Goal: Task Accomplishment & Management: Use online tool/utility

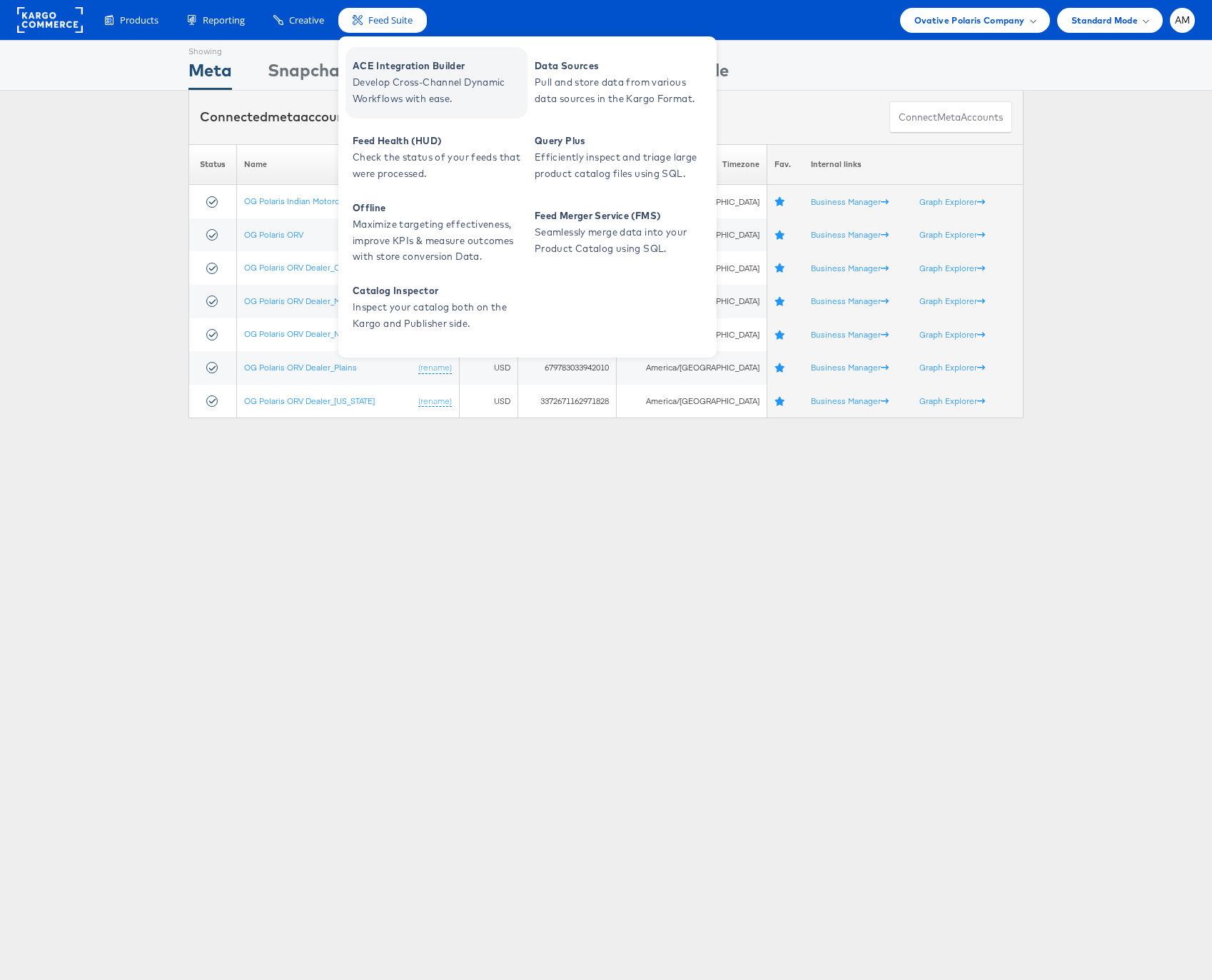
click at [374, 60] on span "ACE Integration Builder" at bounding box center [438, 65] width 171 height 16
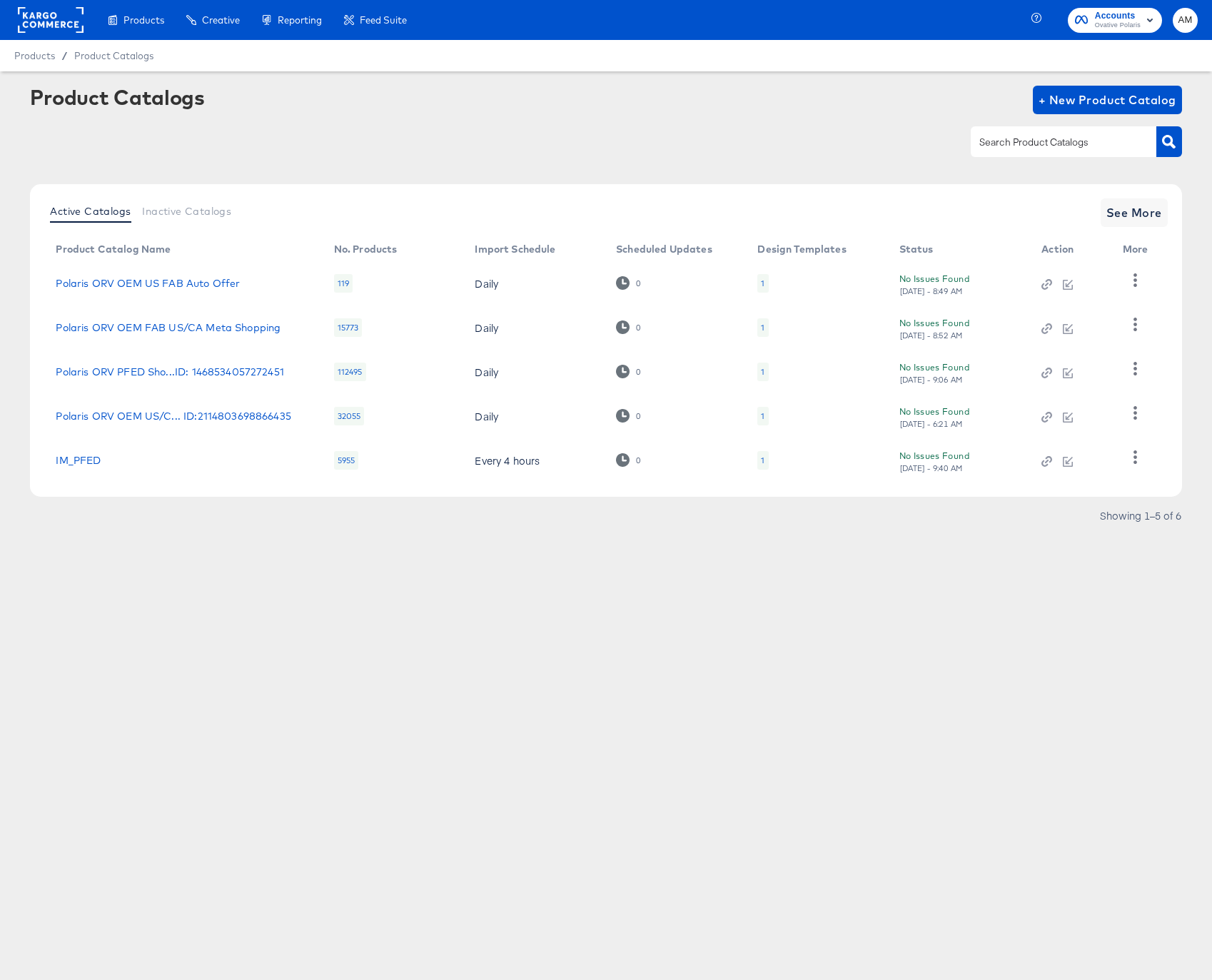
click at [348, 372] on div "112495" at bounding box center [350, 372] width 32 height 18
drag, startPoint x: 345, startPoint y: 372, endPoint x: 362, endPoint y: 372, distance: 17.0
click at [362, 372] on div "112495" at bounding box center [350, 372] width 32 height 18
click at [424, 373] on td "112495" at bounding box center [393, 372] width 142 height 45
click at [1136, 368] on icon "button" at bounding box center [1135, 369] width 14 height 14
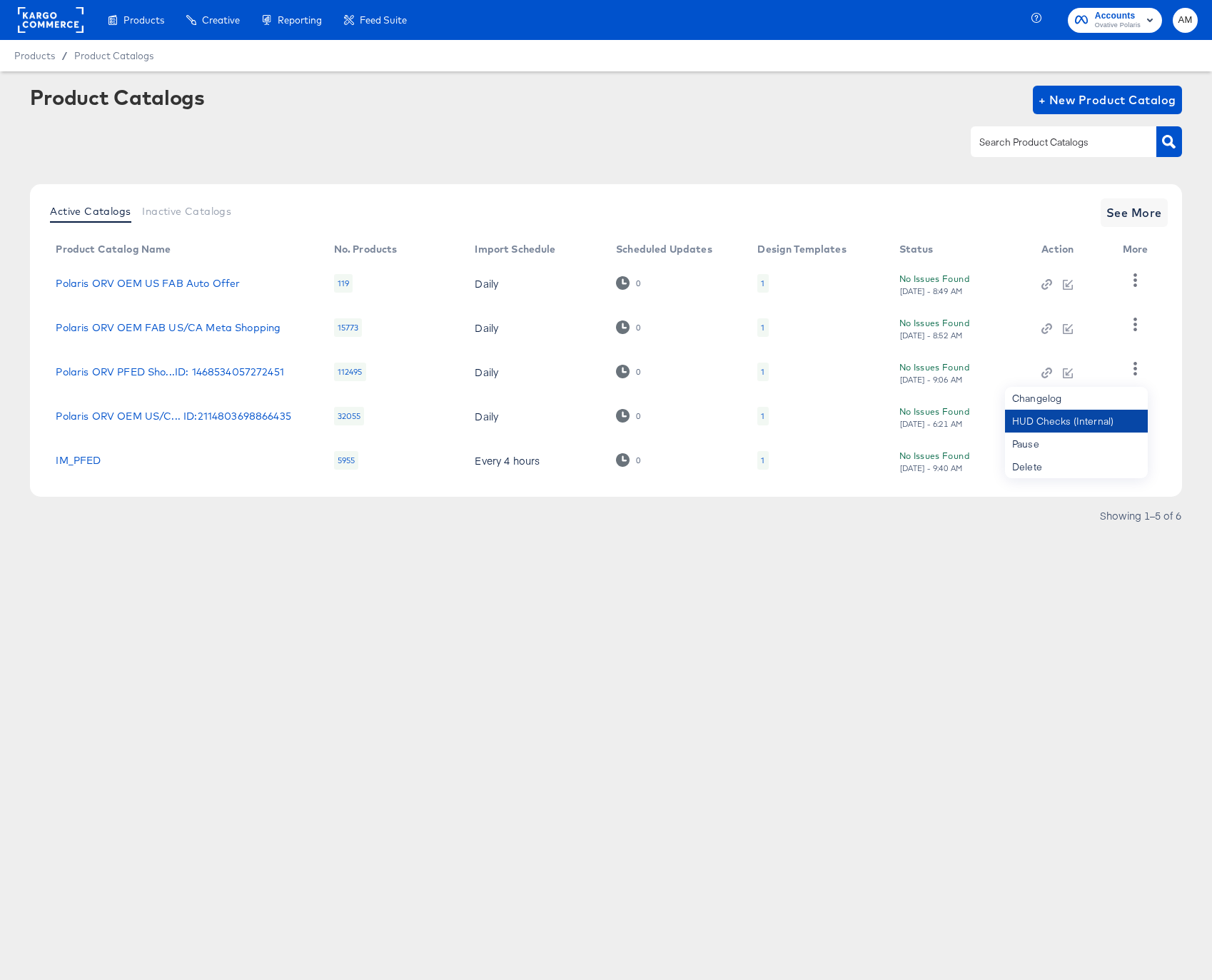
click at [1085, 424] on div "HUD Checks (Internal)" at bounding box center [1077, 422] width 143 height 23
click at [52, 16] on rect at bounding box center [50, 19] width 65 height 25
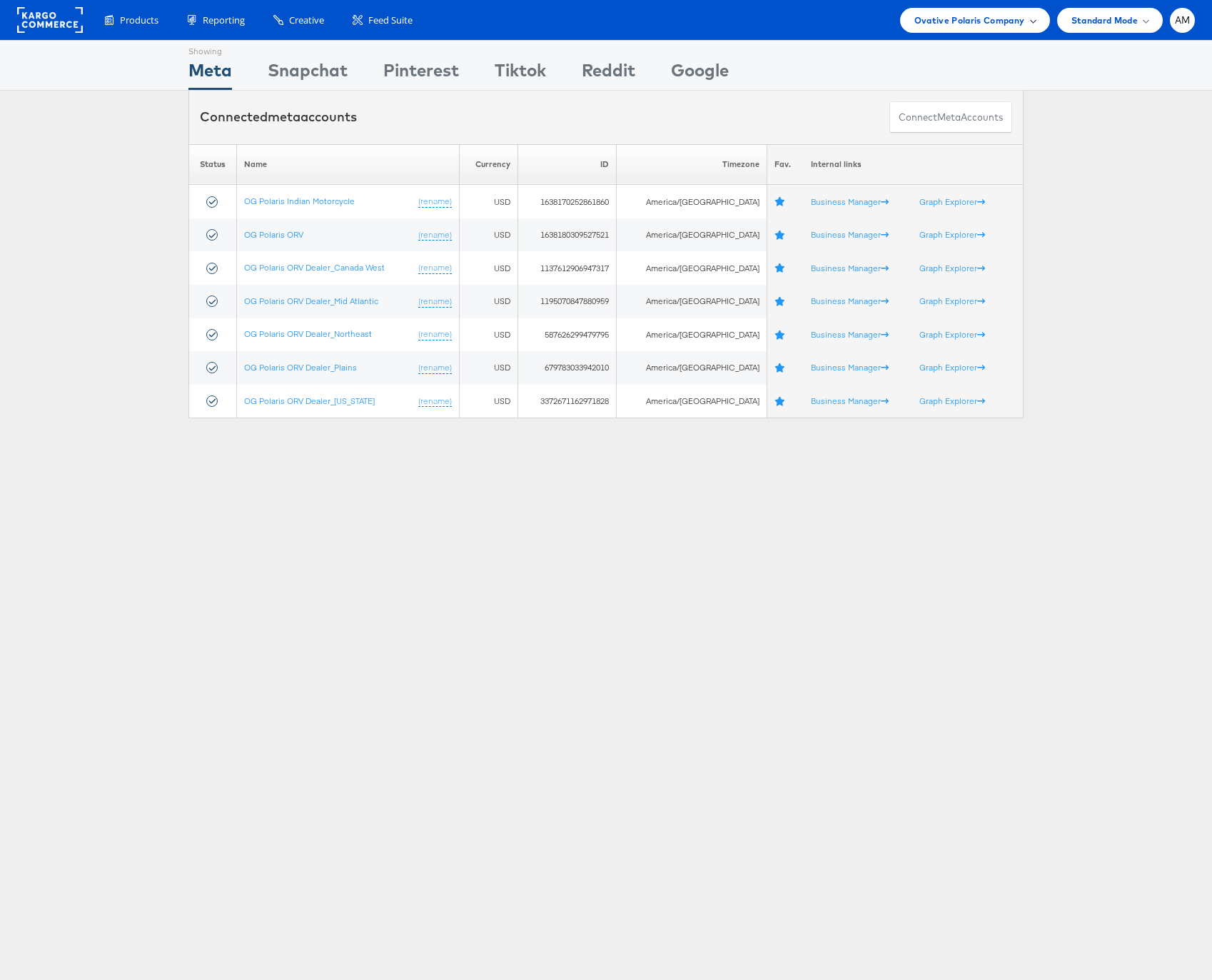
click at [937, 20] on span "Ovative Polaris Company" at bounding box center [970, 20] width 111 height 15
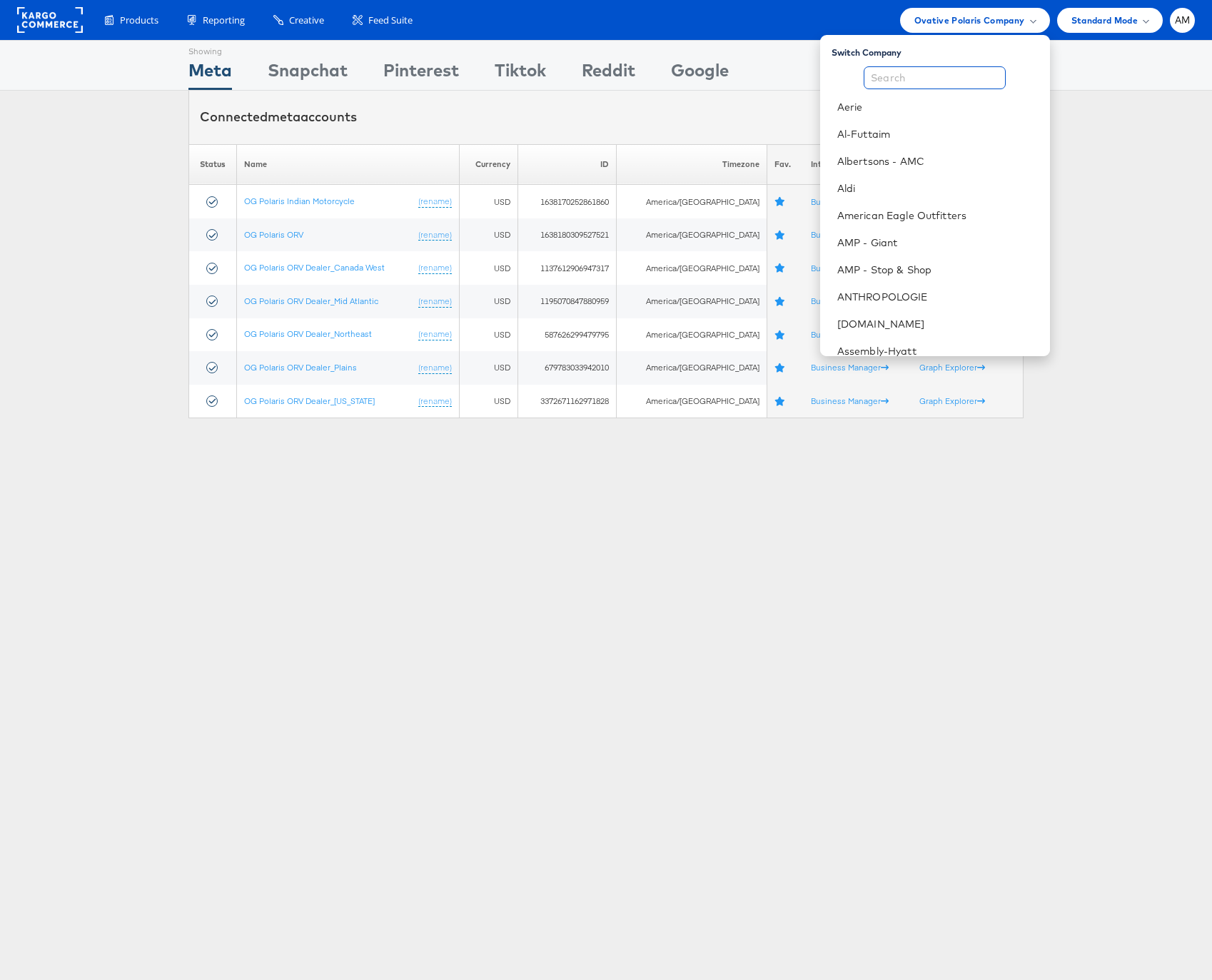
click at [927, 78] on input "text" at bounding box center [934, 78] width 142 height 23
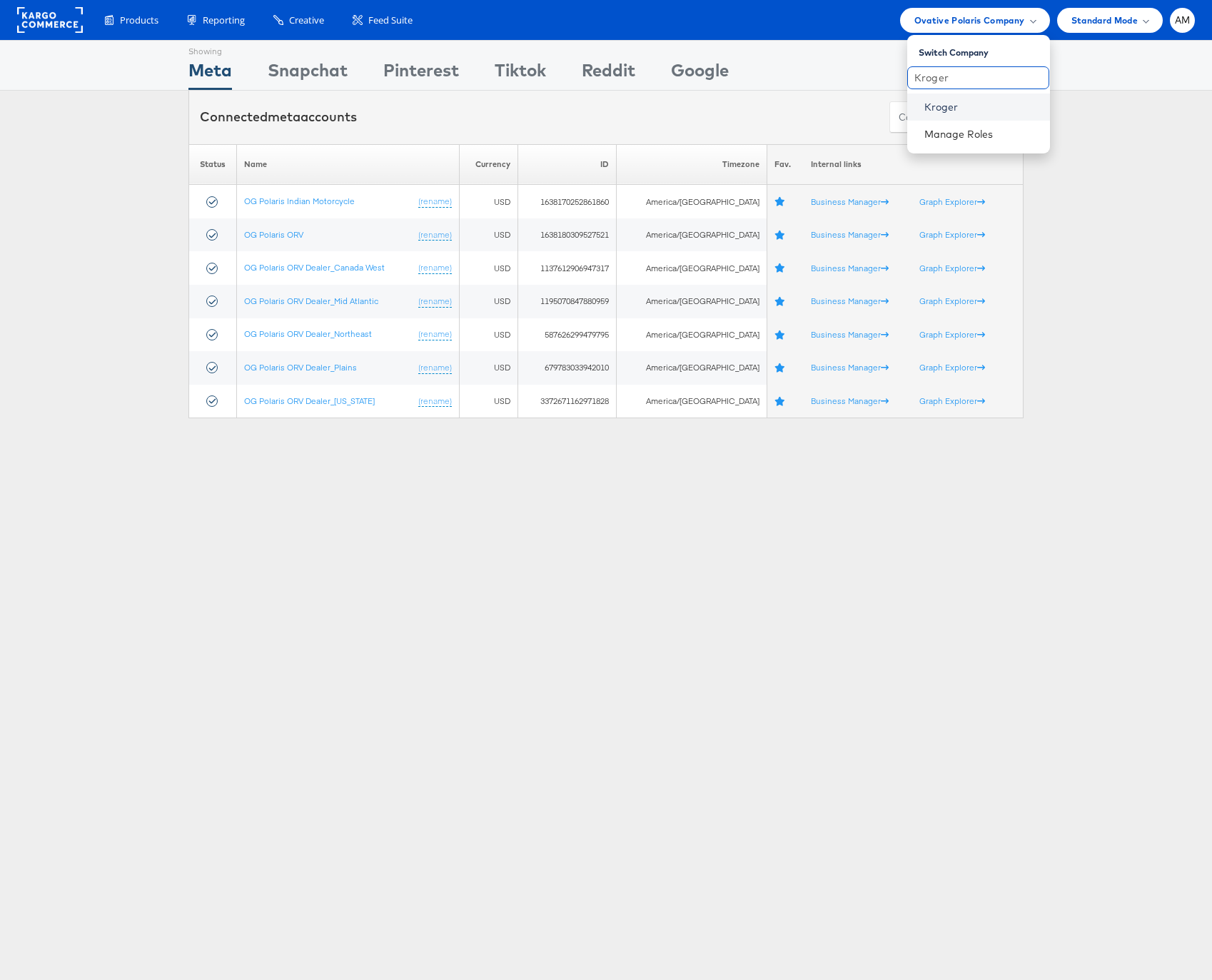
type input "Kroger"
click at [948, 100] on link "Kroger" at bounding box center [981, 107] width 114 height 15
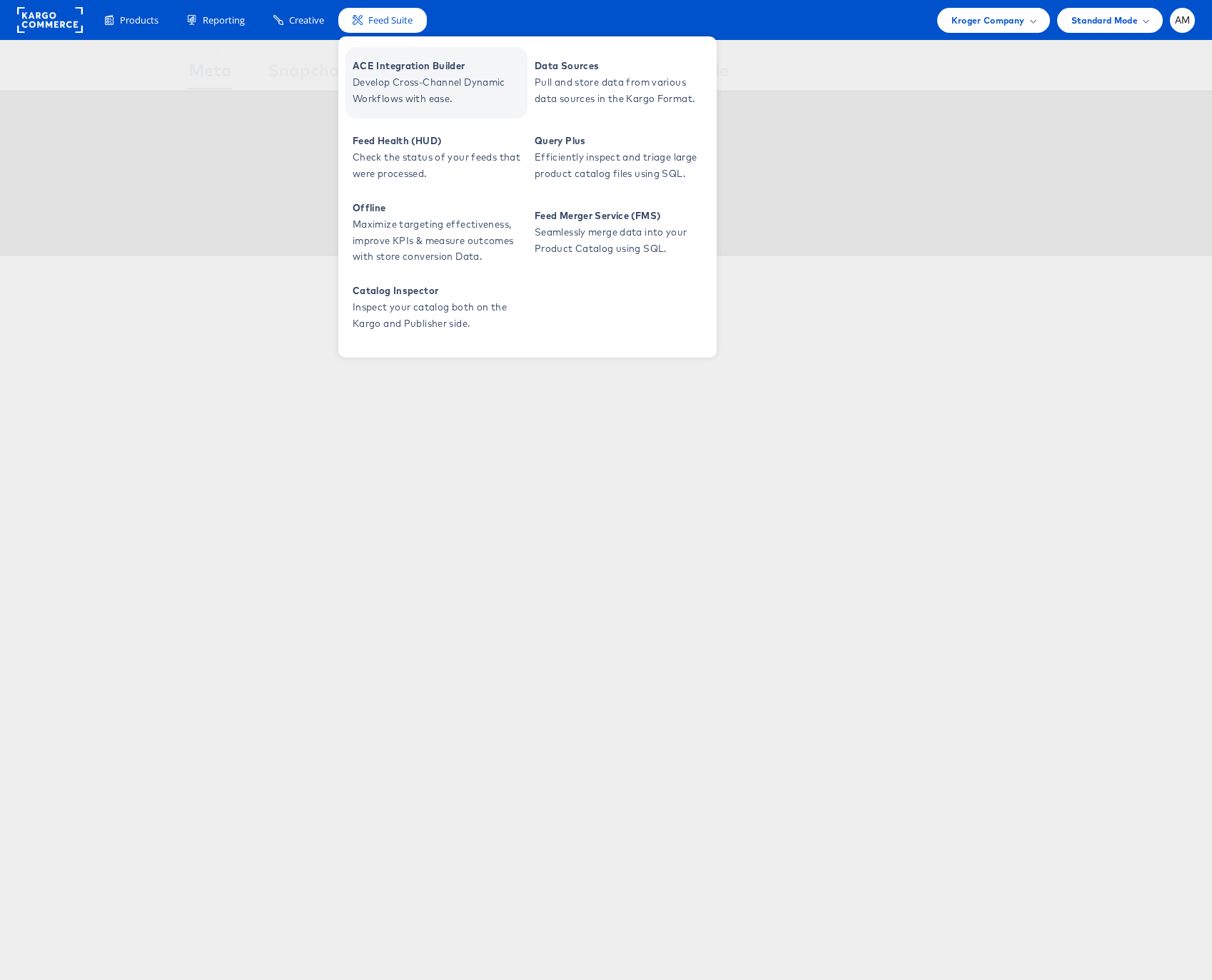
click at [392, 75] on span "Develop Cross-Channel Dynamic Workflows with ease." at bounding box center [438, 91] width 171 height 33
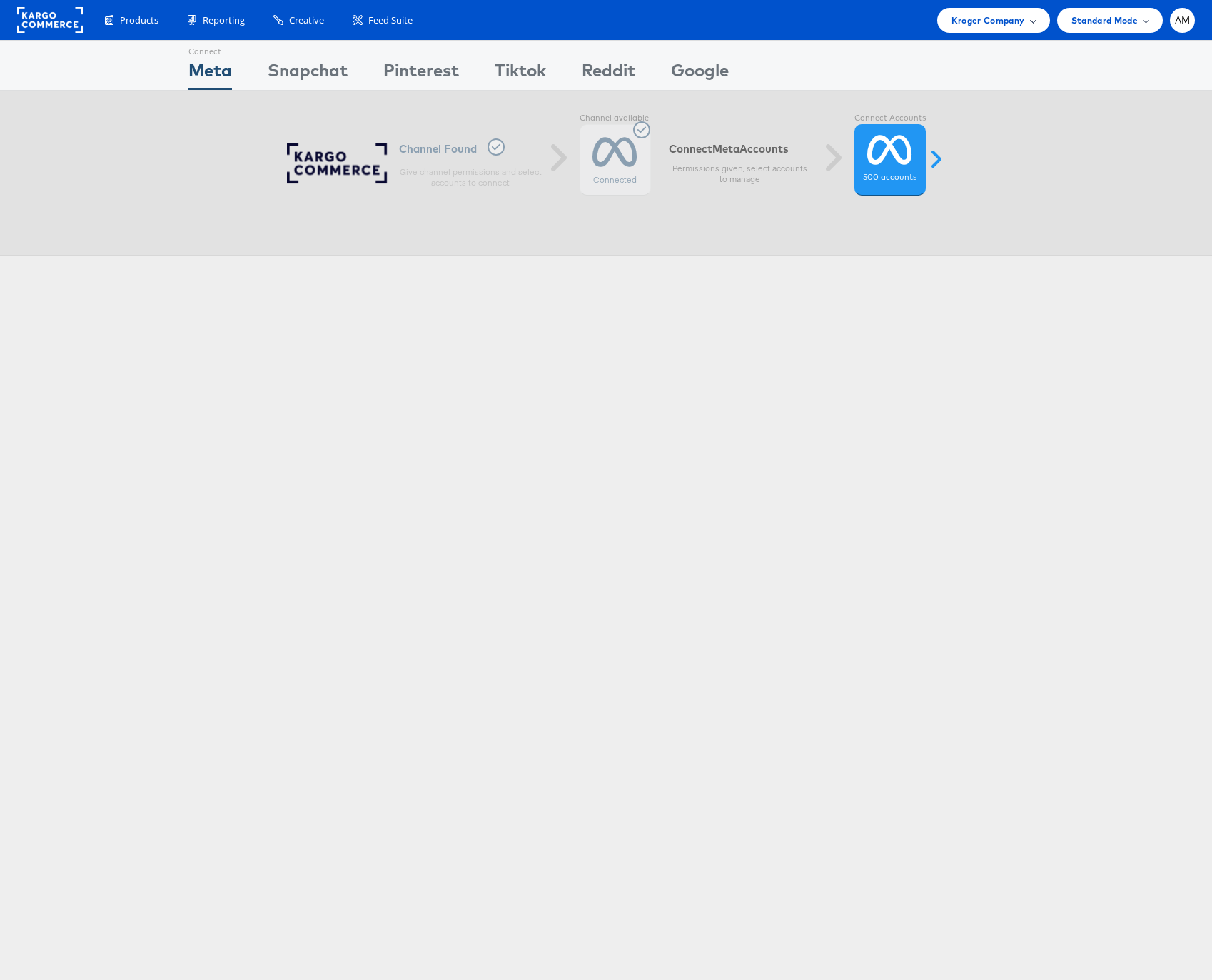
click at [971, 19] on span "Kroger Company" at bounding box center [988, 20] width 74 height 15
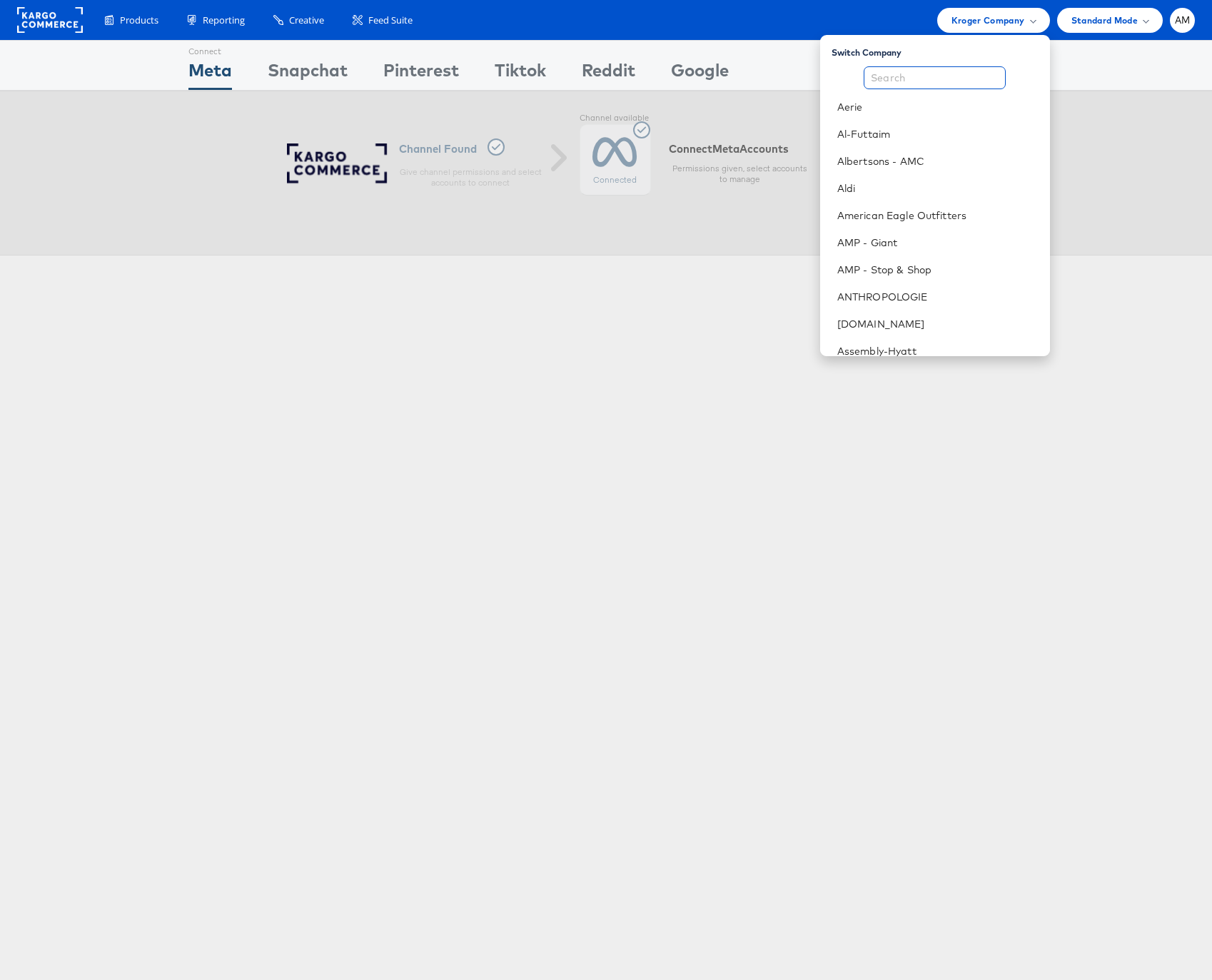
click at [955, 75] on input "text" at bounding box center [934, 78] width 142 height 23
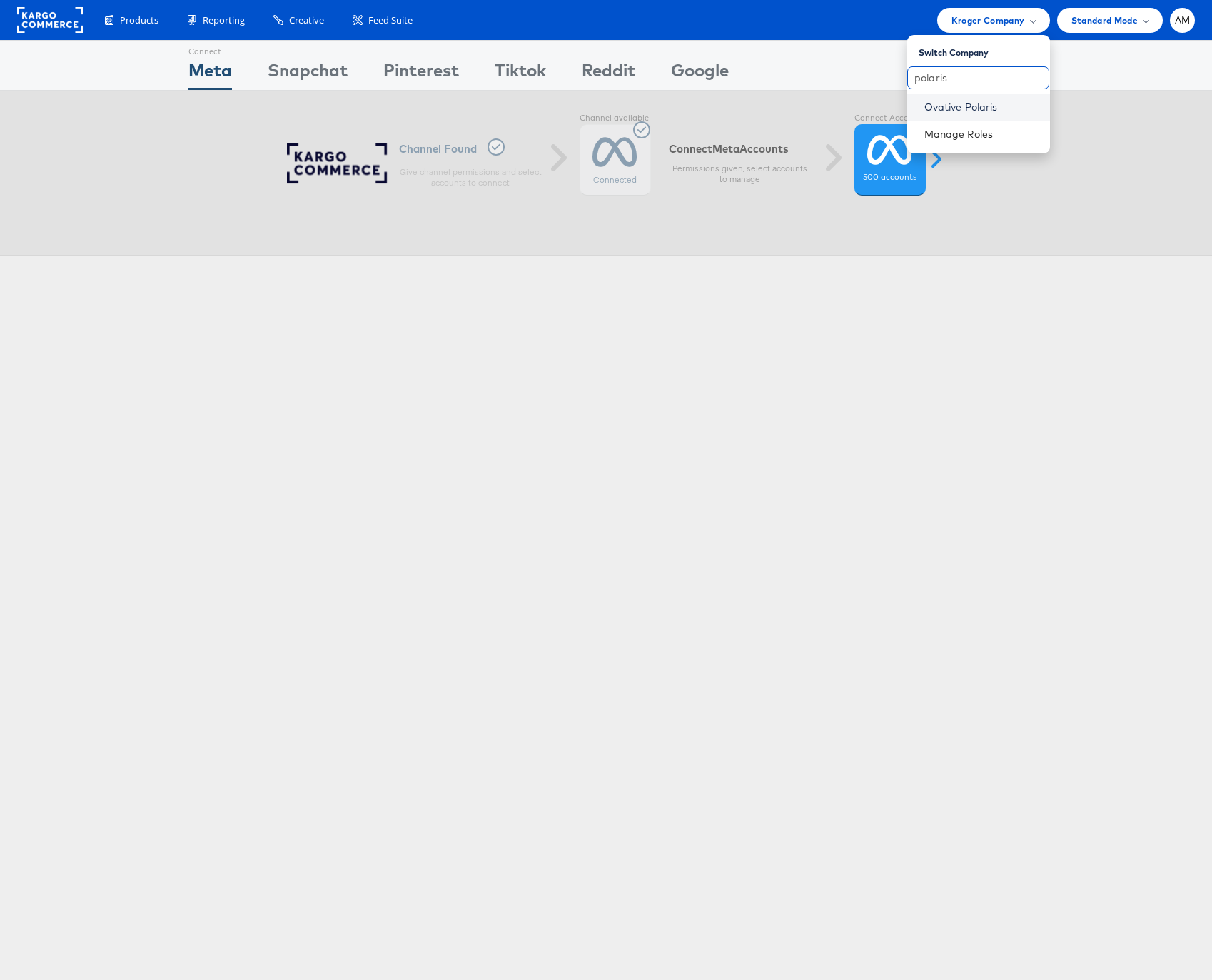
type input "polaris"
click at [964, 110] on link "Ovative Polaris" at bounding box center [981, 107] width 114 height 15
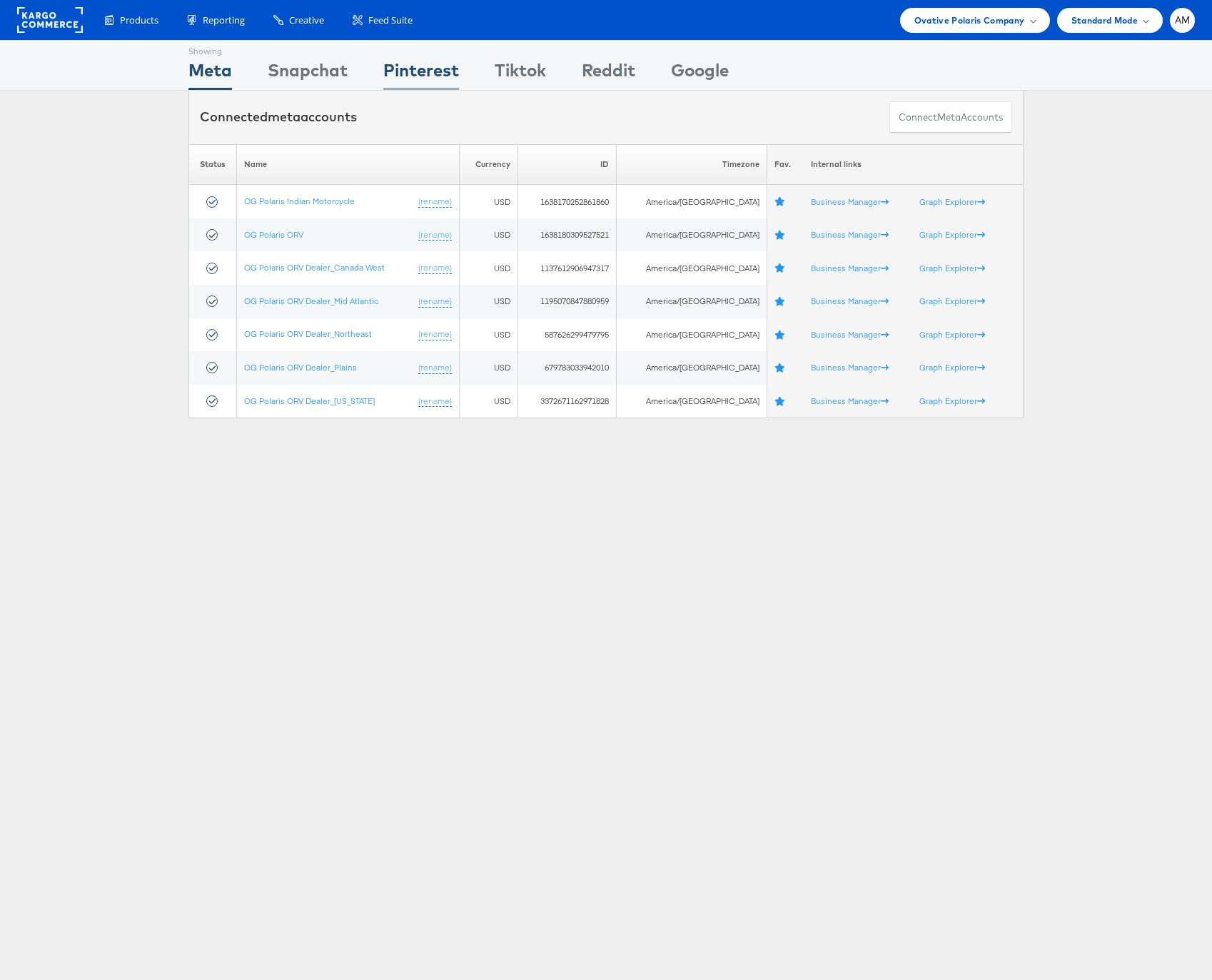
click at [431, 84] on div "Pinterest" at bounding box center [421, 74] width 75 height 32
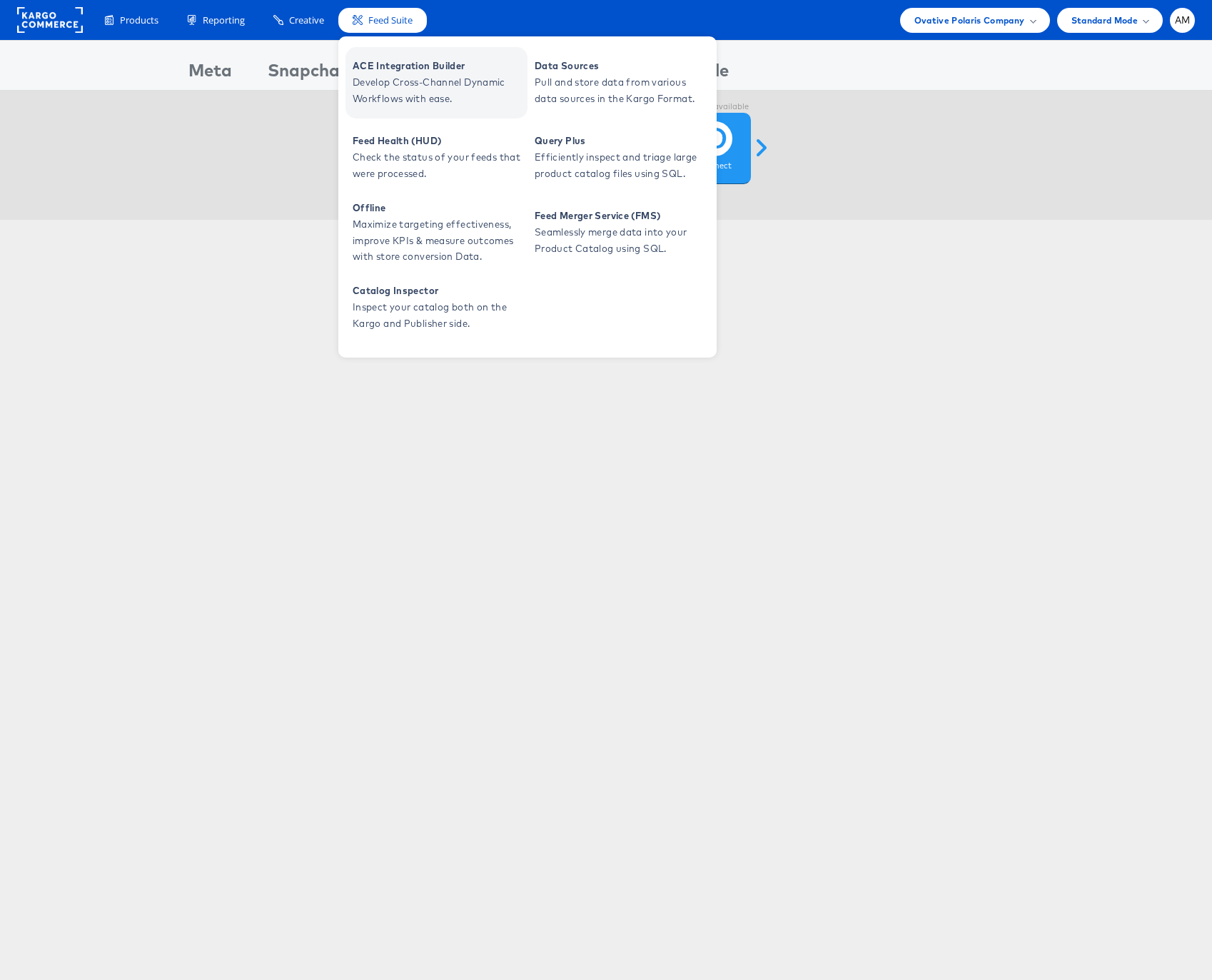
click at [395, 71] on span "ACE Integration Builder" at bounding box center [438, 65] width 171 height 16
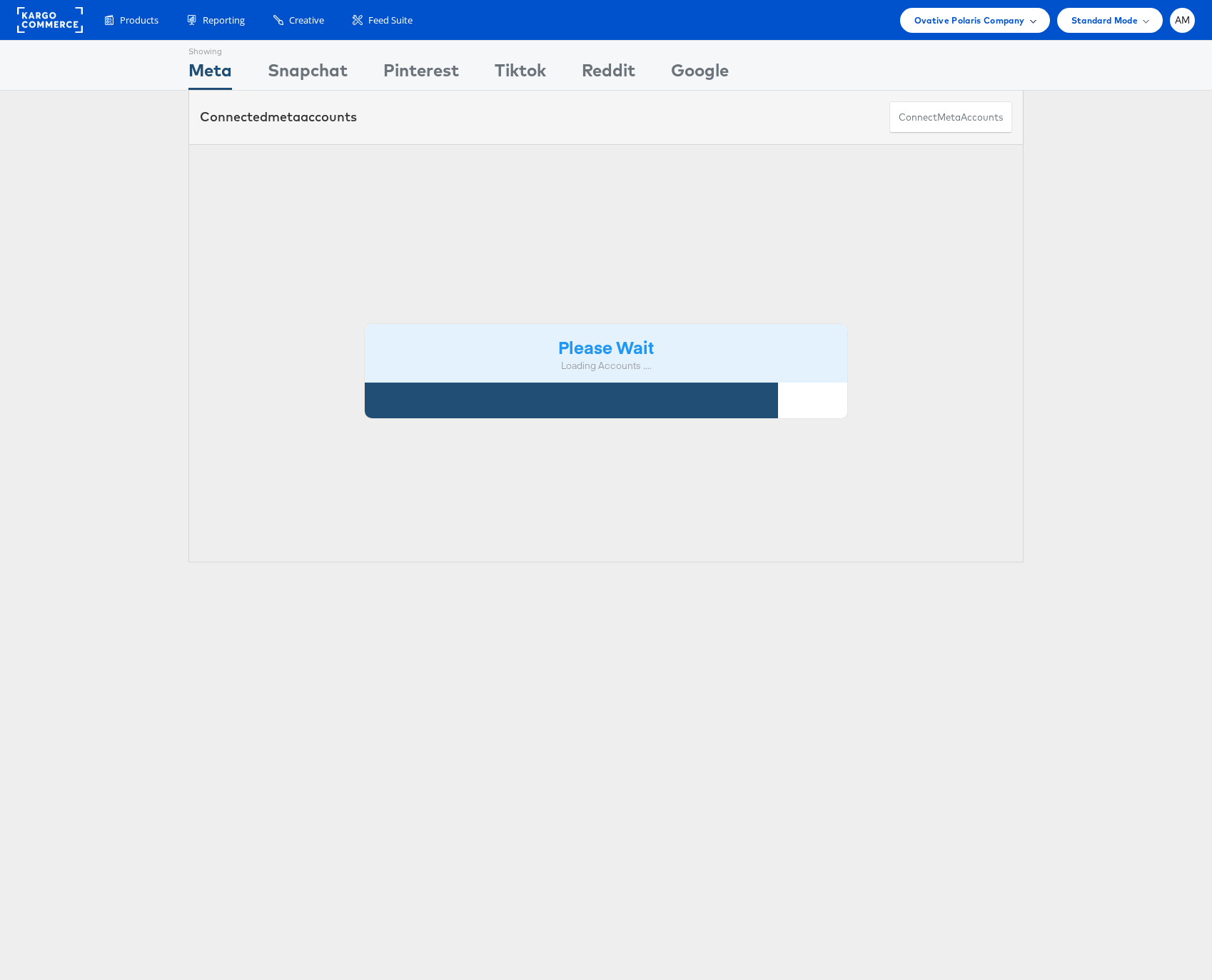
click at [953, 25] on span "Ovative Polaris Company" at bounding box center [970, 20] width 111 height 15
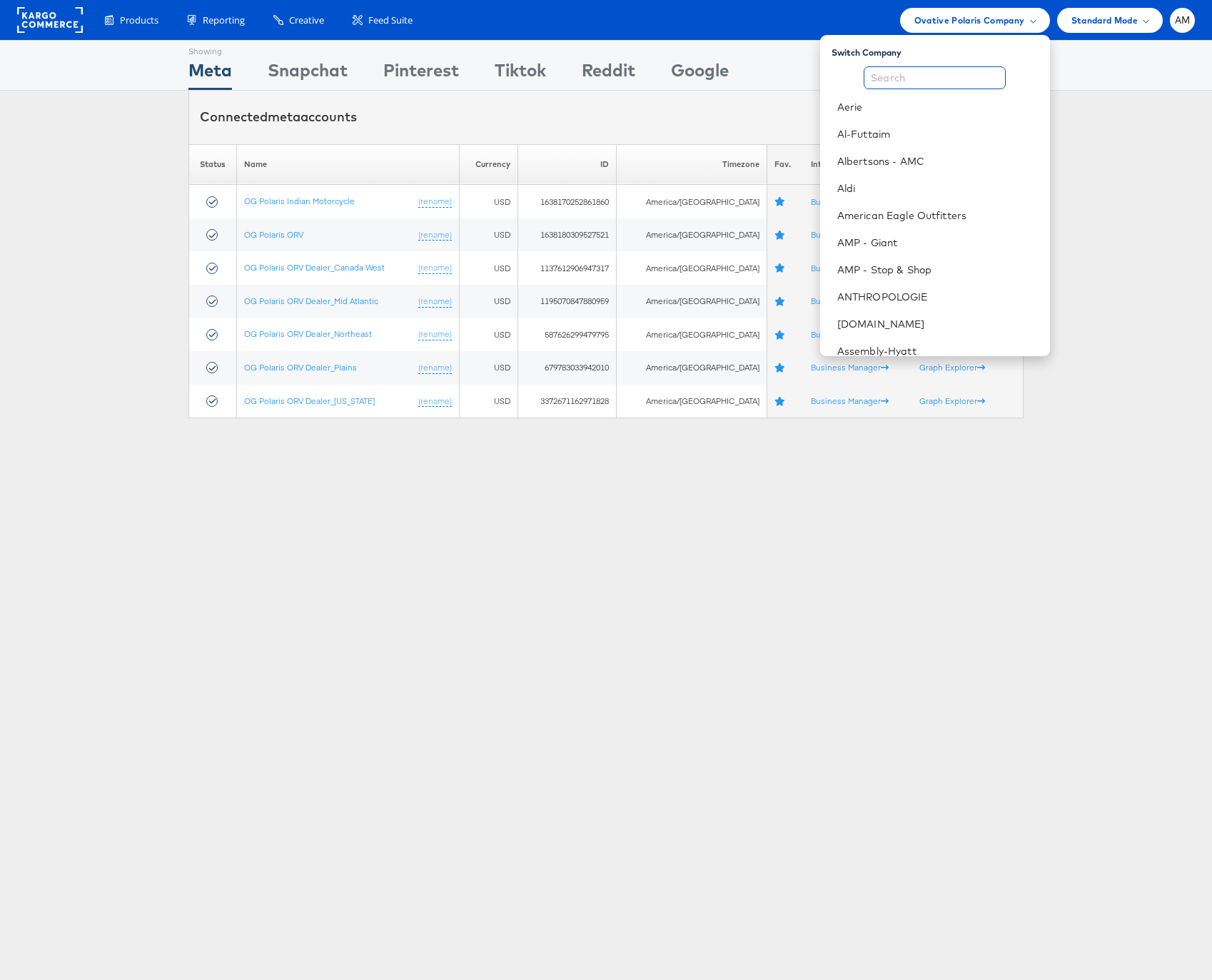
click at [933, 79] on input "text" at bounding box center [934, 78] width 142 height 23
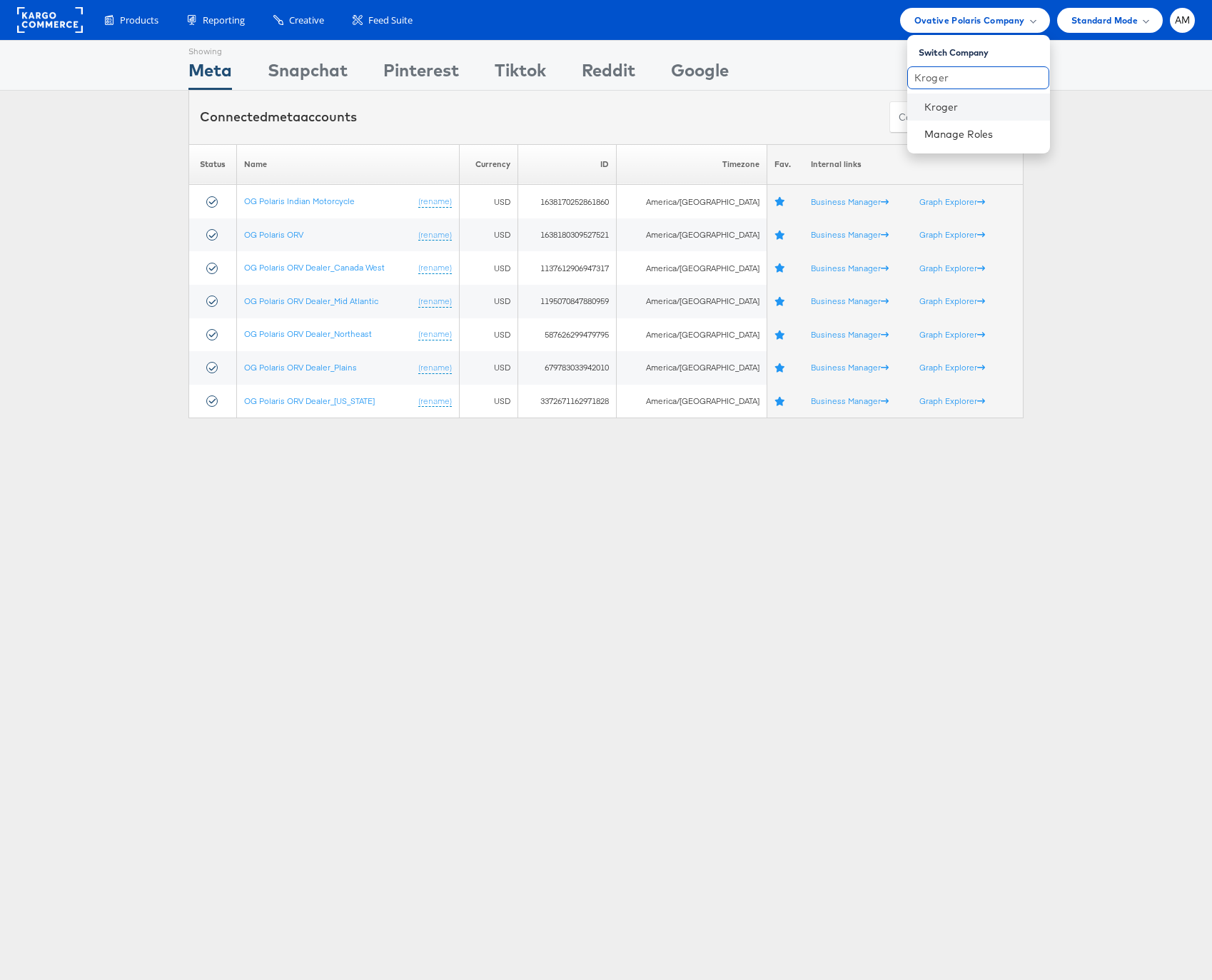
type input "Kroger"
click at [949, 114] on li "Kroger" at bounding box center [979, 107] width 143 height 27
click at [954, 82] on input "Kroger" at bounding box center [978, 78] width 142 height 23
click at [946, 110] on link "Kroger" at bounding box center [981, 107] width 114 height 15
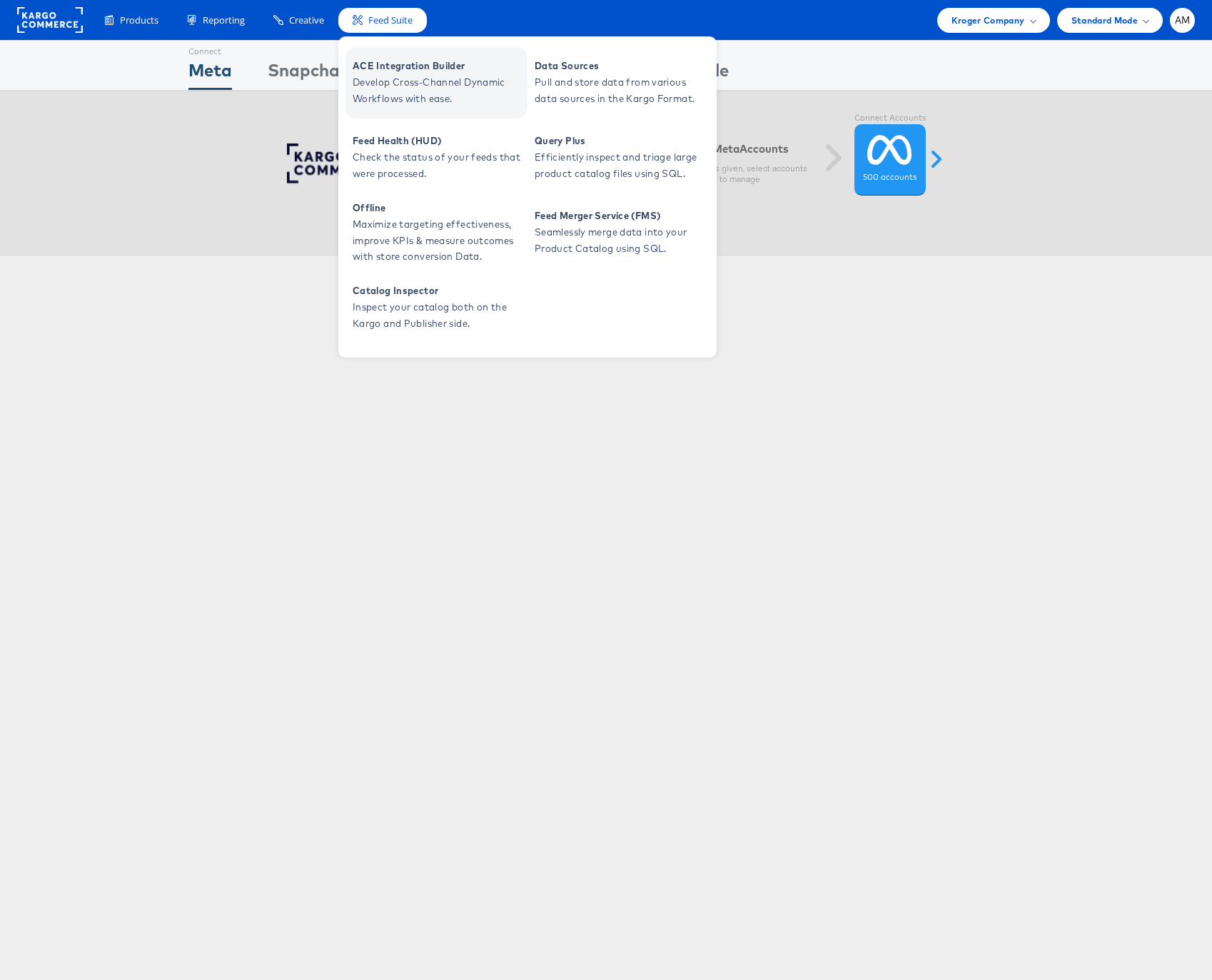
click at [383, 79] on span "Develop Cross-Channel Dynamic Workflows with ease." at bounding box center [438, 91] width 171 height 33
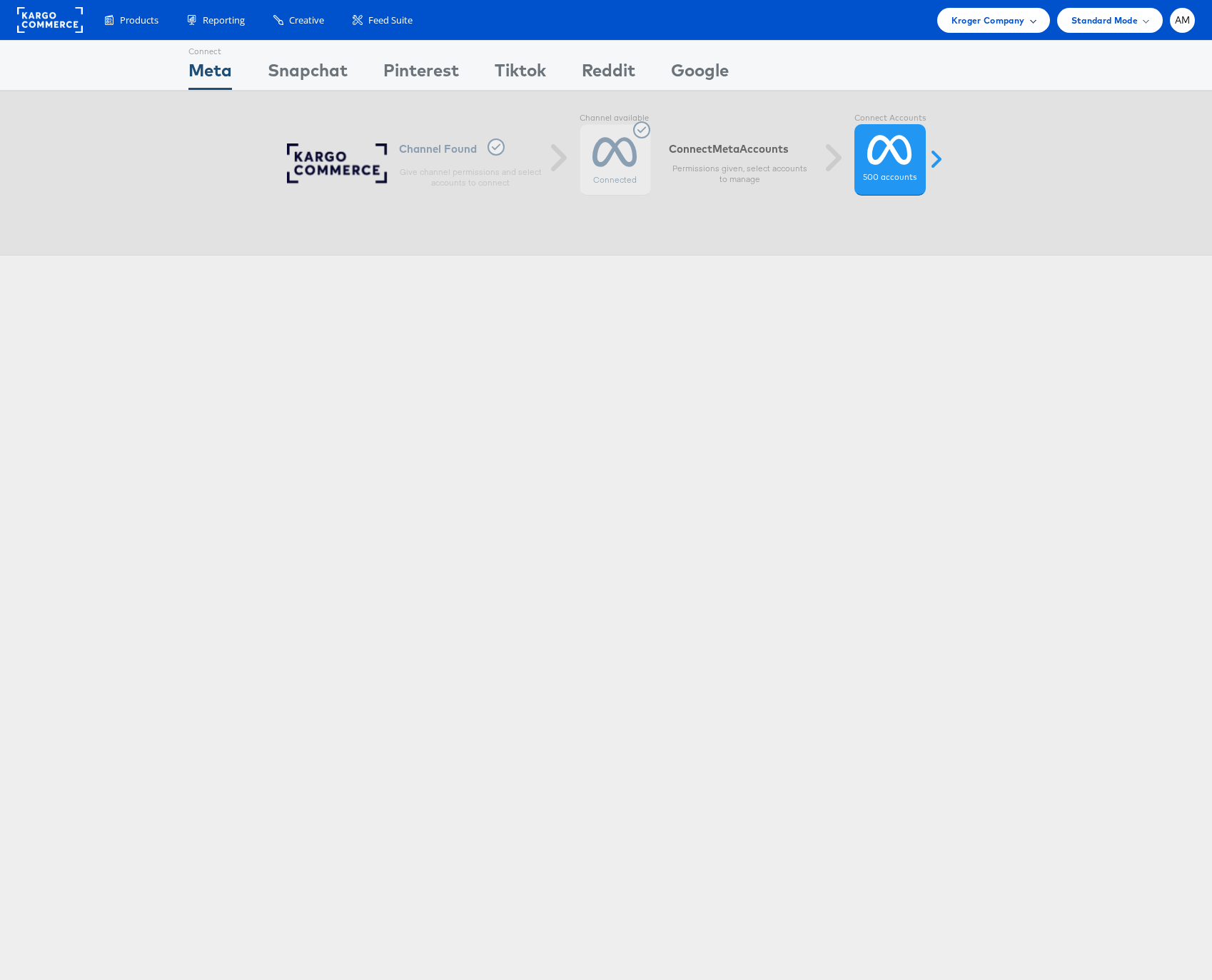
click at [959, 18] on span "Kroger Company" at bounding box center [988, 20] width 74 height 15
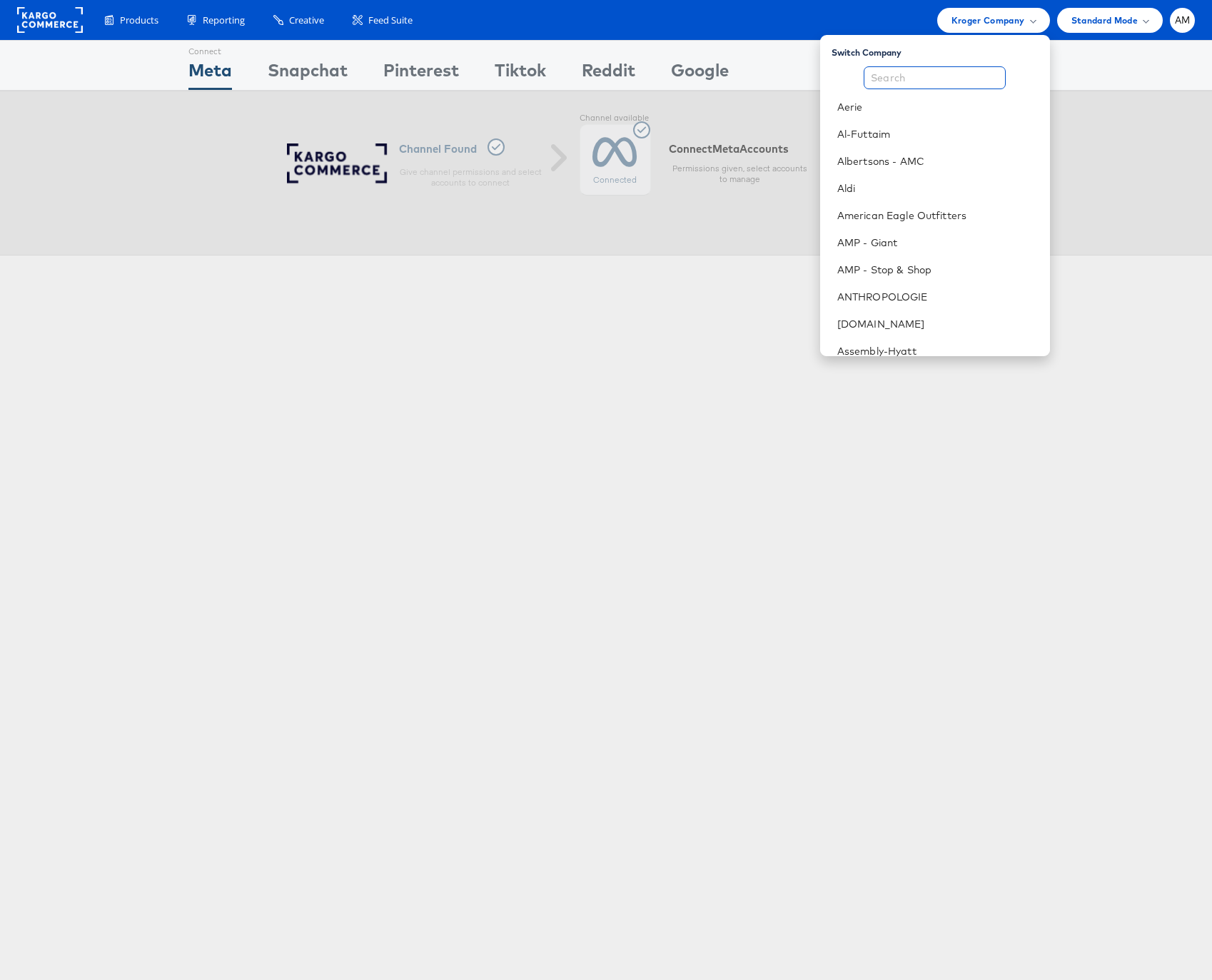
click at [947, 73] on input "text" at bounding box center [934, 78] width 142 height 23
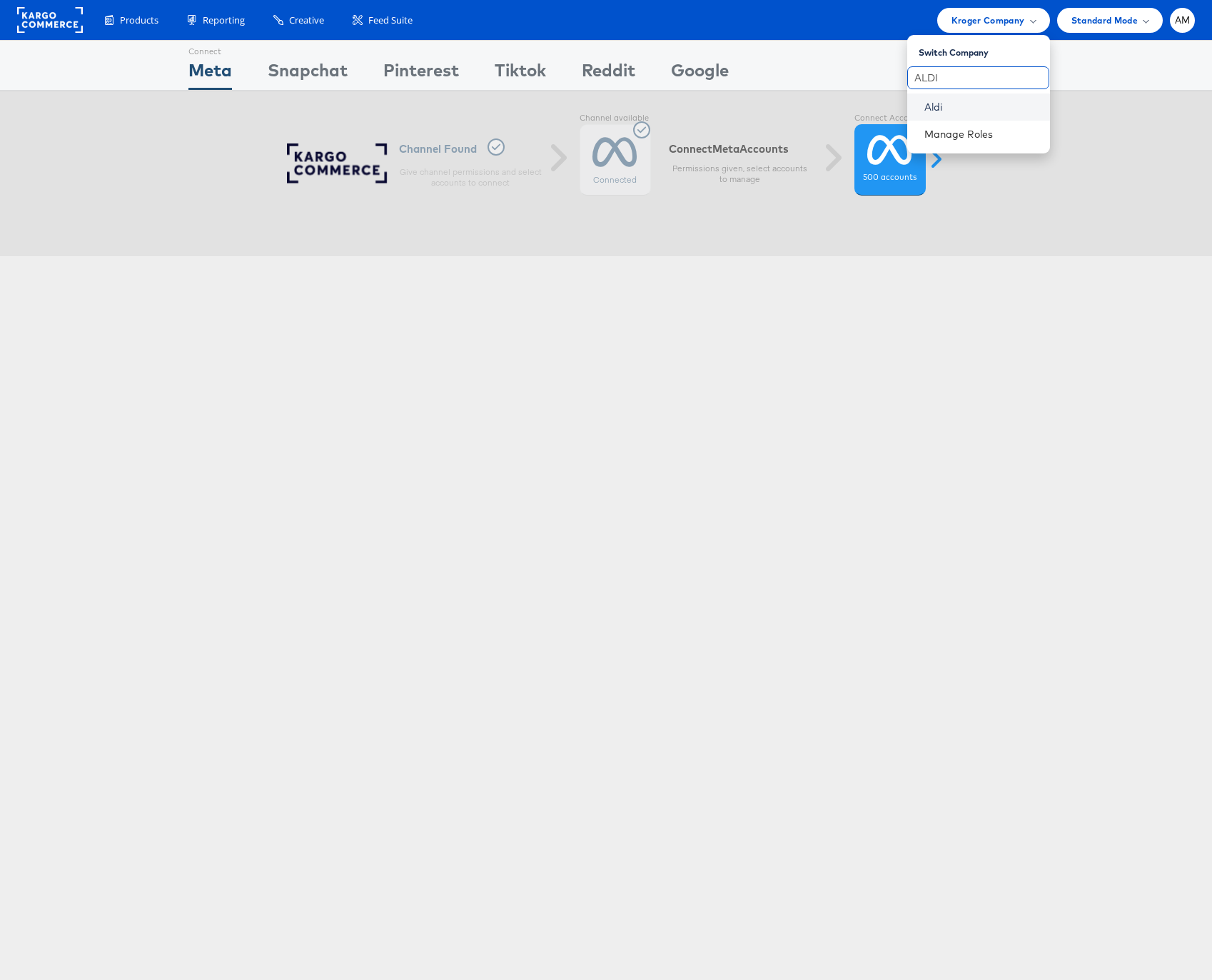
type input "ALDI"
click at [927, 108] on link "Aldi" at bounding box center [981, 107] width 114 height 15
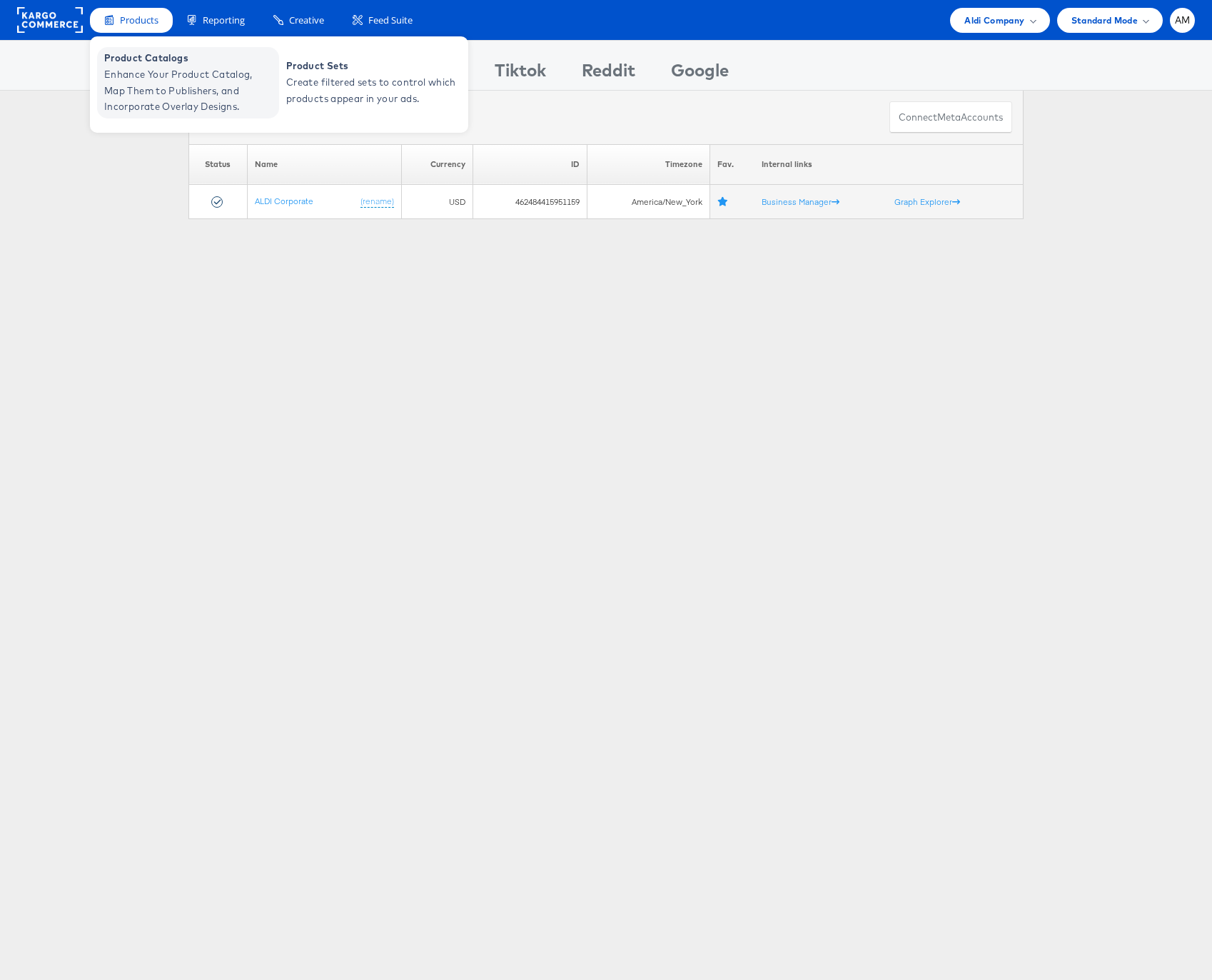
click at [138, 105] on span "Enhance Your Product Catalog, Map Them to Publishers, and Incorporate Overlay D…" at bounding box center [189, 90] width 171 height 48
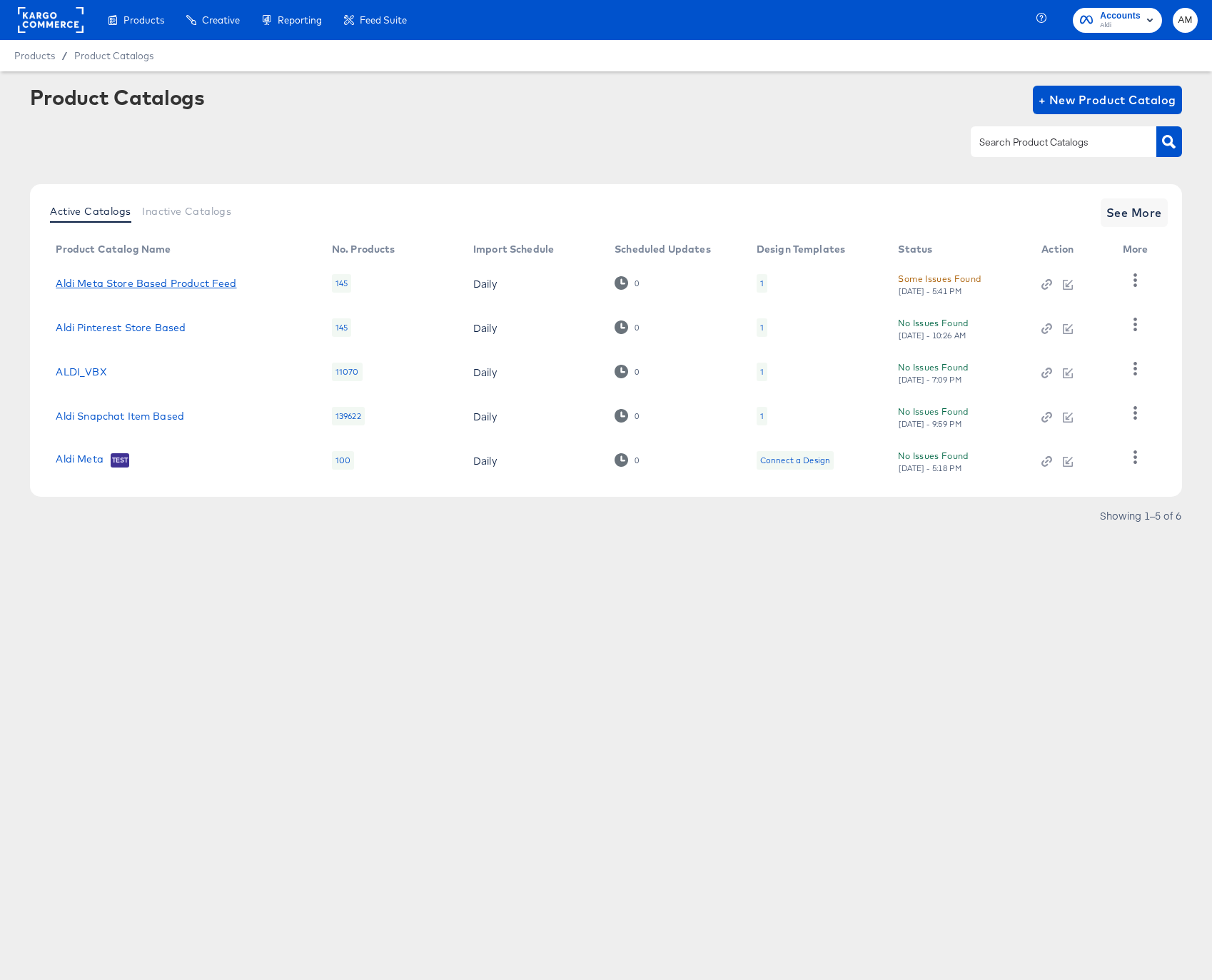
click at [159, 282] on link "Aldi Meta Store Based Product Feed" at bounding box center [145, 283] width 181 height 12
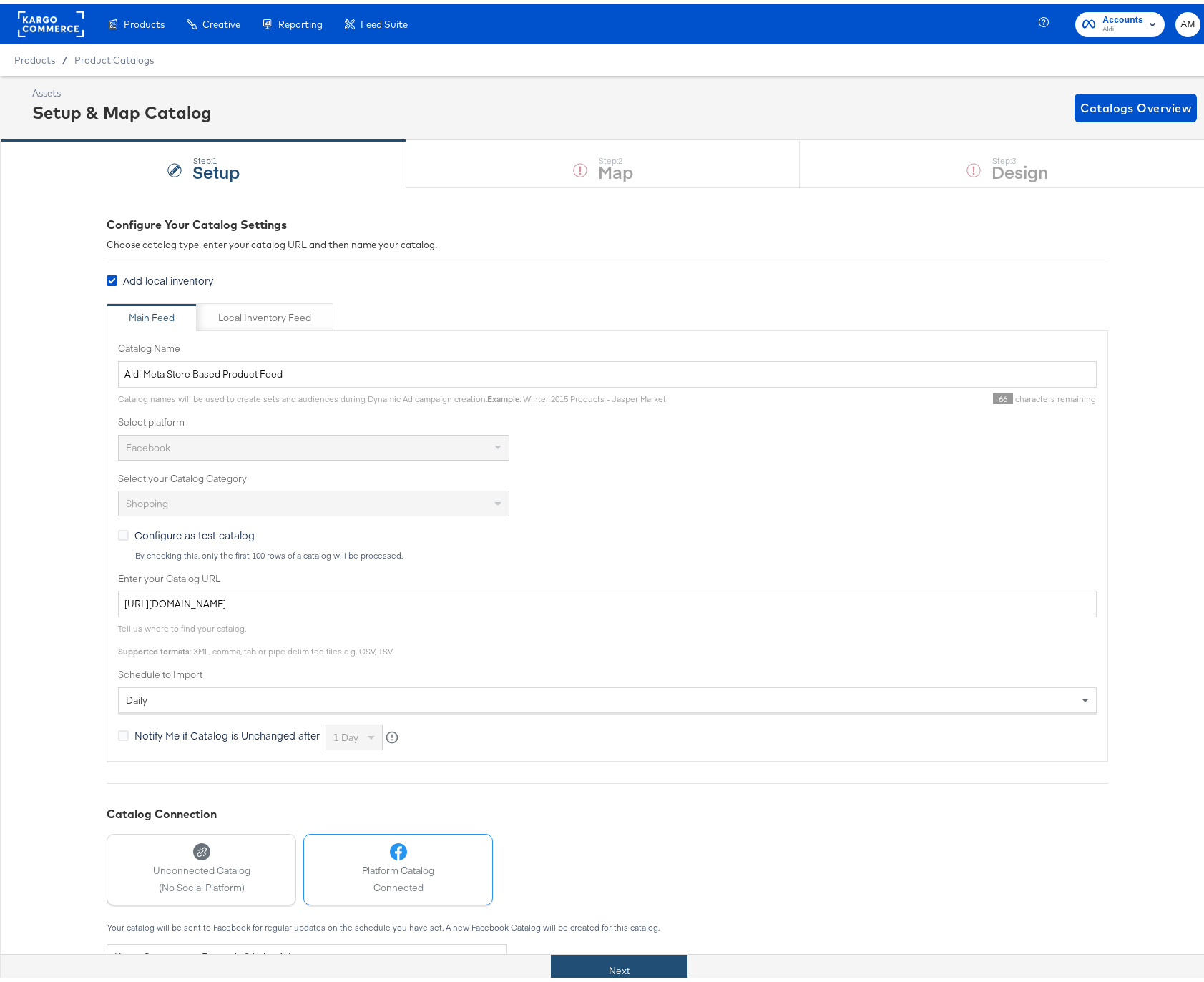
click at [610, 968] on button "Next" at bounding box center [619, 967] width 136 height 32
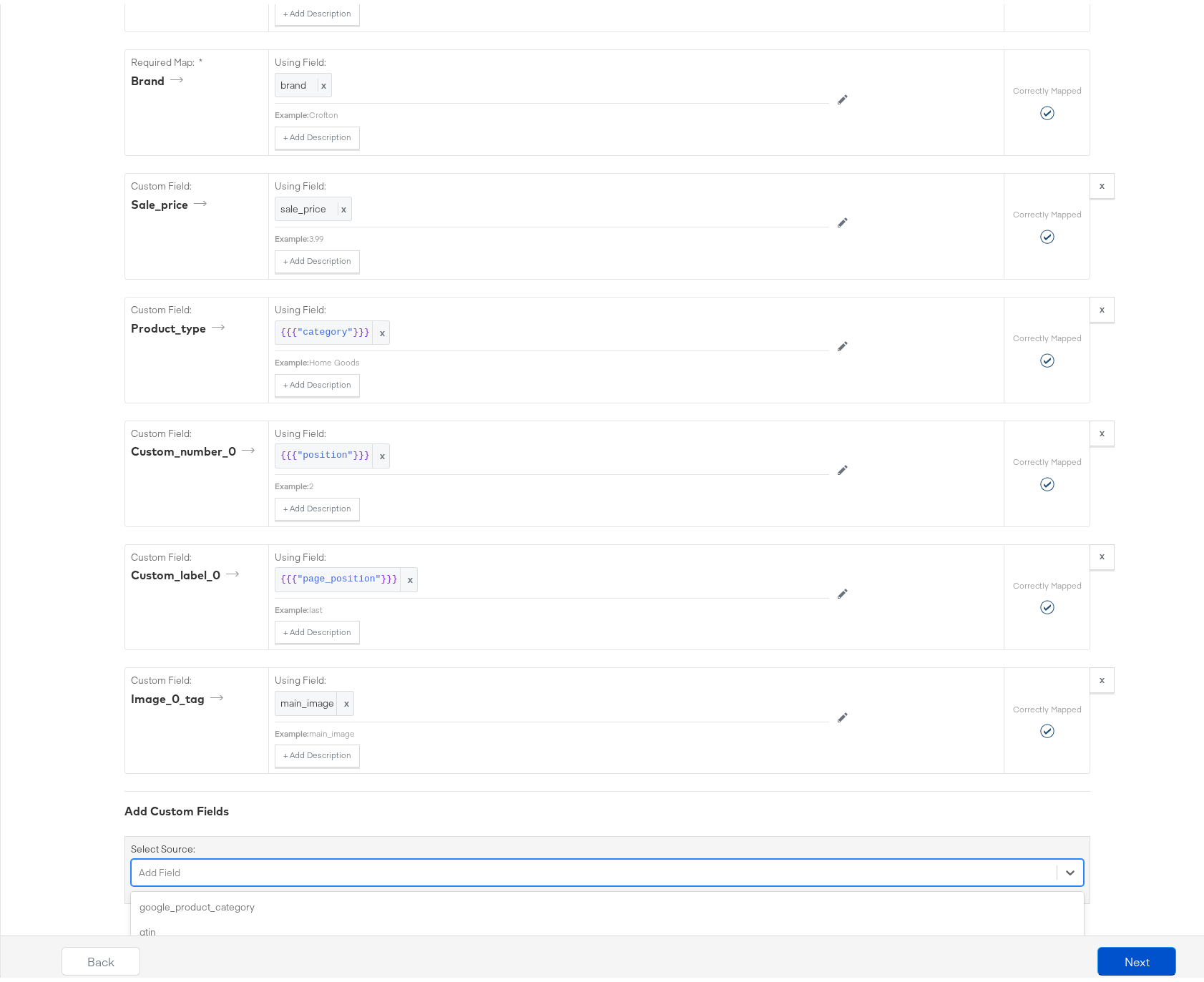
click at [228, 860] on div "option additional_image_link focused, 4 of 167. 167 results available. Use Up a…" at bounding box center [607, 868] width 953 height 27
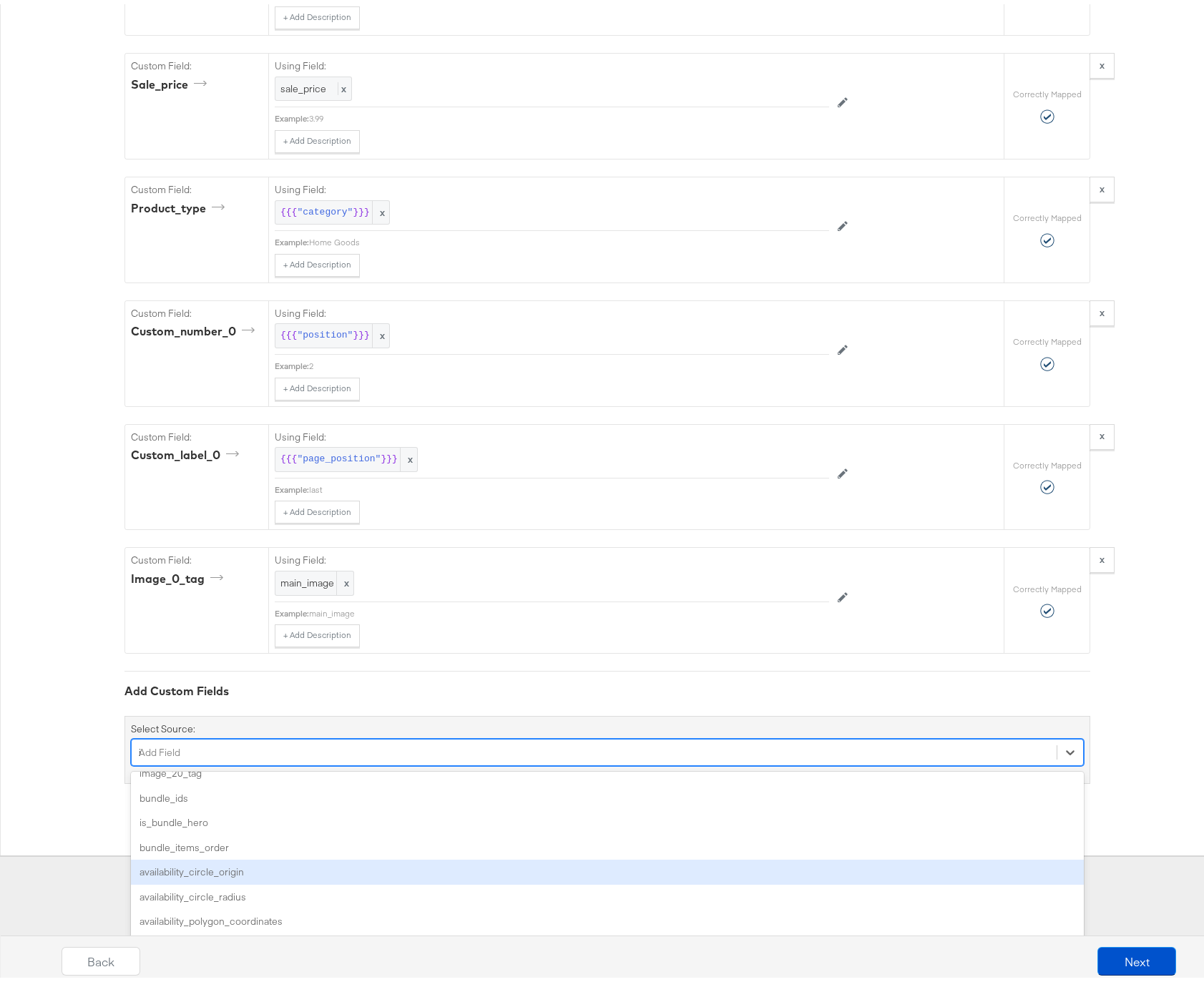
scroll to position [162, 0]
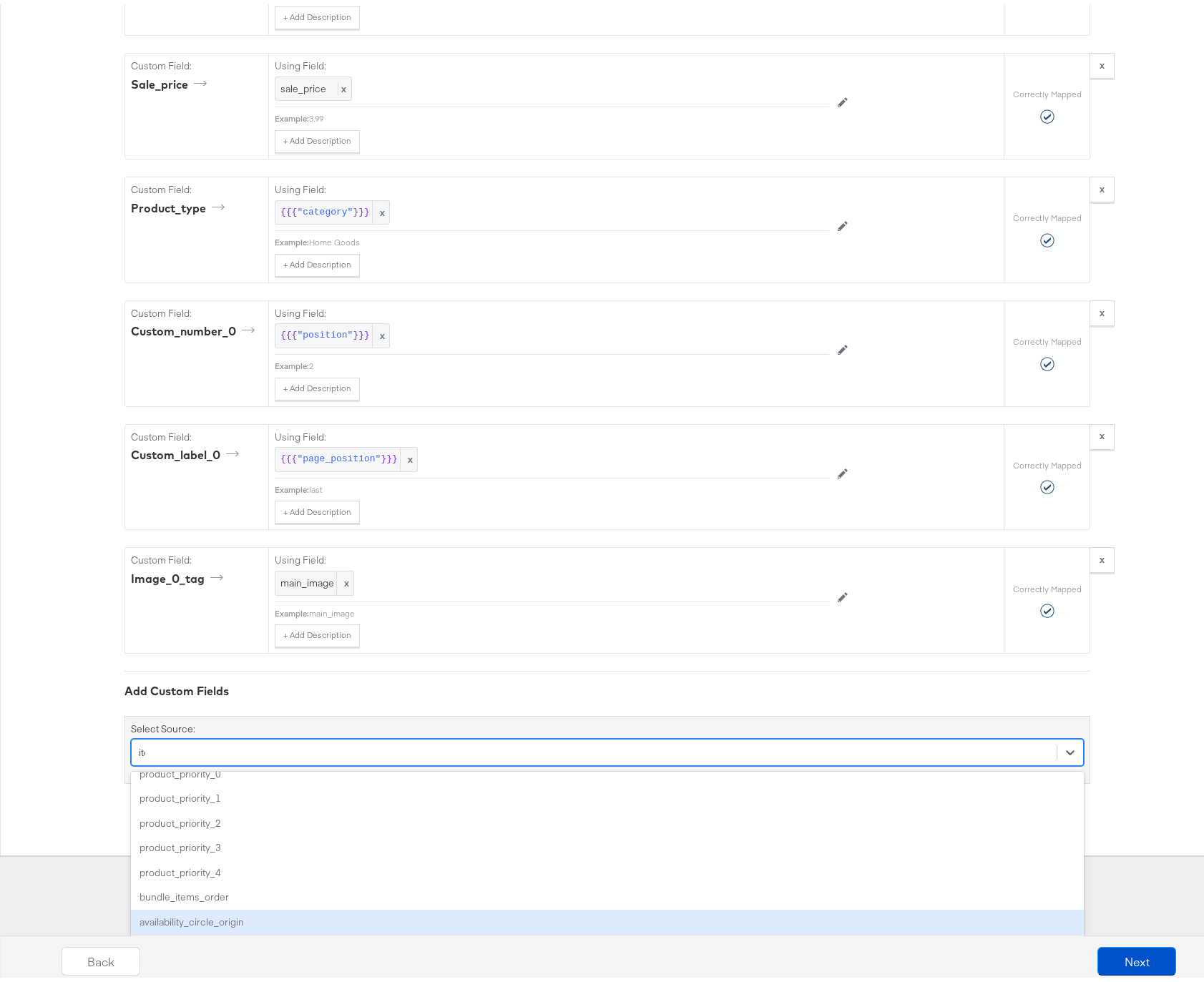
type input "item"
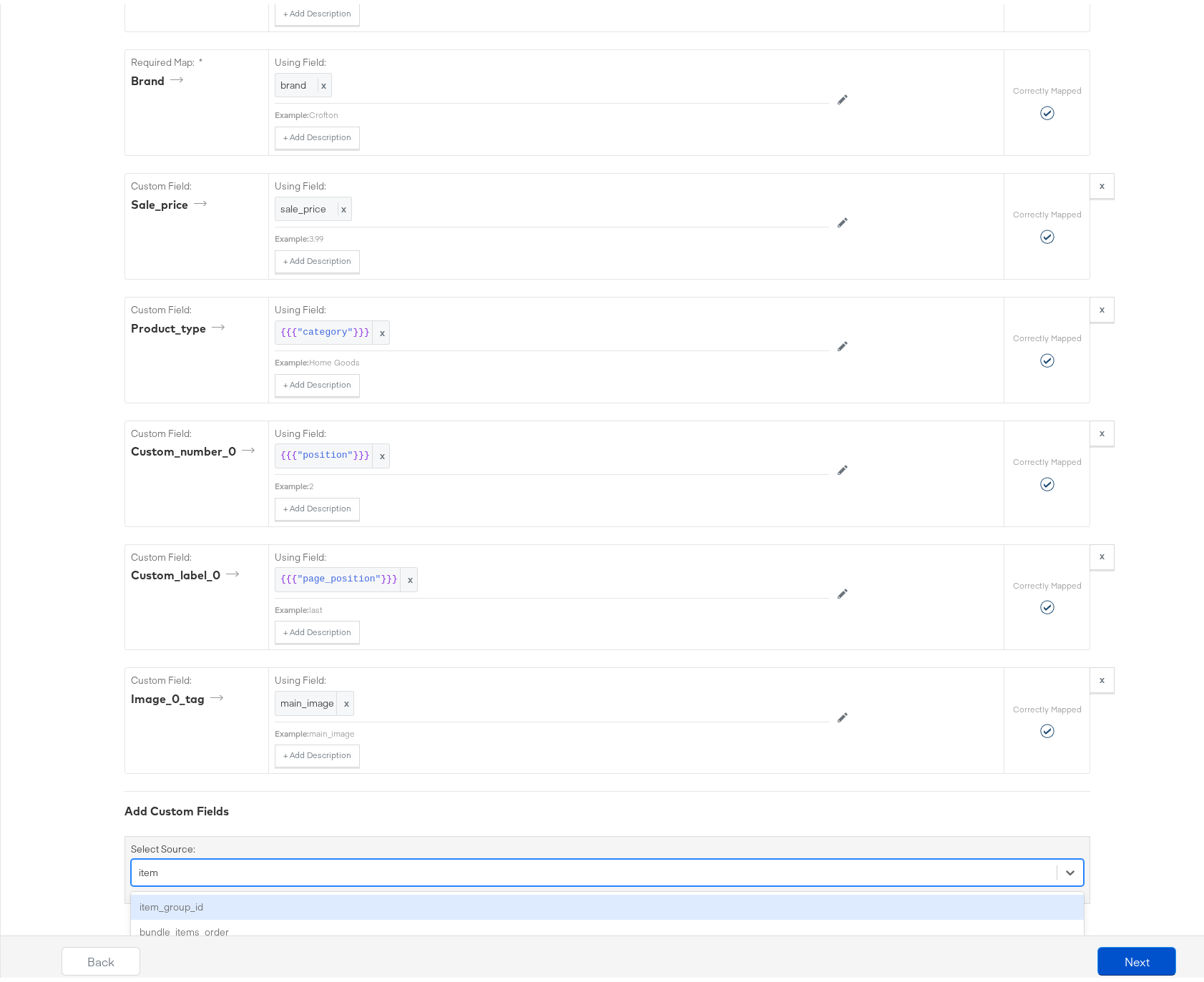
click at [210, 903] on div "item_group_id" at bounding box center [607, 903] width 953 height 25
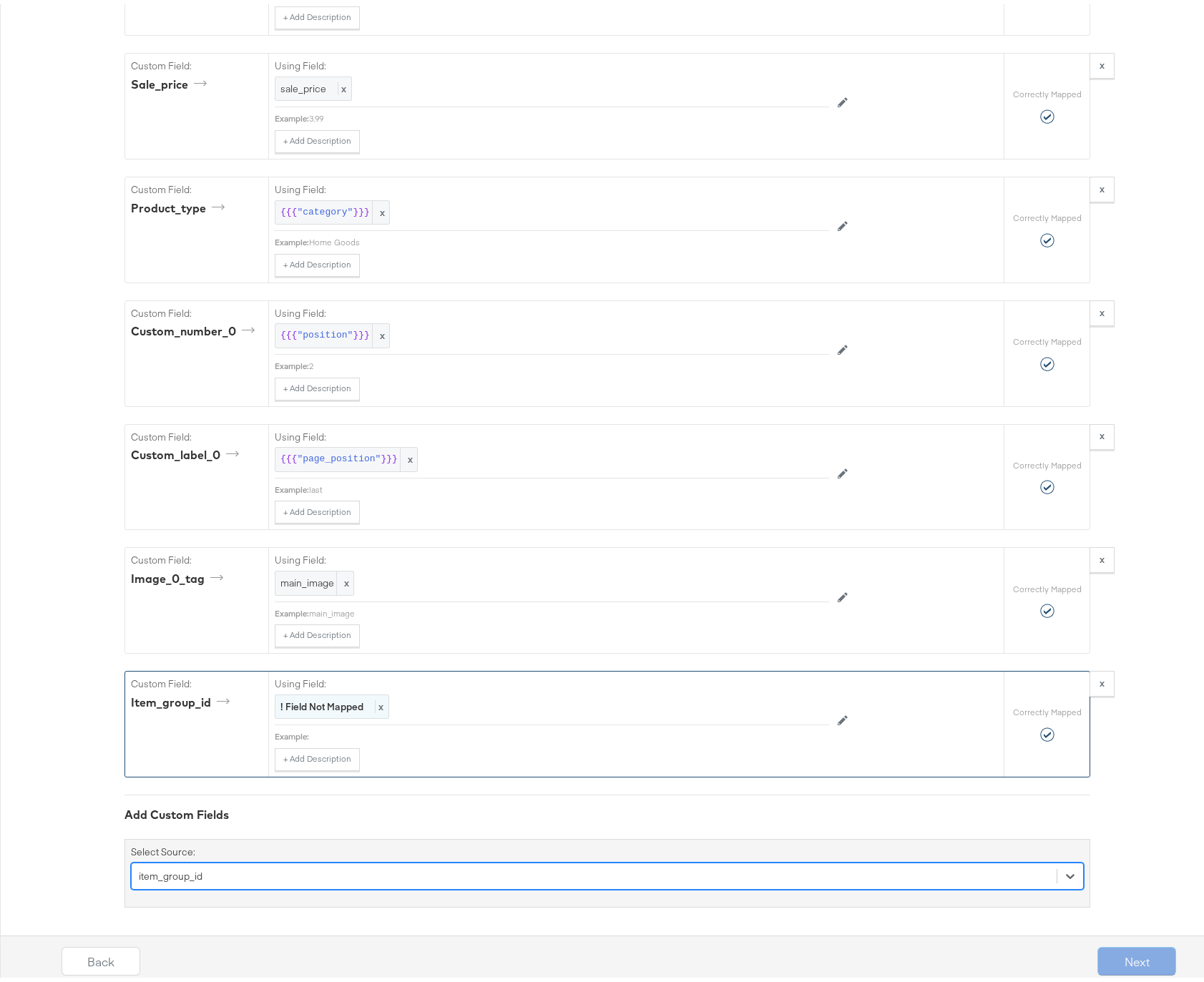
click at [303, 703] on strong "! Field Not Mapped" at bounding box center [322, 702] width 83 height 13
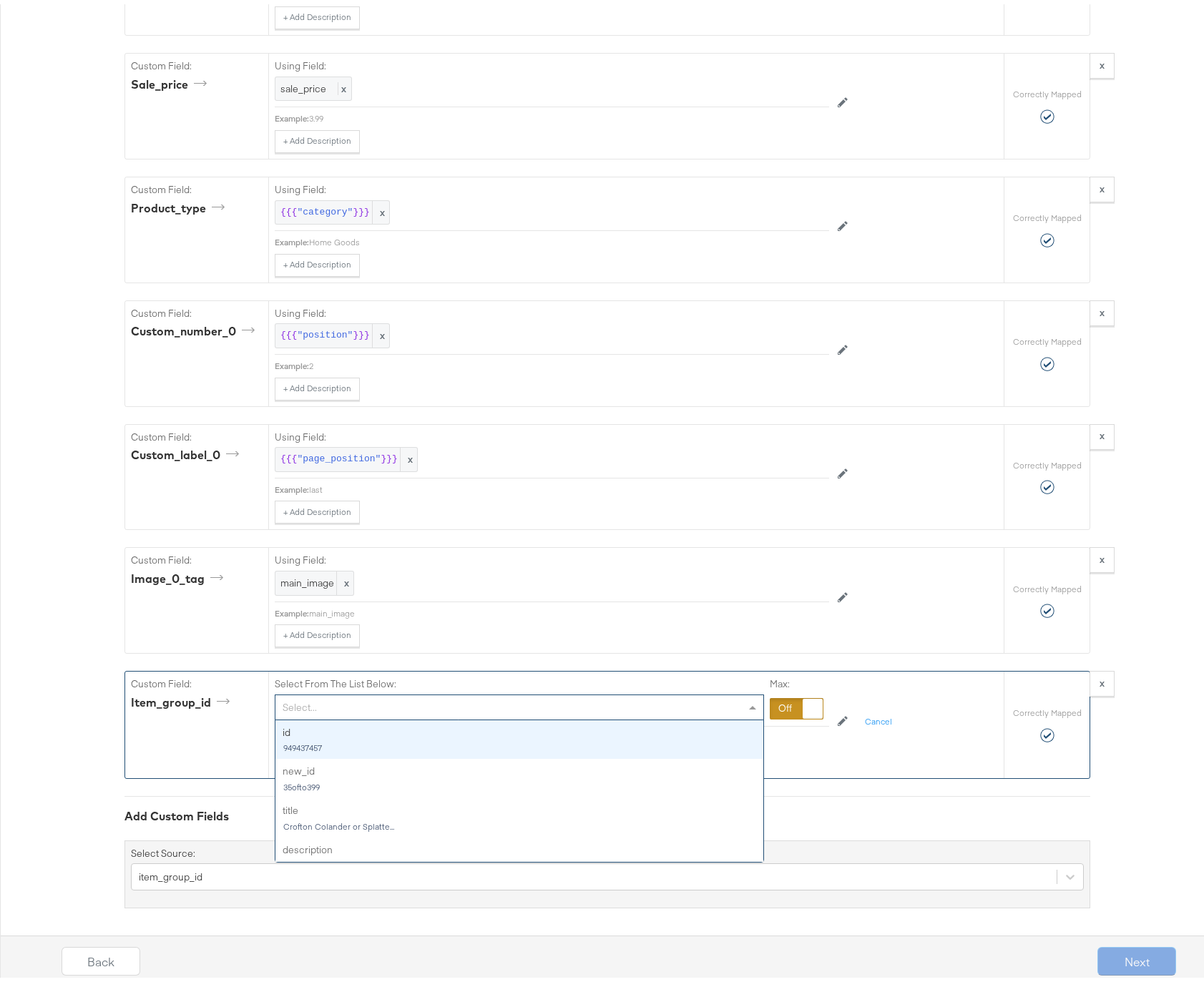
click at [303, 703] on div "Select..." at bounding box center [519, 704] width 488 height 25
type input "id"
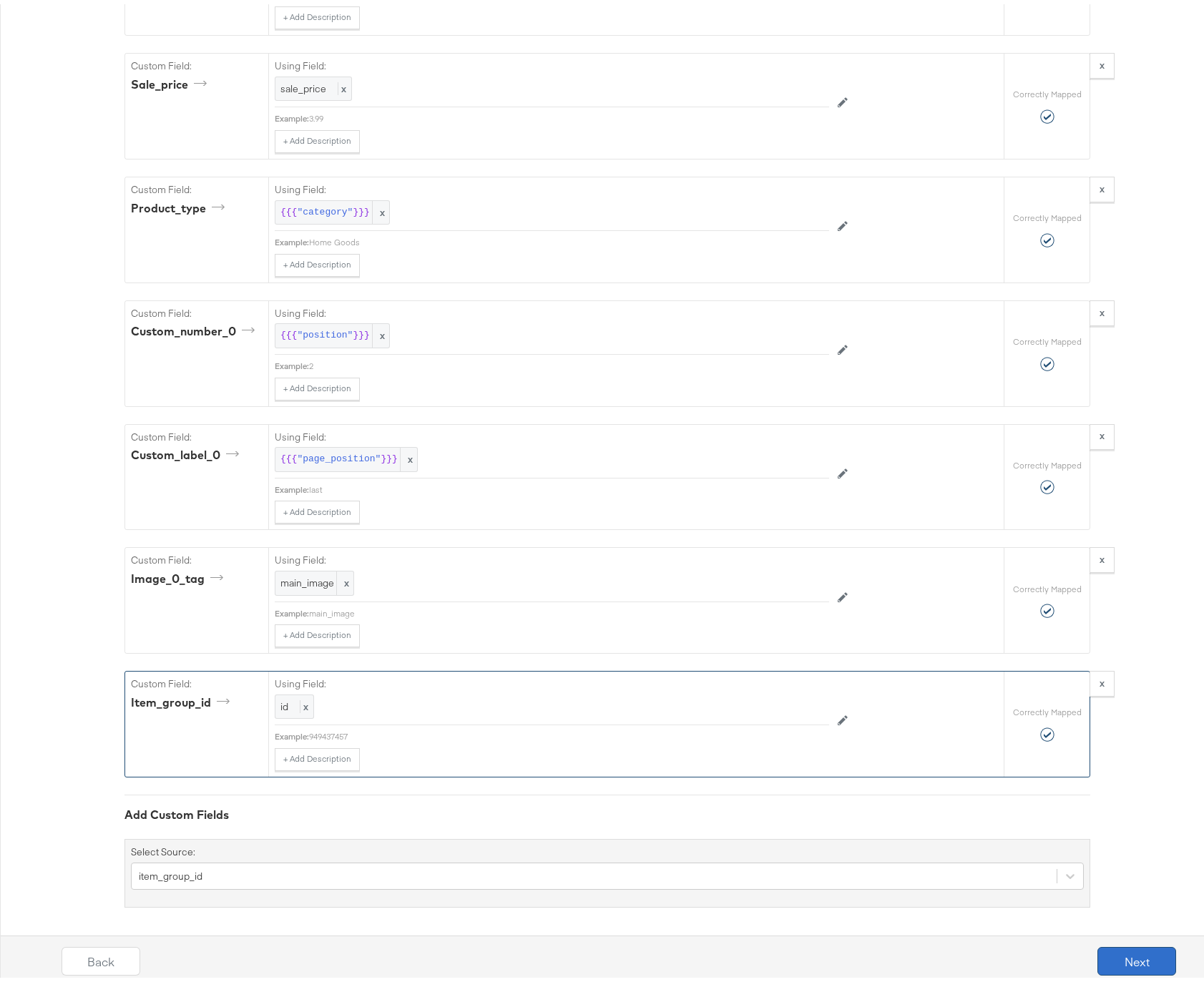
click at [1111, 950] on button "Next" at bounding box center [1137, 957] width 79 height 29
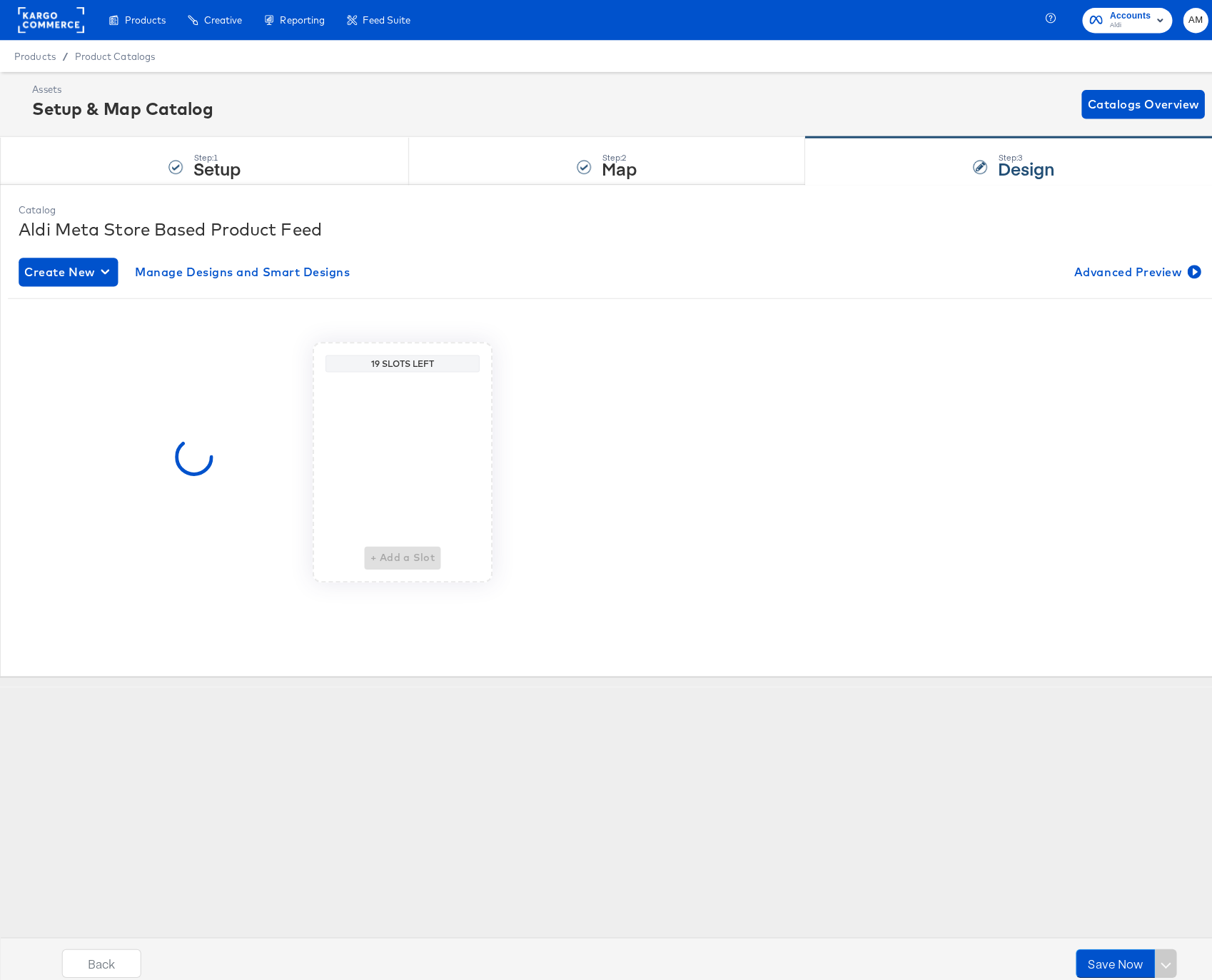
scroll to position [0, 0]
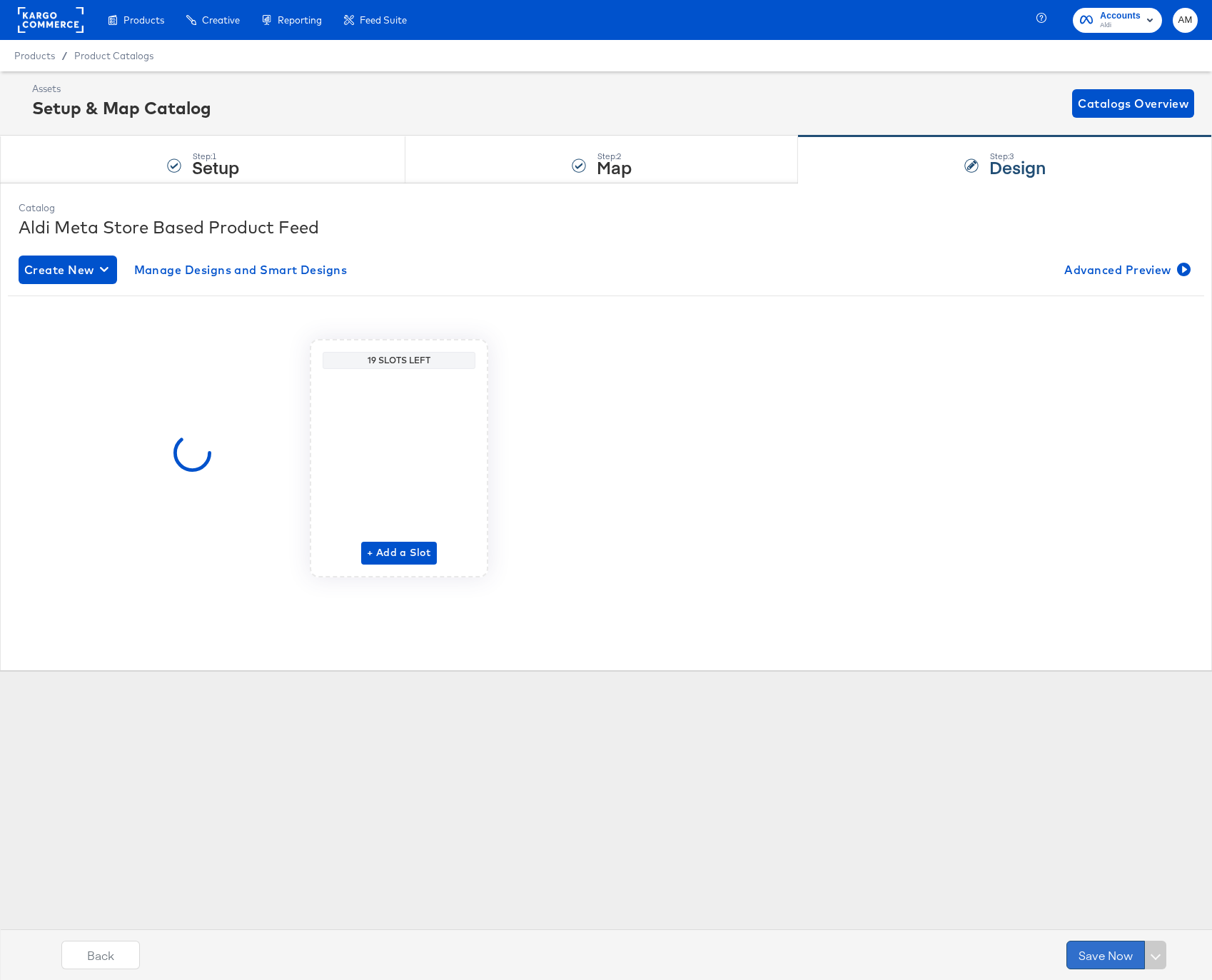
click at [1106, 956] on button "Save Now" at bounding box center [1106, 955] width 78 height 28
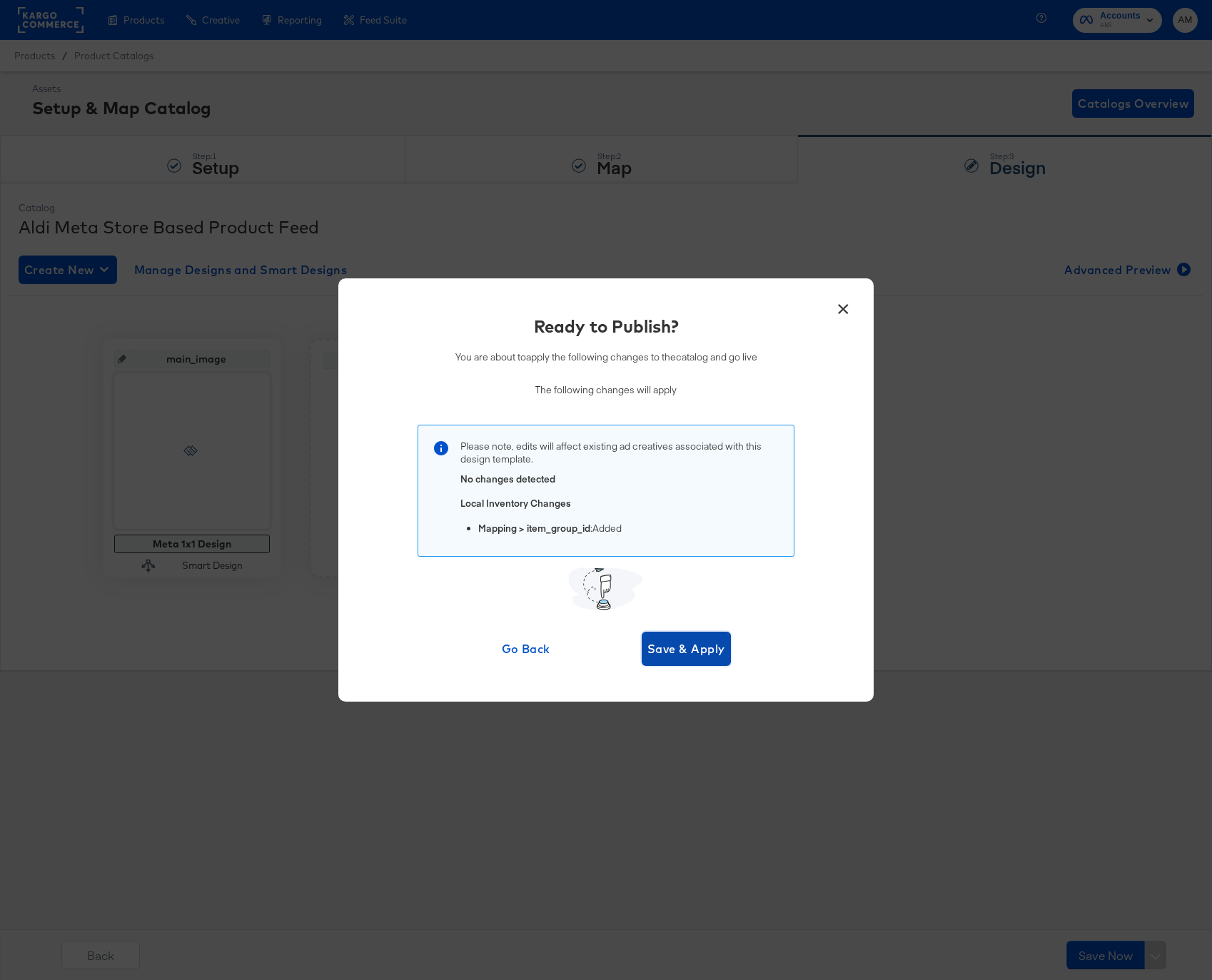
click at [684, 650] on span "Save & Apply" at bounding box center [686, 649] width 78 height 20
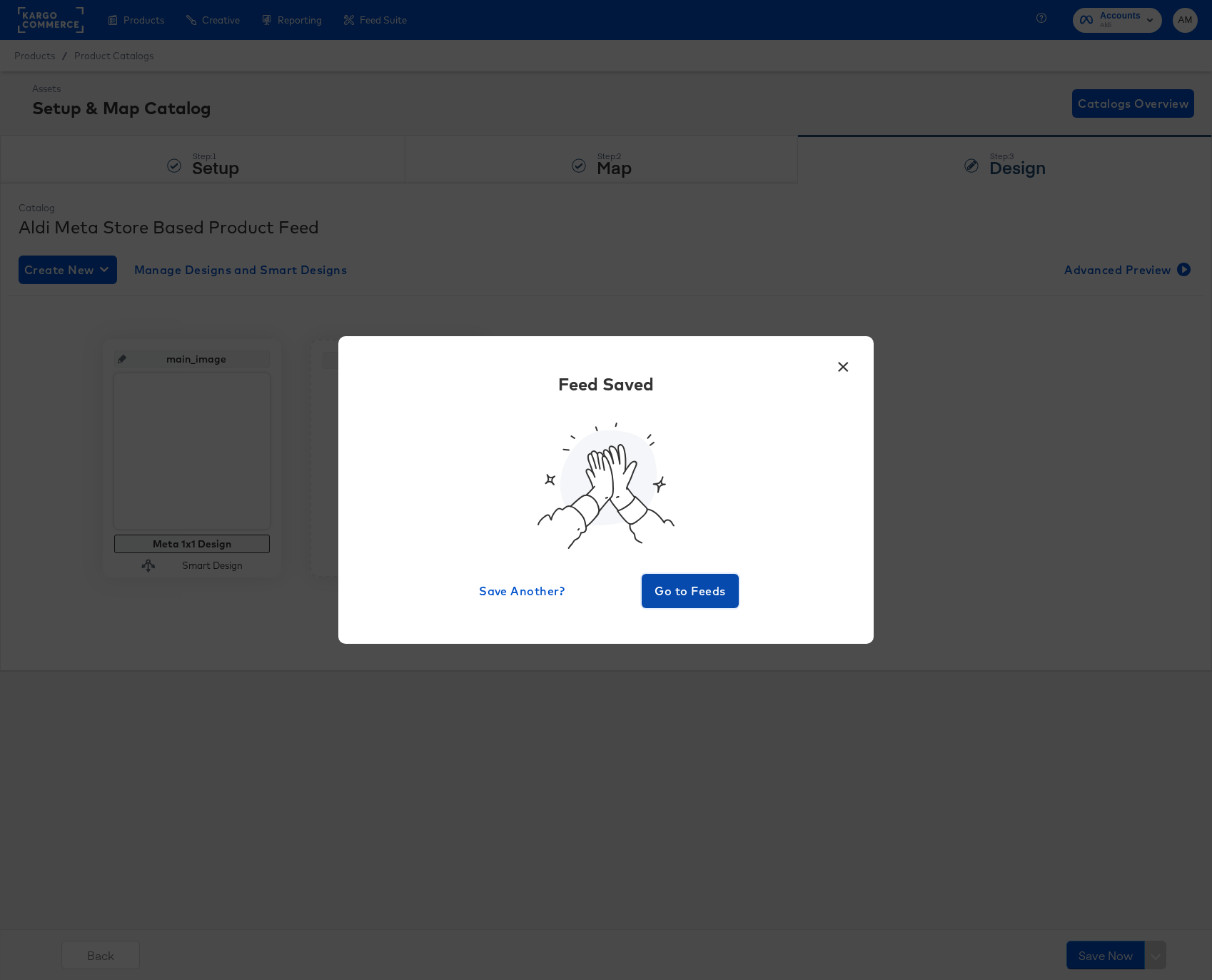
click at [691, 581] on span "Go to Feeds" at bounding box center [690, 591] width 85 height 20
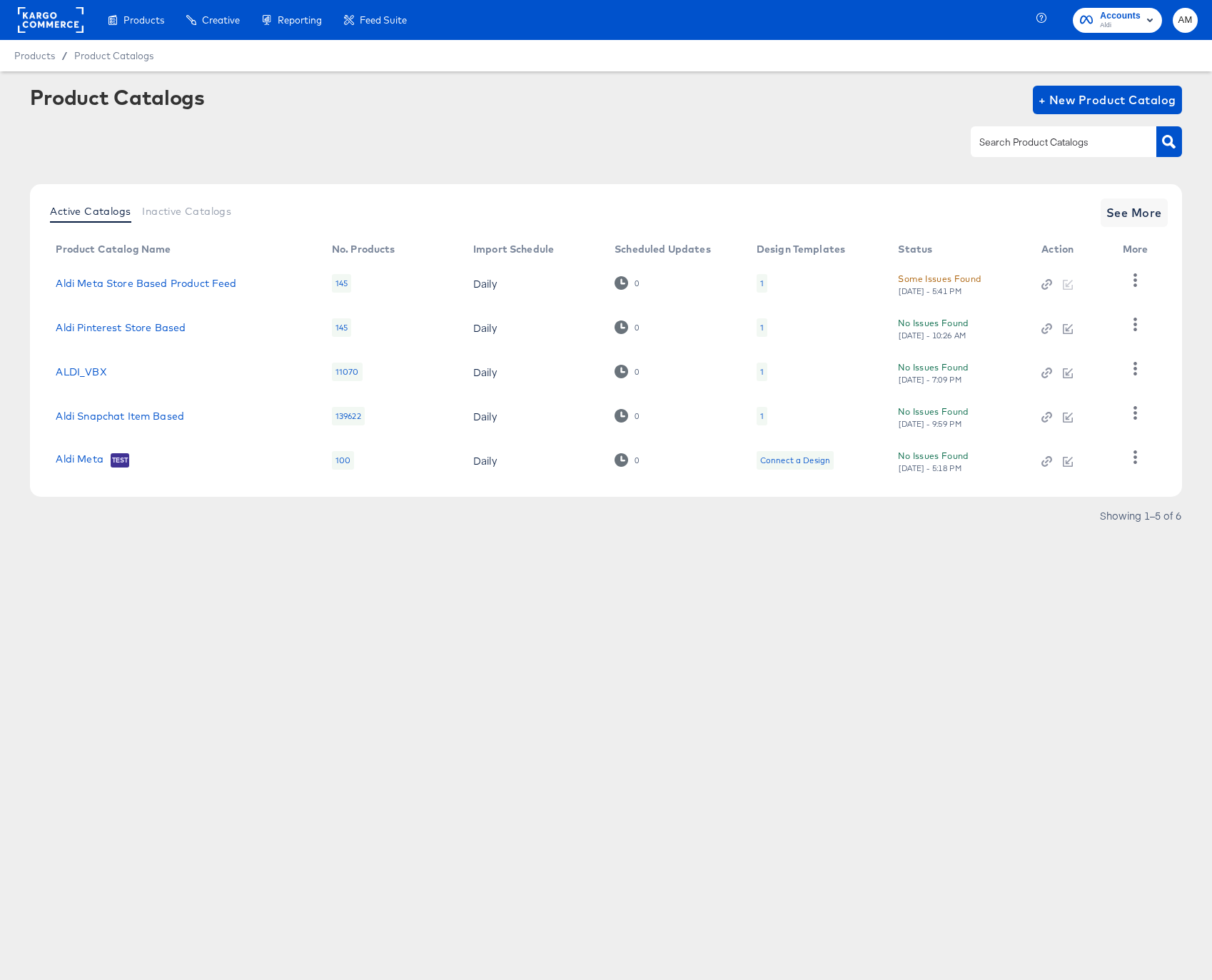
click at [758, 416] on div "1" at bounding box center [762, 416] width 11 height 18
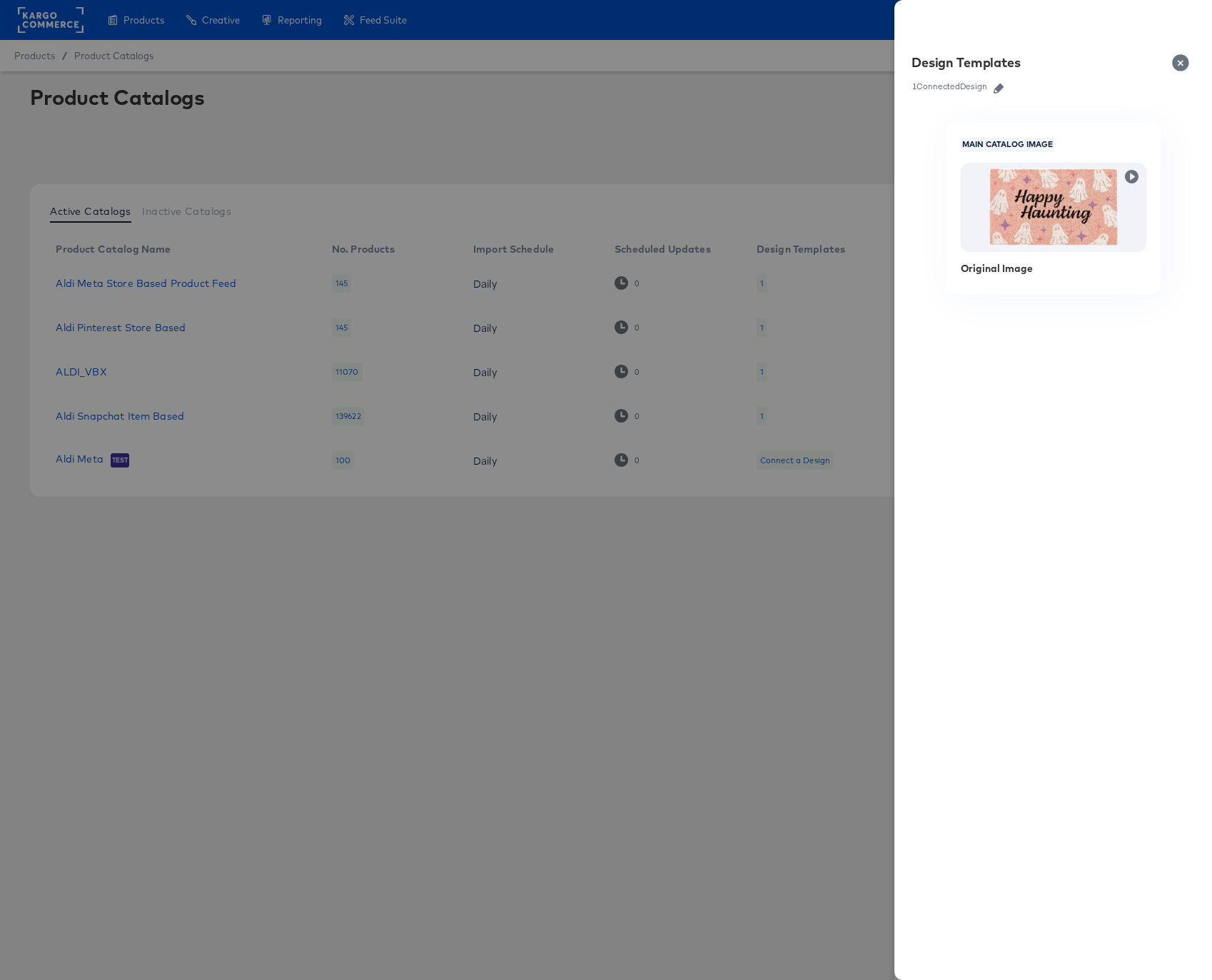
click at [1179, 61] on button "Close" at bounding box center [1184, 63] width 40 height 40
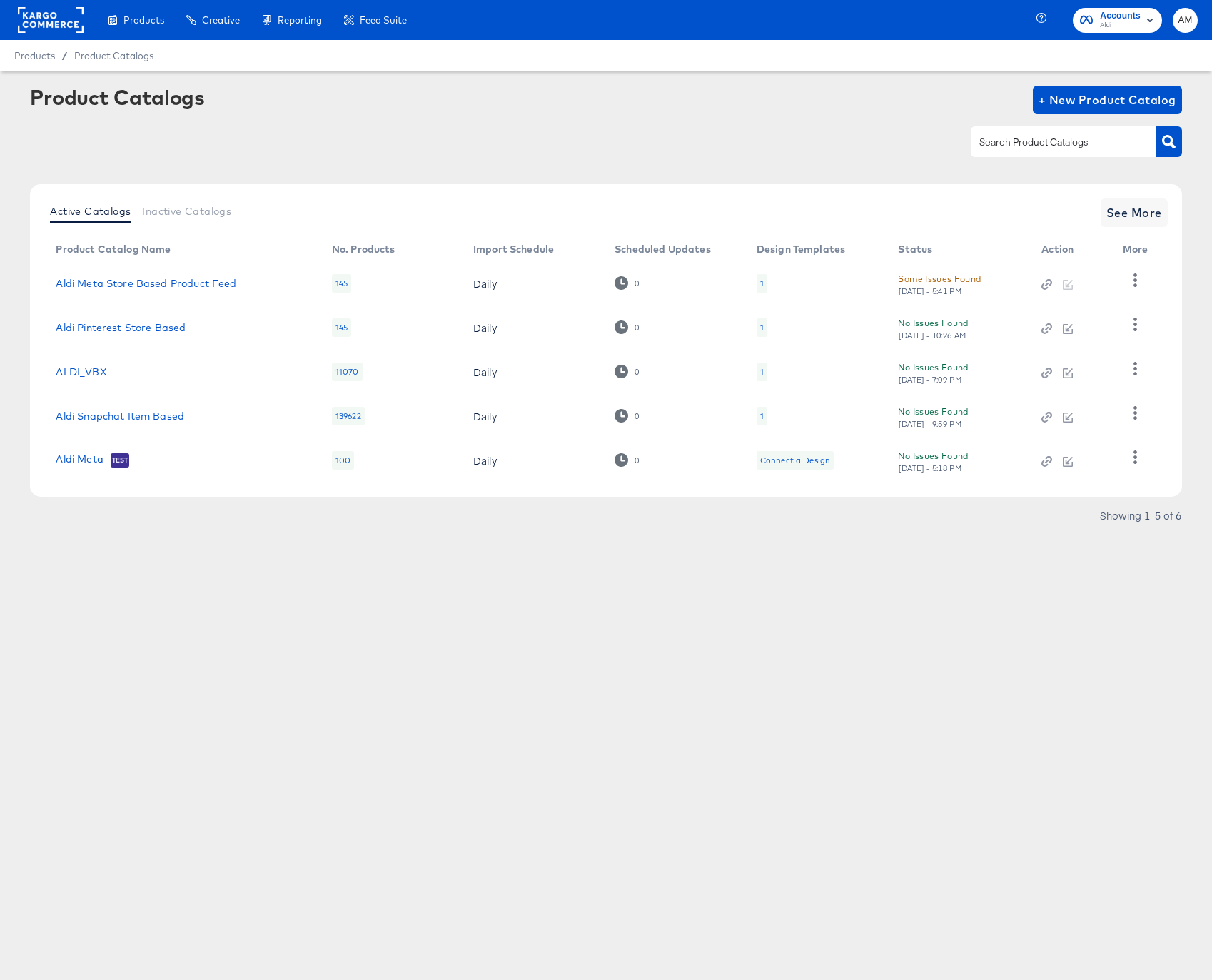
click at [44, 12] on rect at bounding box center [50, 19] width 65 height 25
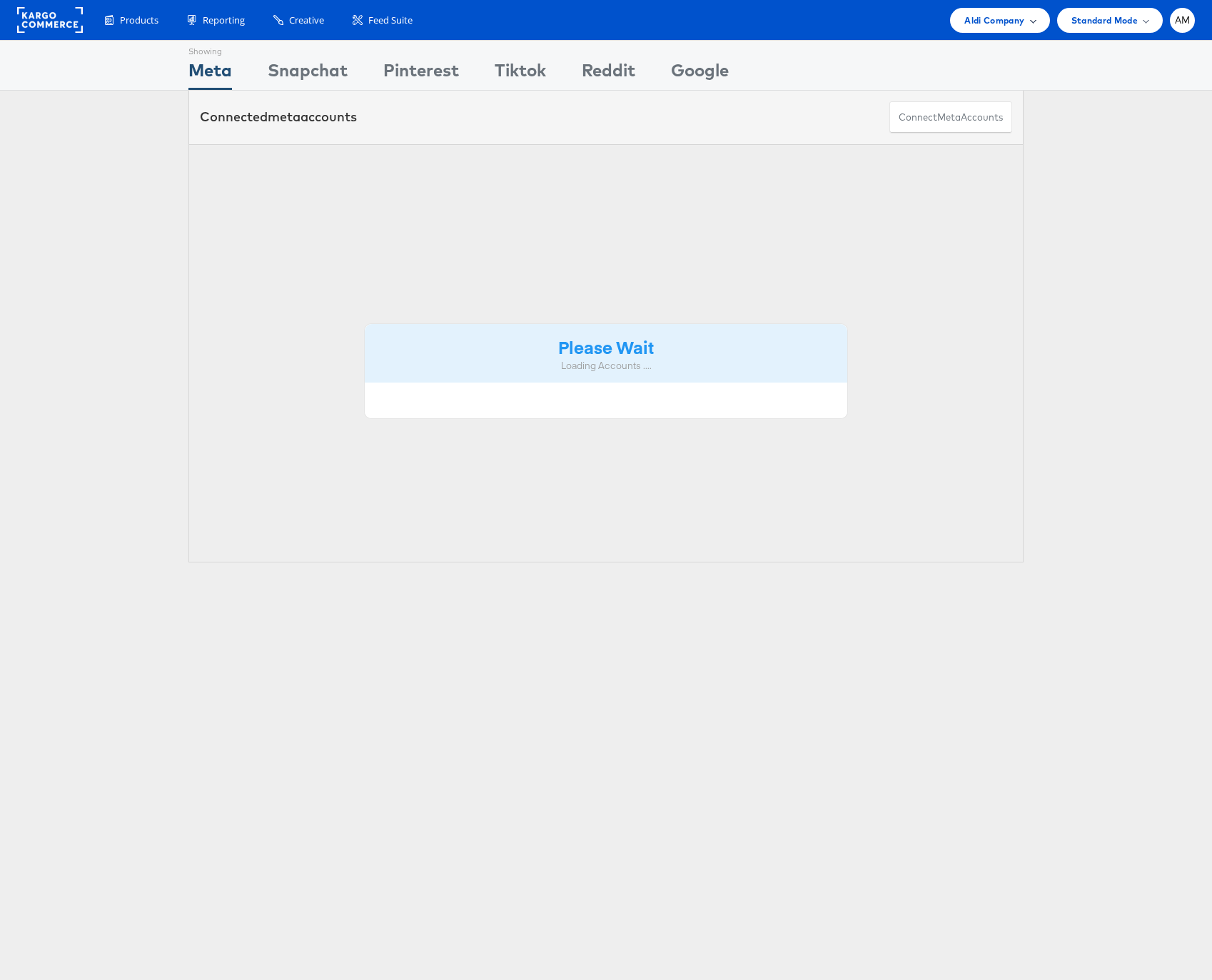
click at [951, 22] on div "Aldi Company" at bounding box center [999, 20] width 99 height 25
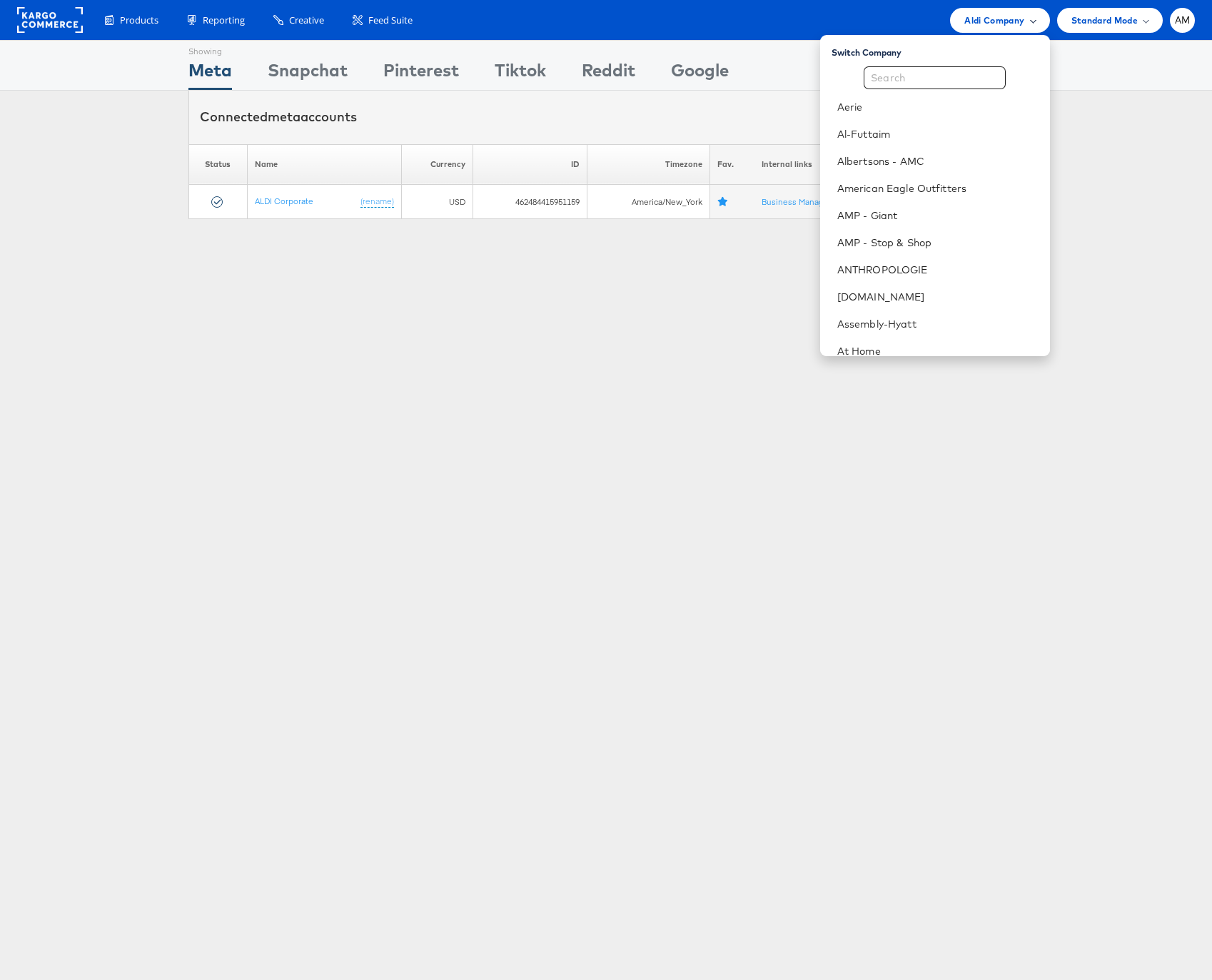
click at [997, 20] on span "Aldi Company" at bounding box center [994, 20] width 60 height 15
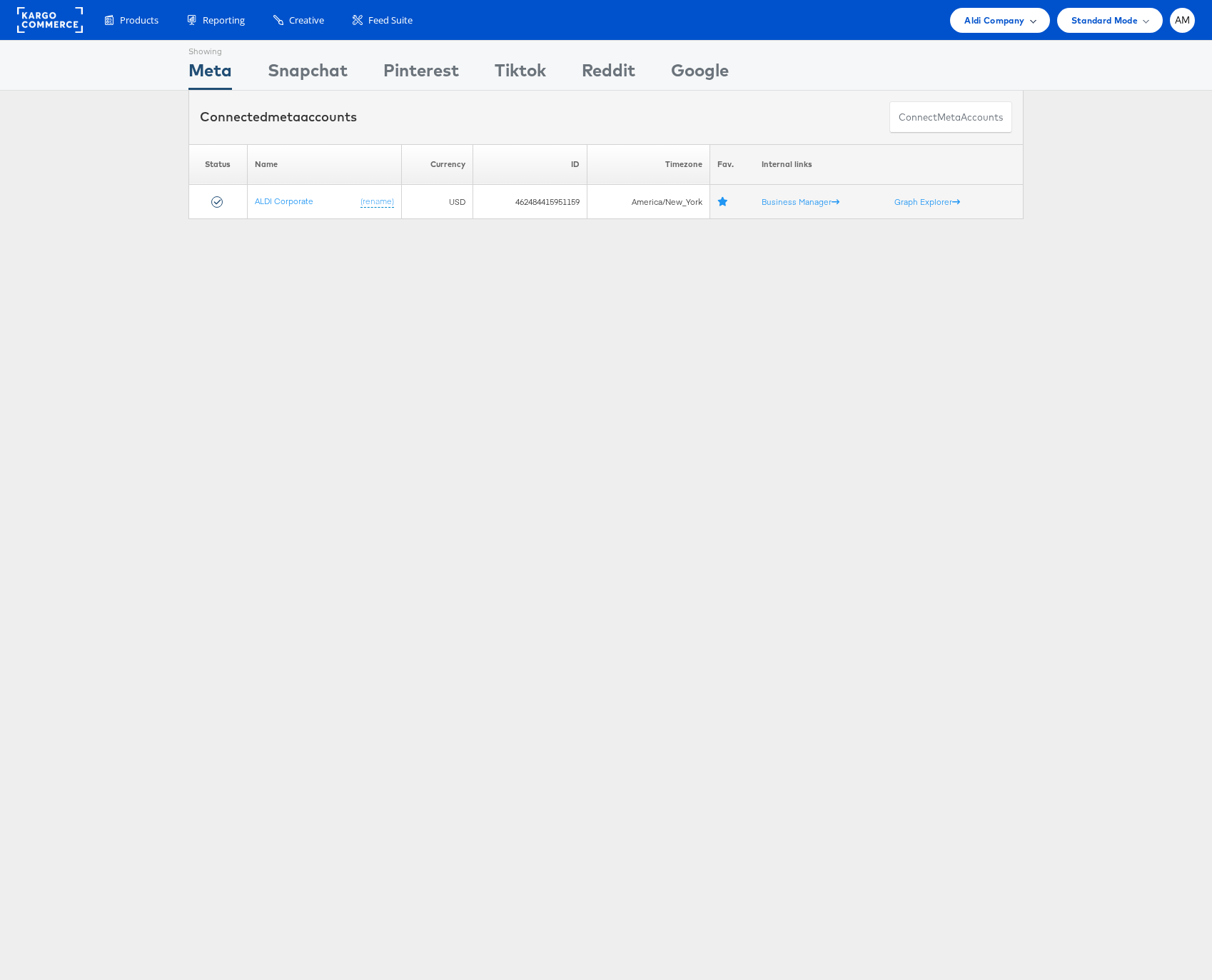
click at [971, 18] on span "Aldi Company" at bounding box center [994, 20] width 60 height 15
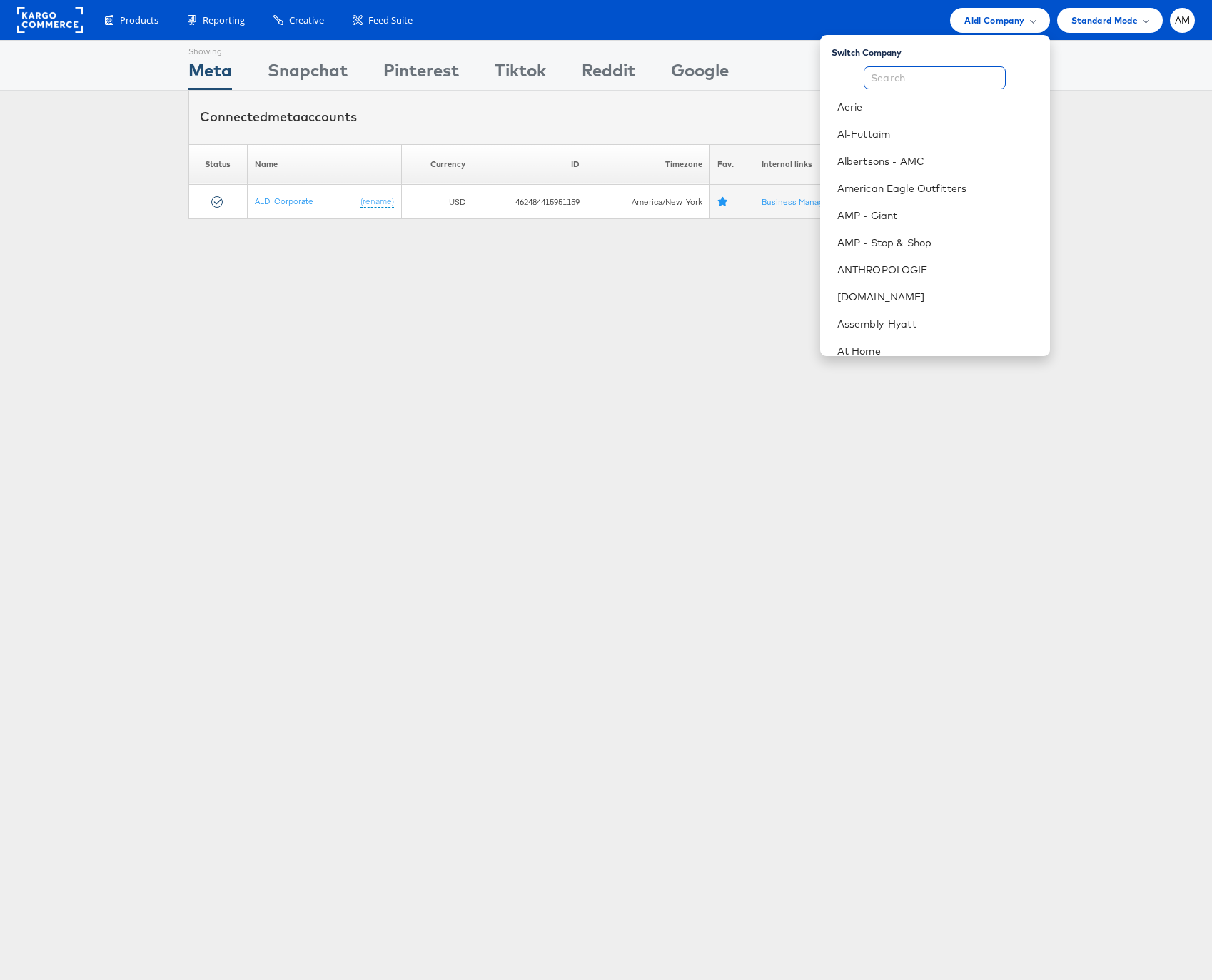
click at [937, 83] on input "text" at bounding box center [934, 78] width 142 height 23
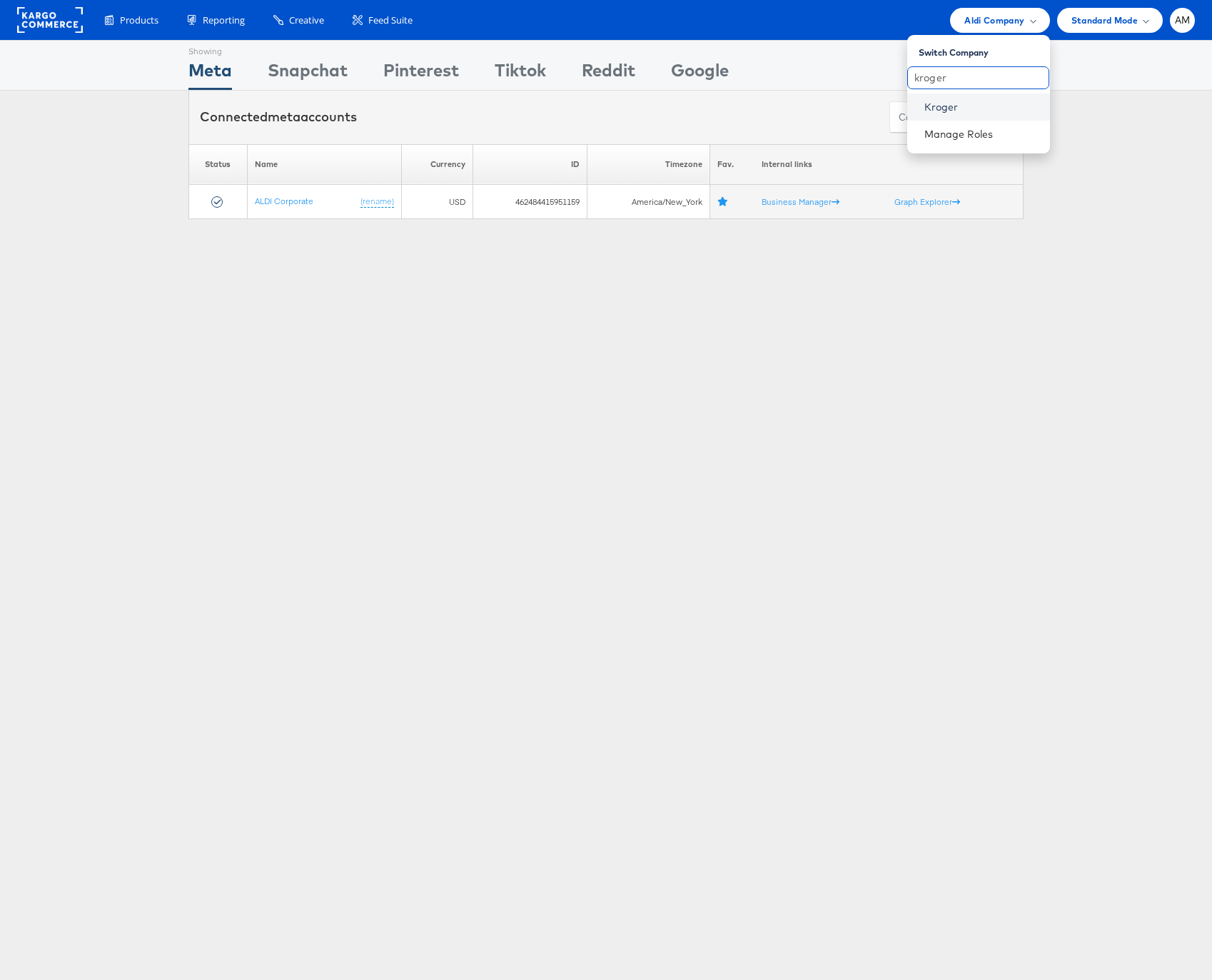
type input "kroger"
click at [937, 112] on link "Kroger" at bounding box center [981, 107] width 114 height 15
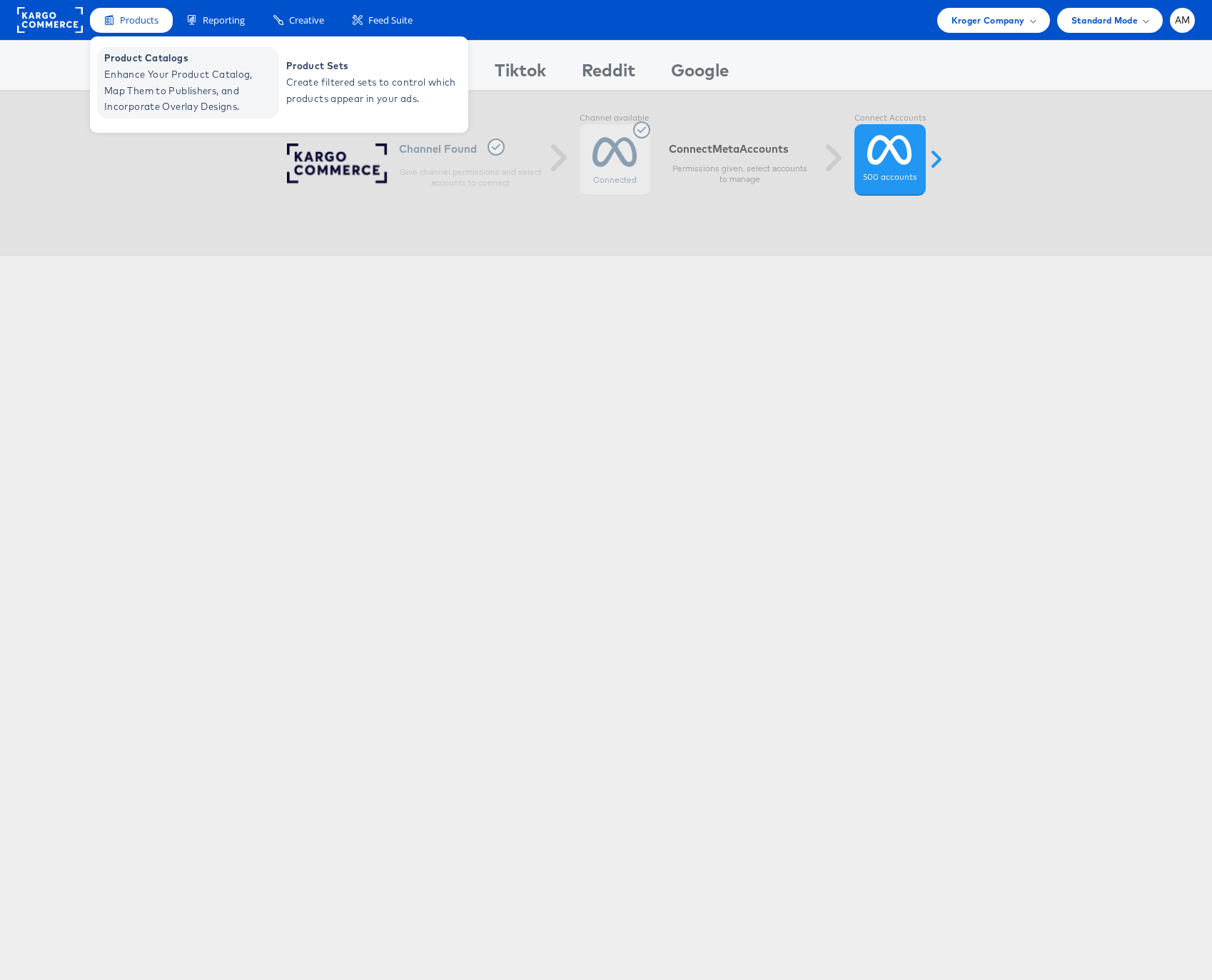
click at [157, 81] on span "Enhance Your Product Catalog, Map Them to Publishers, and Incorporate Overlay D…" at bounding box center [189, 90] width 171 height 48
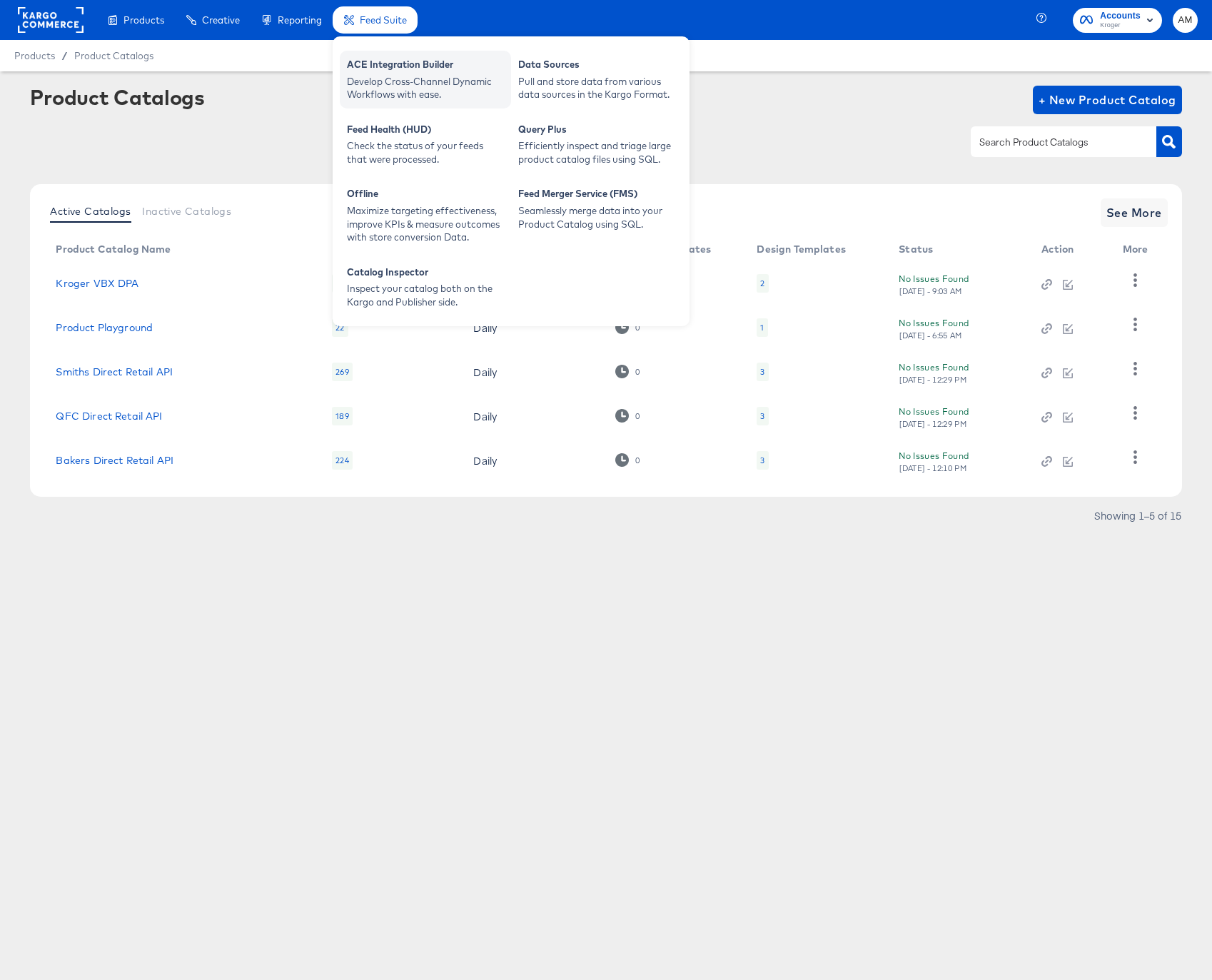
click at [392, 70] on div "ACE Integration Builder" at bounding box center [425, 66] width 157 height 17
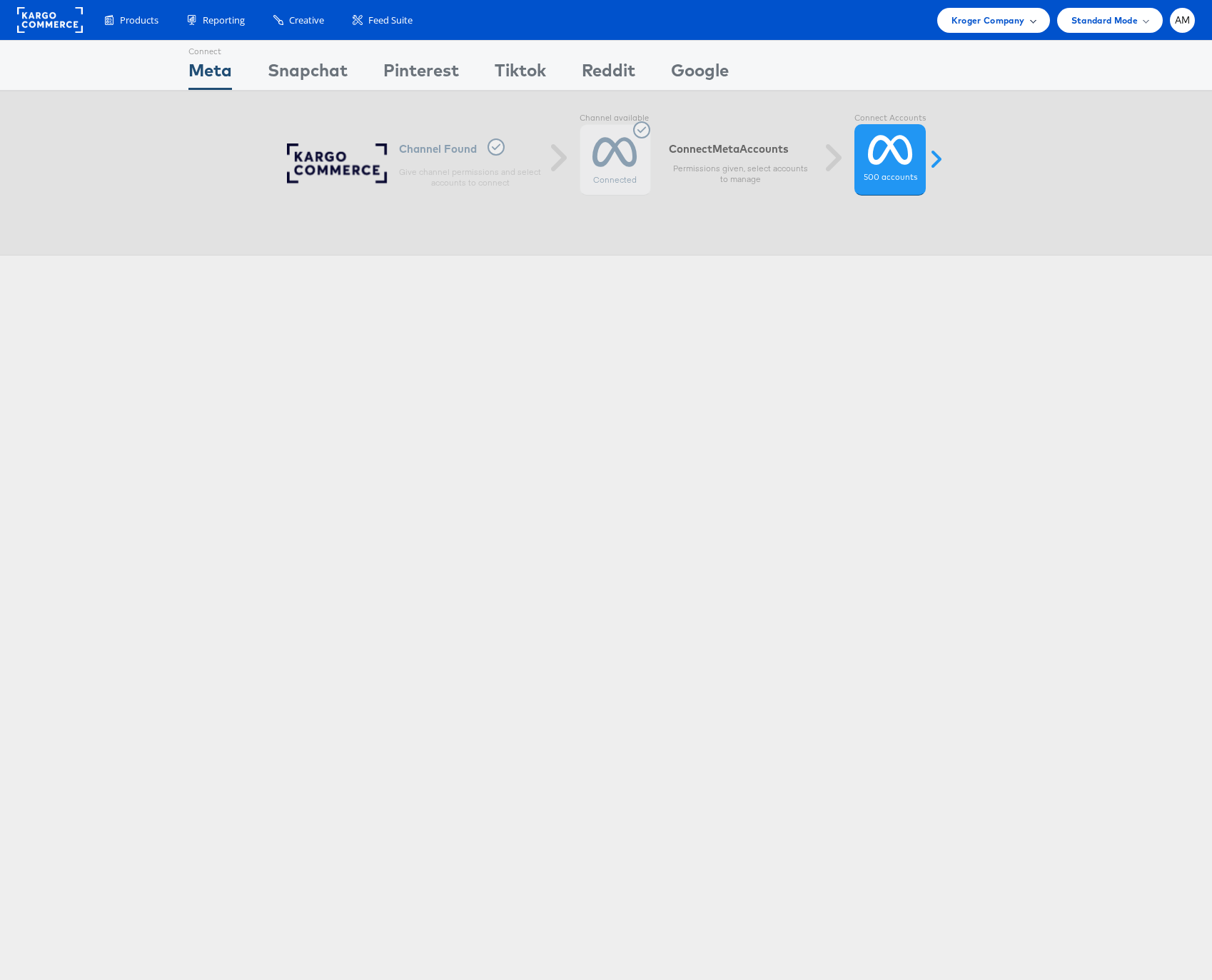
click at [981, 16] on span "Kroger Company" at bounding box center [988, 20] width 74 height 15
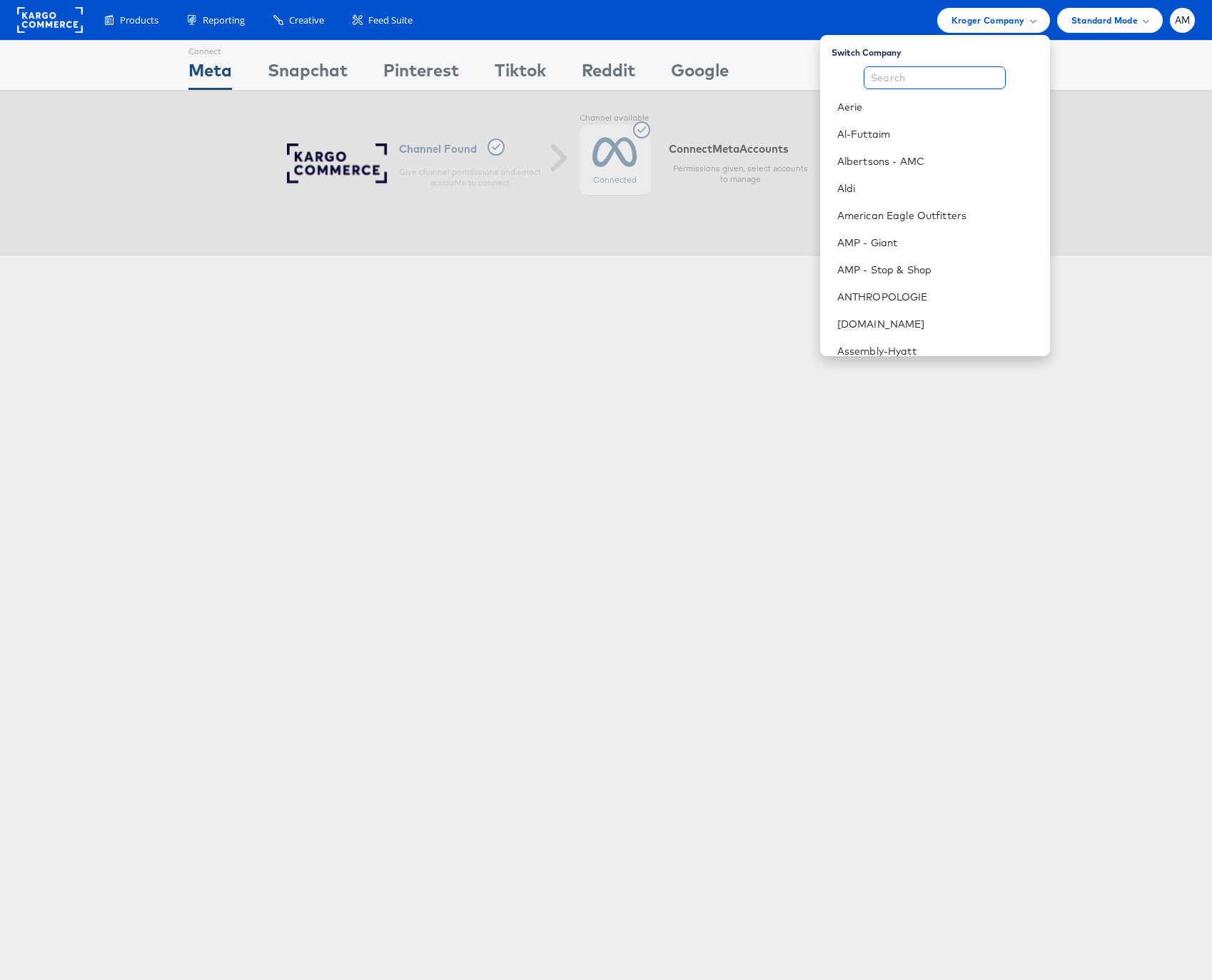
click at [946, 78] on input "text" at bounding box center [934, 78] width 142 height 23
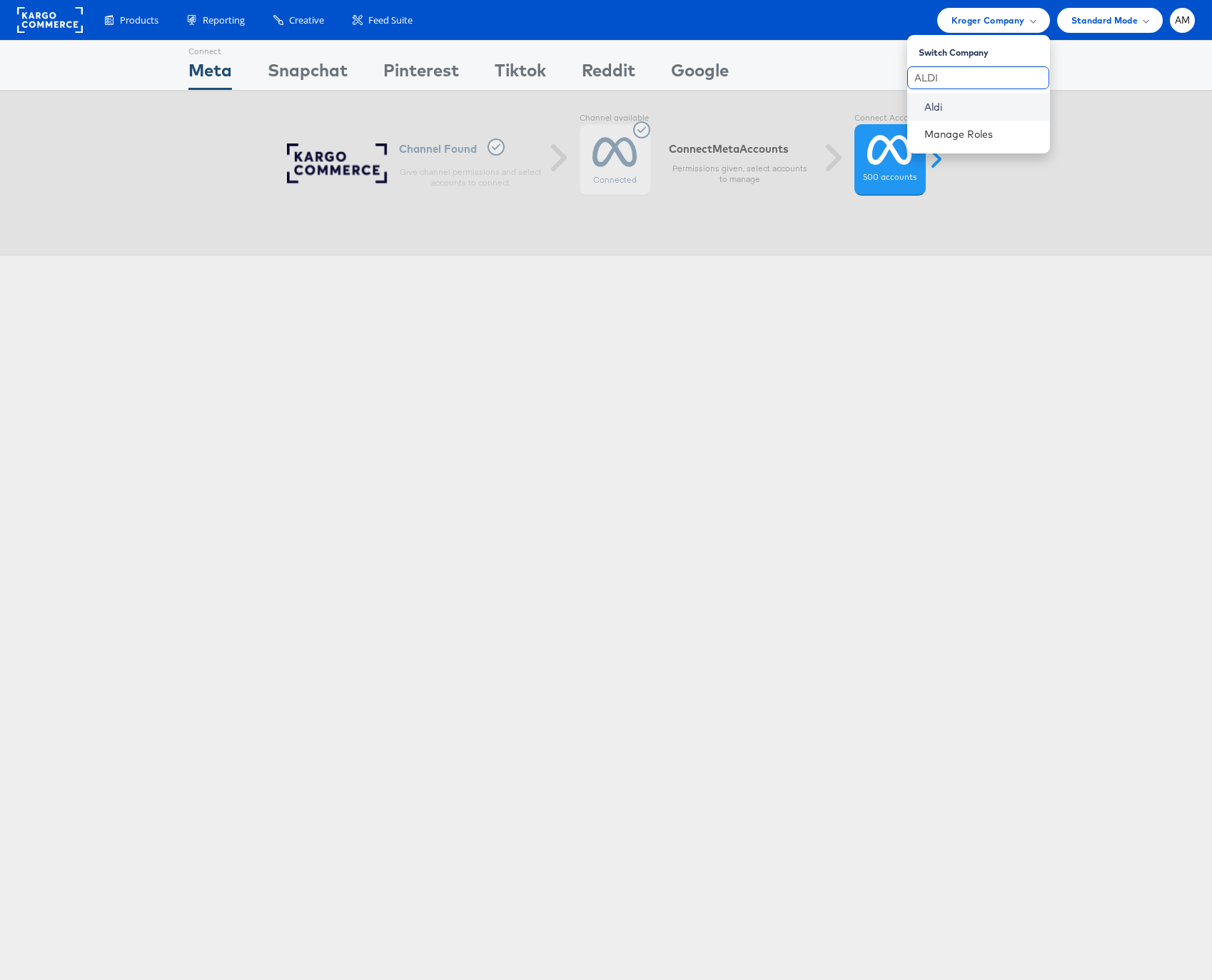
type input "ALDI"
click at [937, 110] on link "Aldi" at bounding box center [981, 107] width 114 height 15
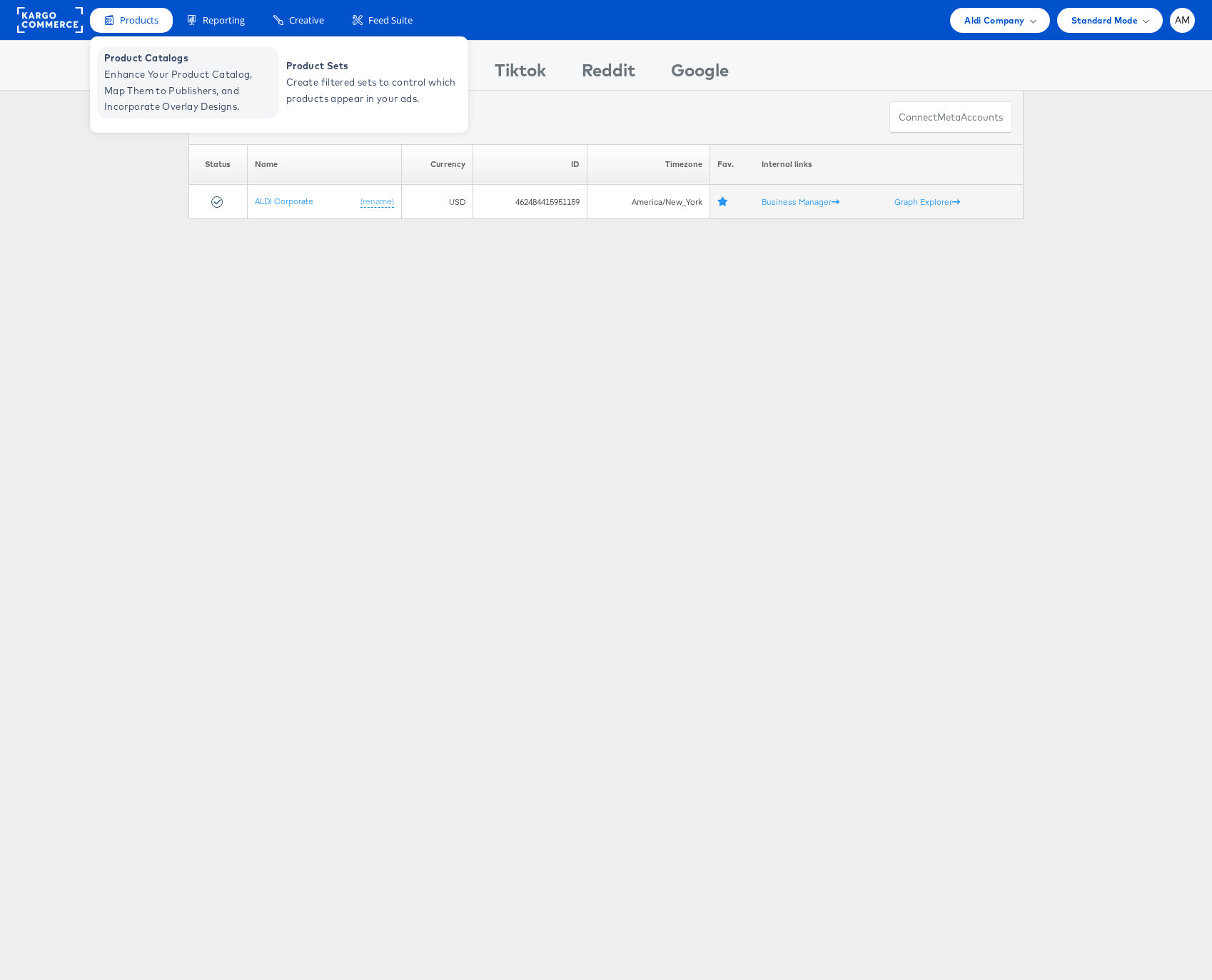
click at [142, 77] on span "Enhance Your Product Catalog, Map Them to Publishers, and Incorporate Overlay D…" at bounding box center [189, 90] width 171 height 48
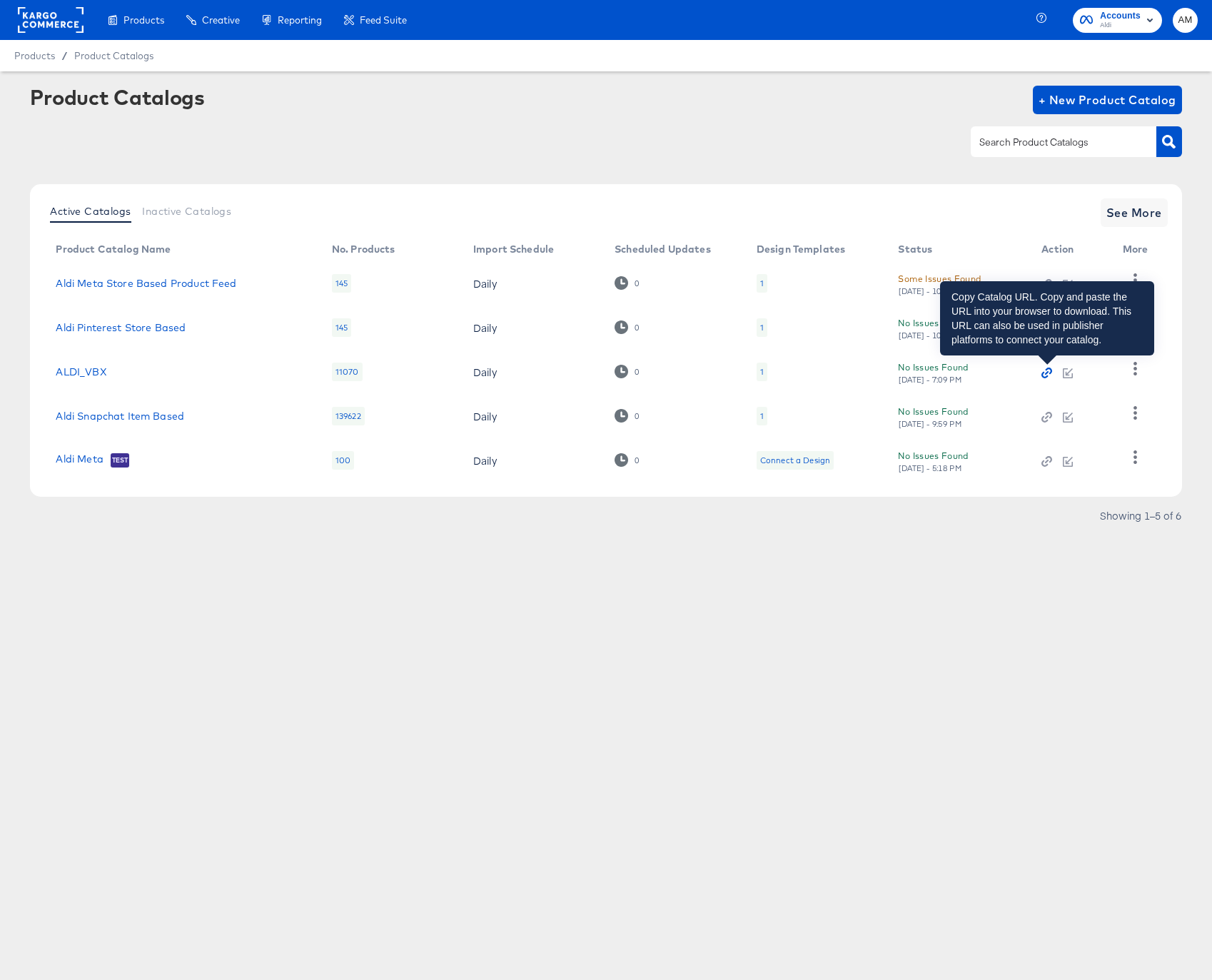
click at [1047, 375] on icon "button" at bounding box center [1046, 372] width 10 height 10
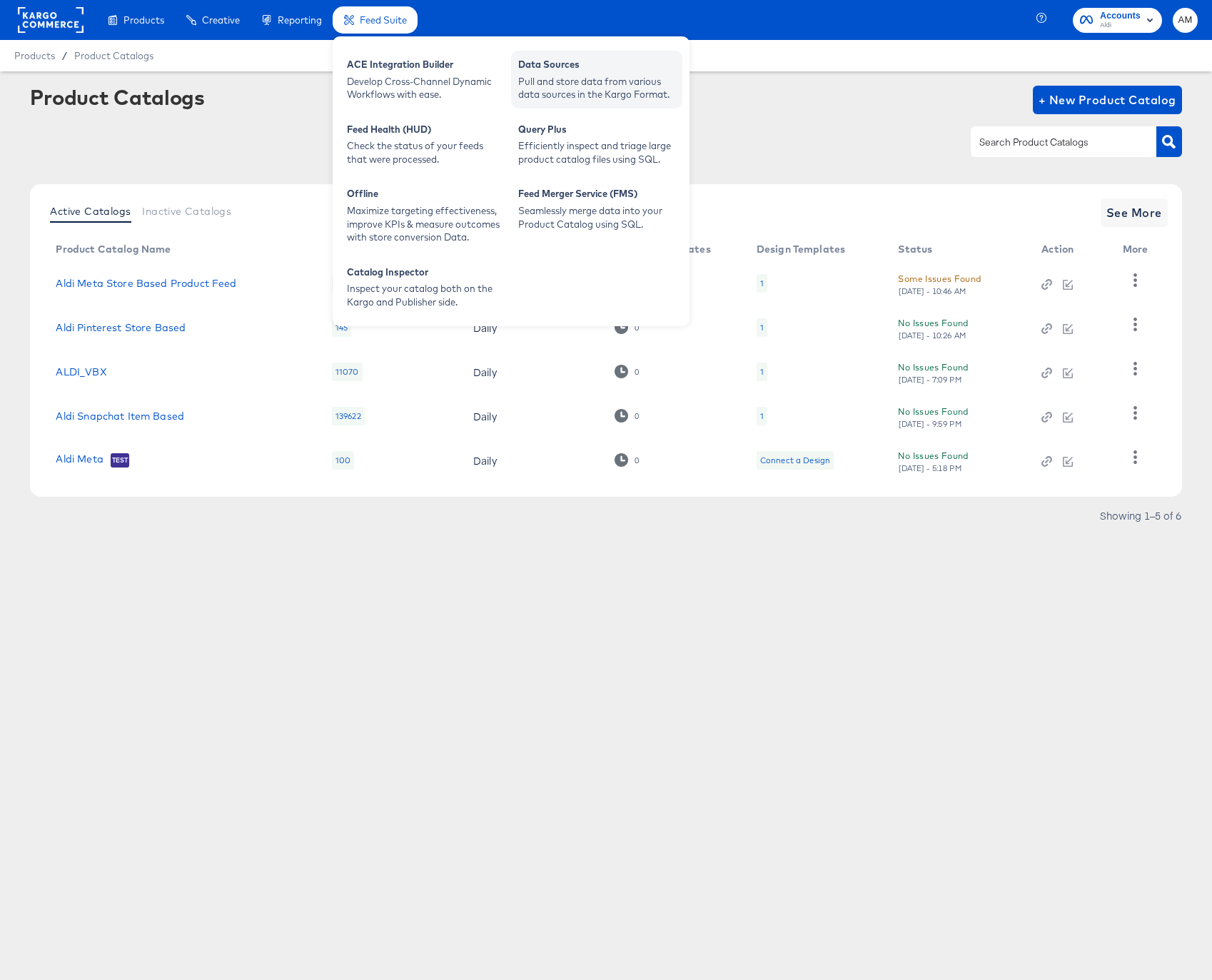
click at [588, 72] on div "Data Sources" at bounding box center [597, 66] width 157 height 17
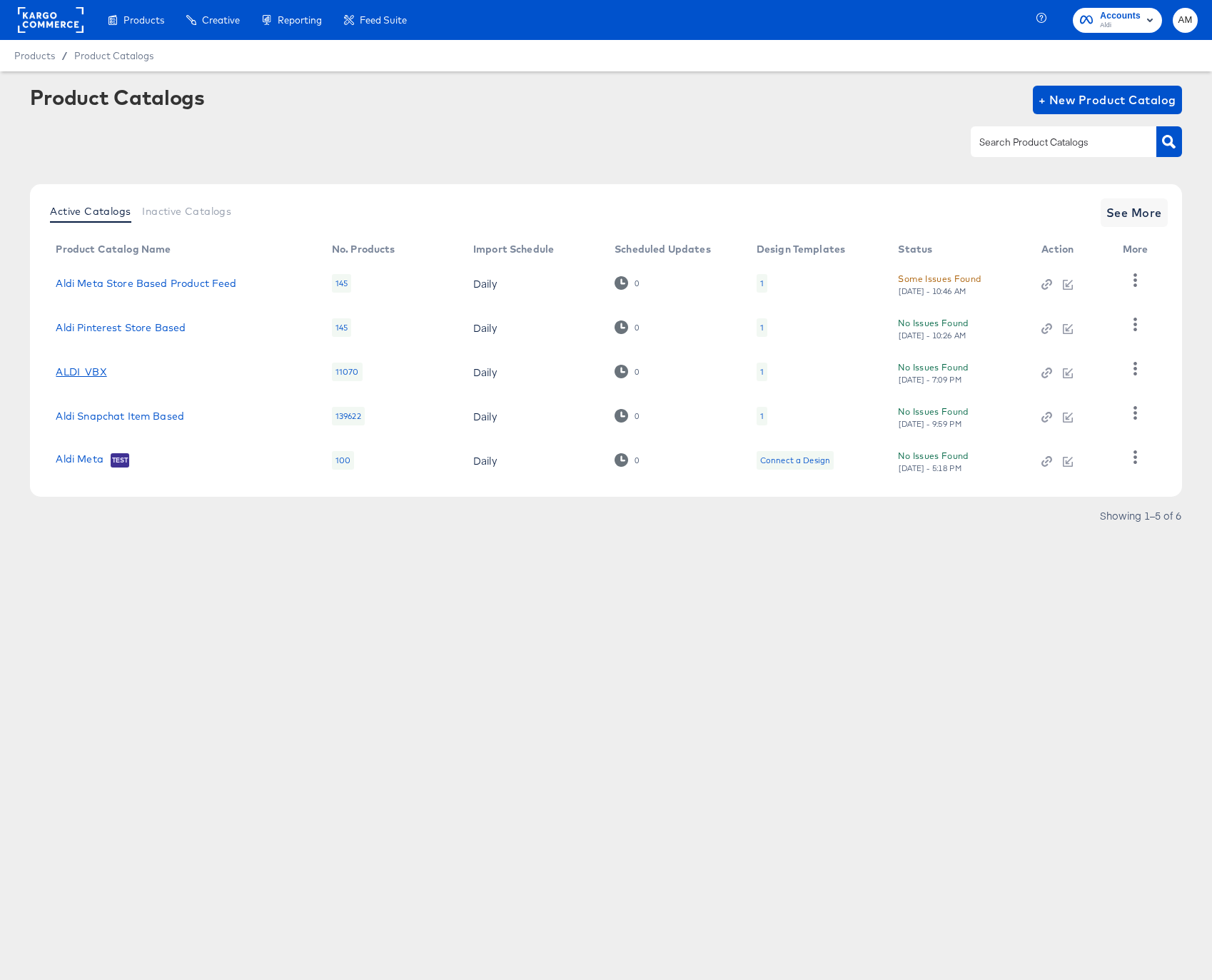
click at [82, 371] on link "ALDI_VBX" at bounding box center [81, 372] width 51 height 12
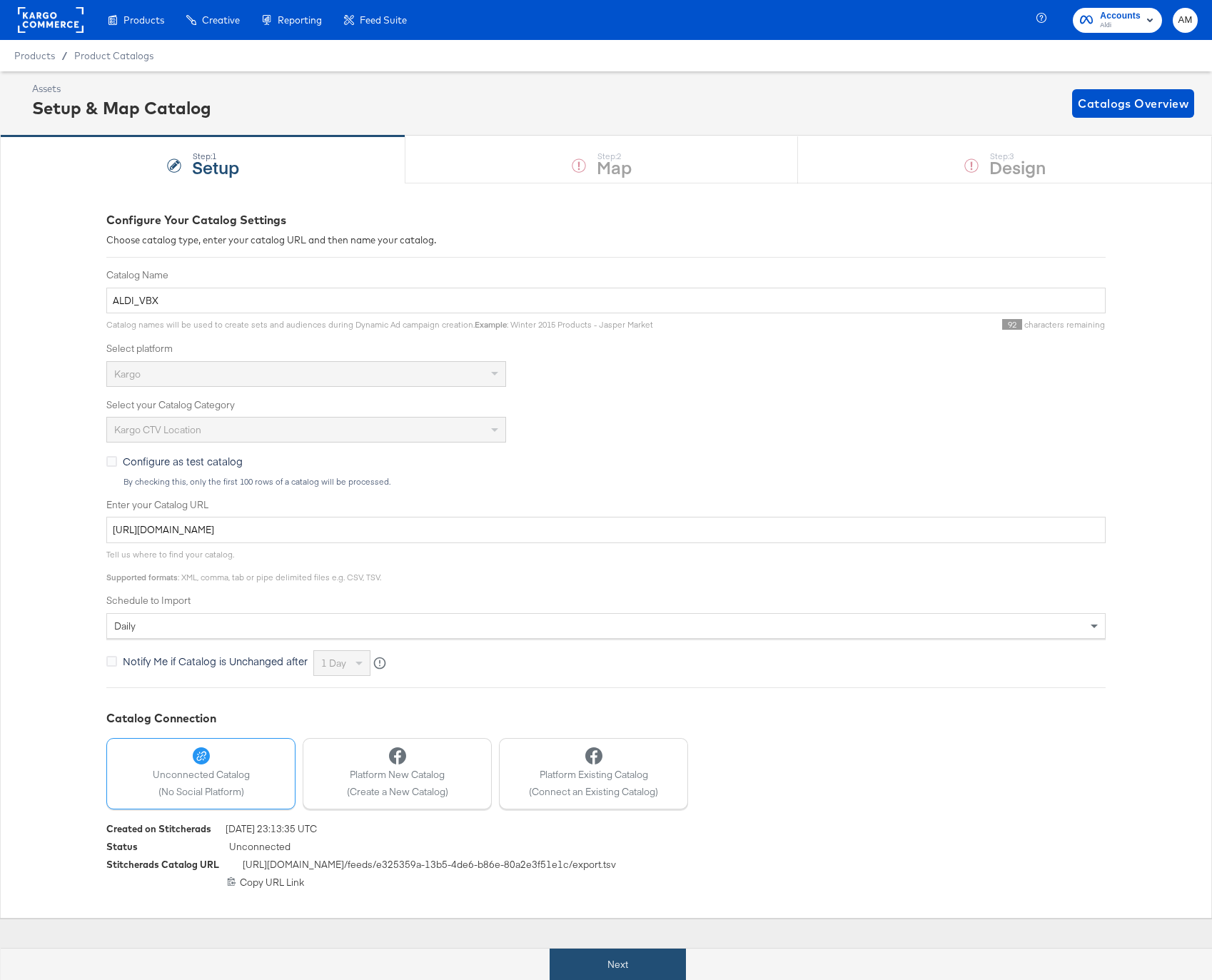
click at [650, 969] on button "Next" at bounding box center [618, 965] width 136 height 32
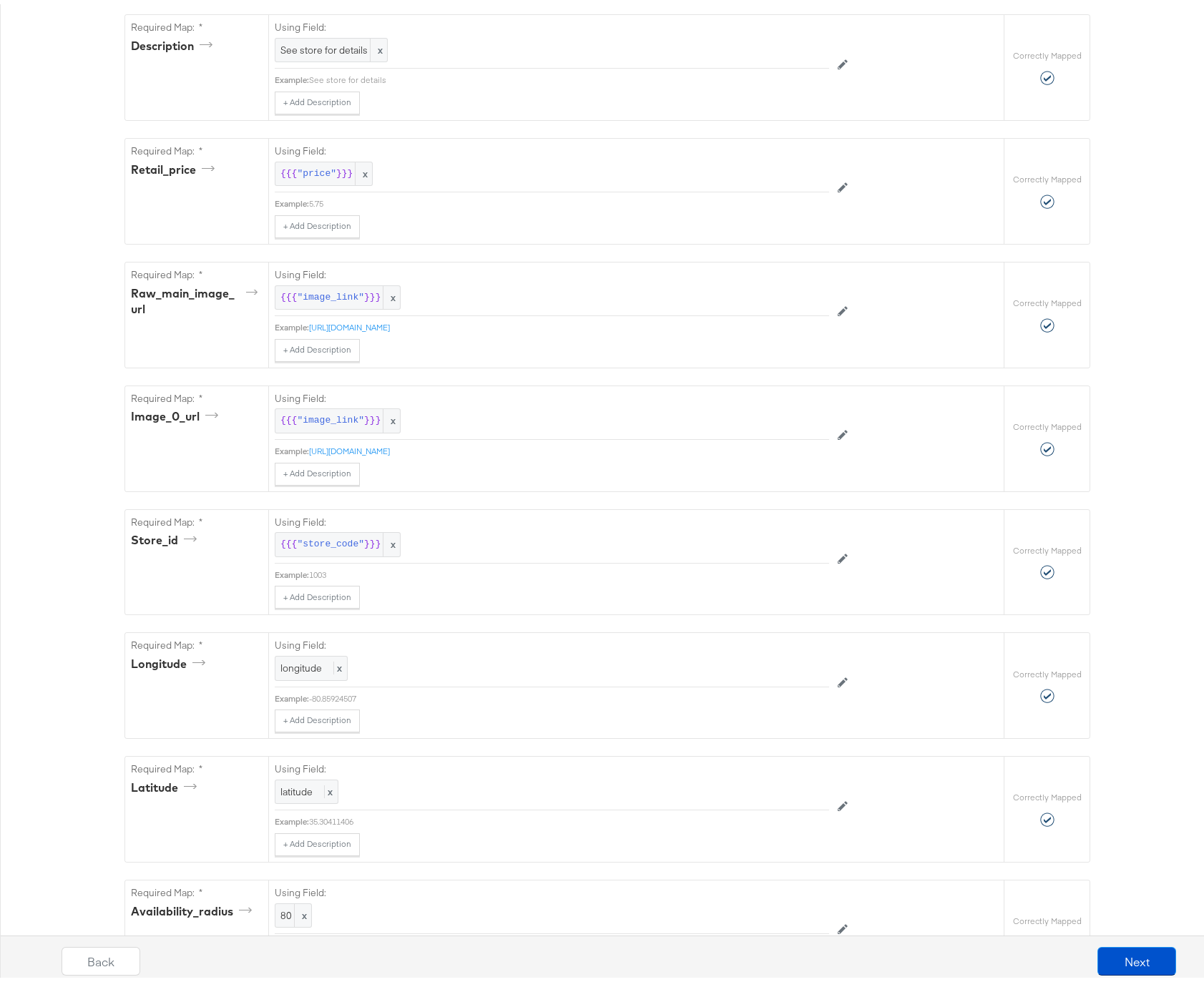
scroll to position [781, 0]
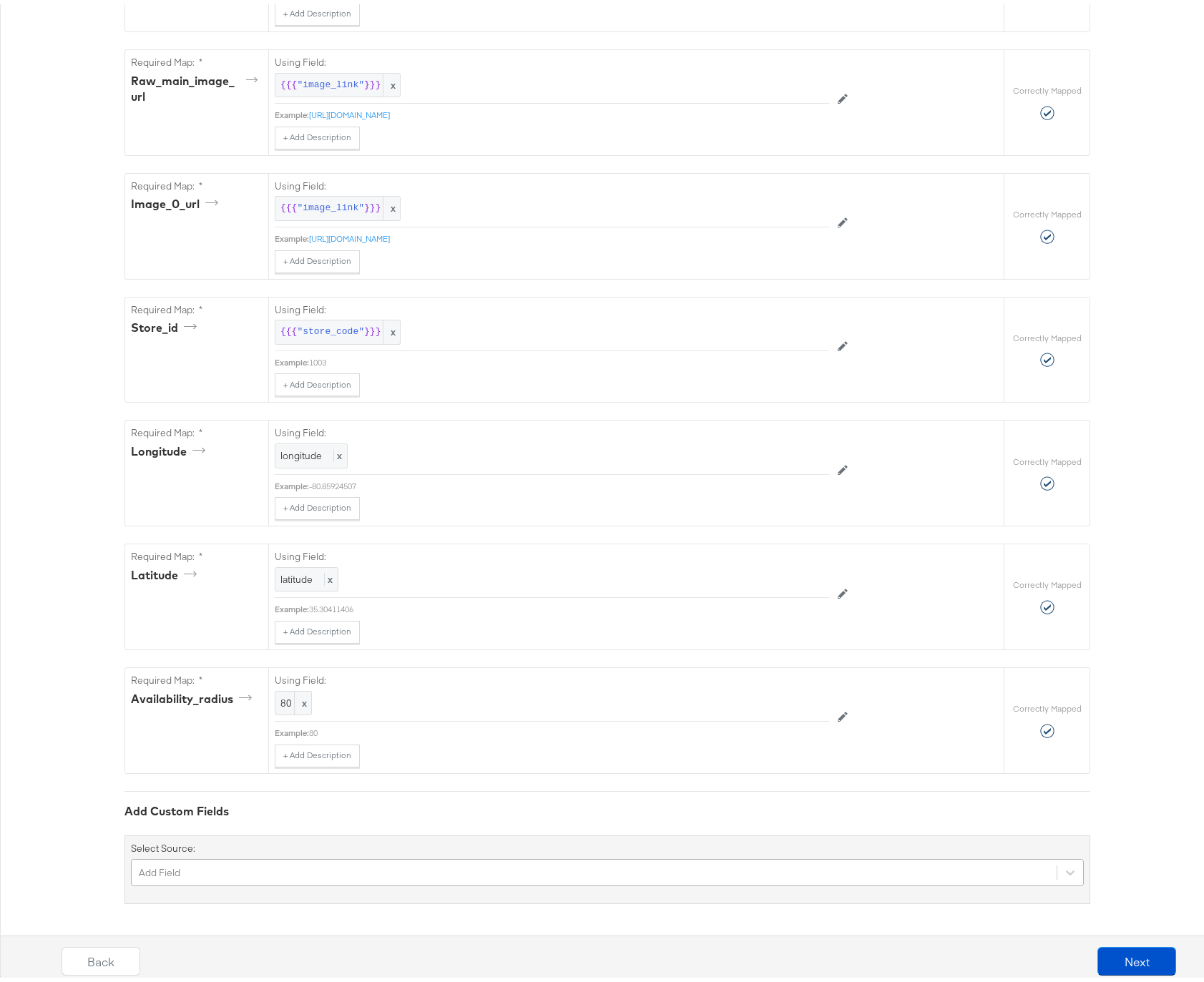
click at [207, 869] on div "Add Field" at bounding box center [607, 868] width 953 height 27
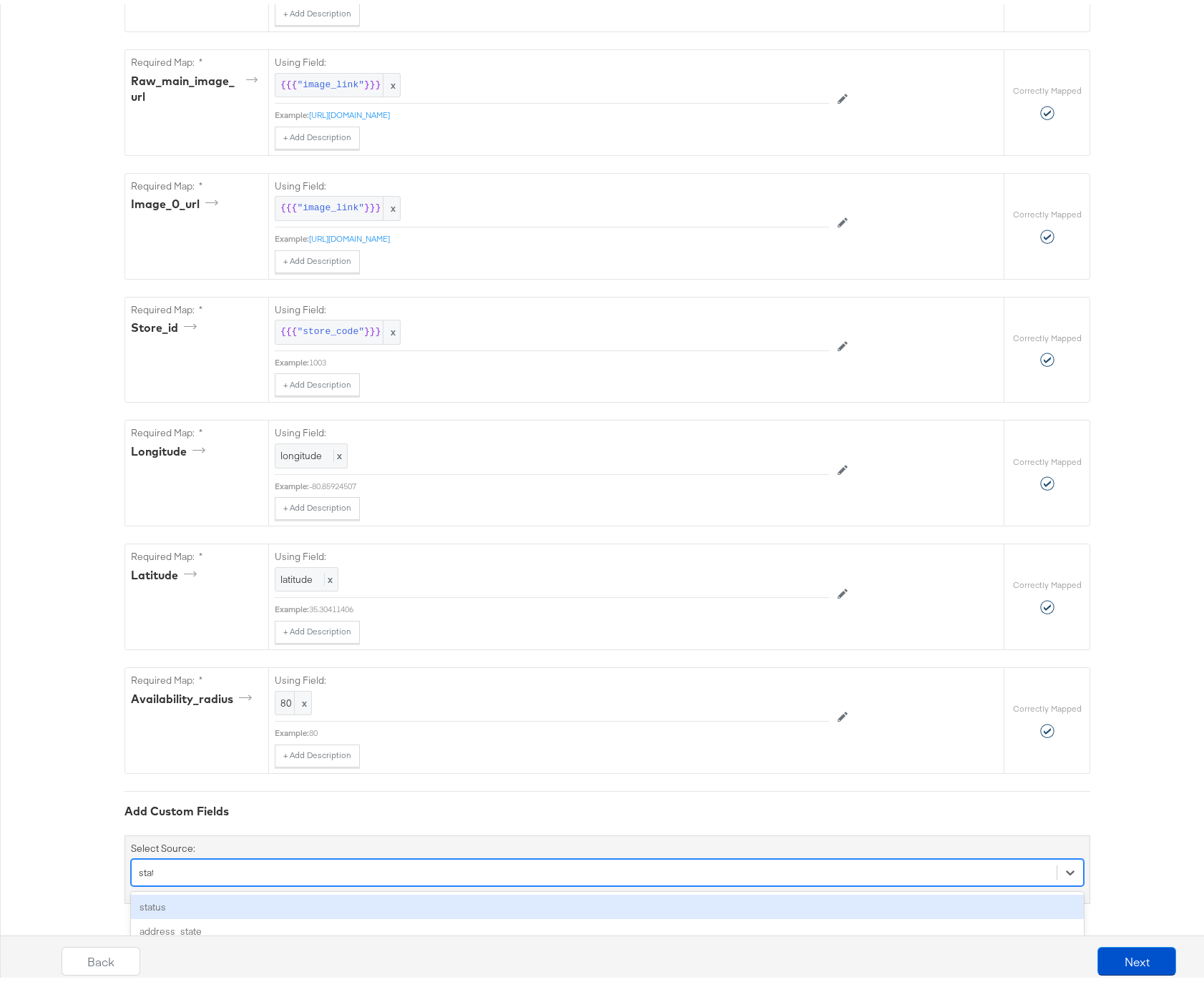
type input "state"
click at [207, 907] on div "address_state" at bounding box center [607, 903] width 953 height 25
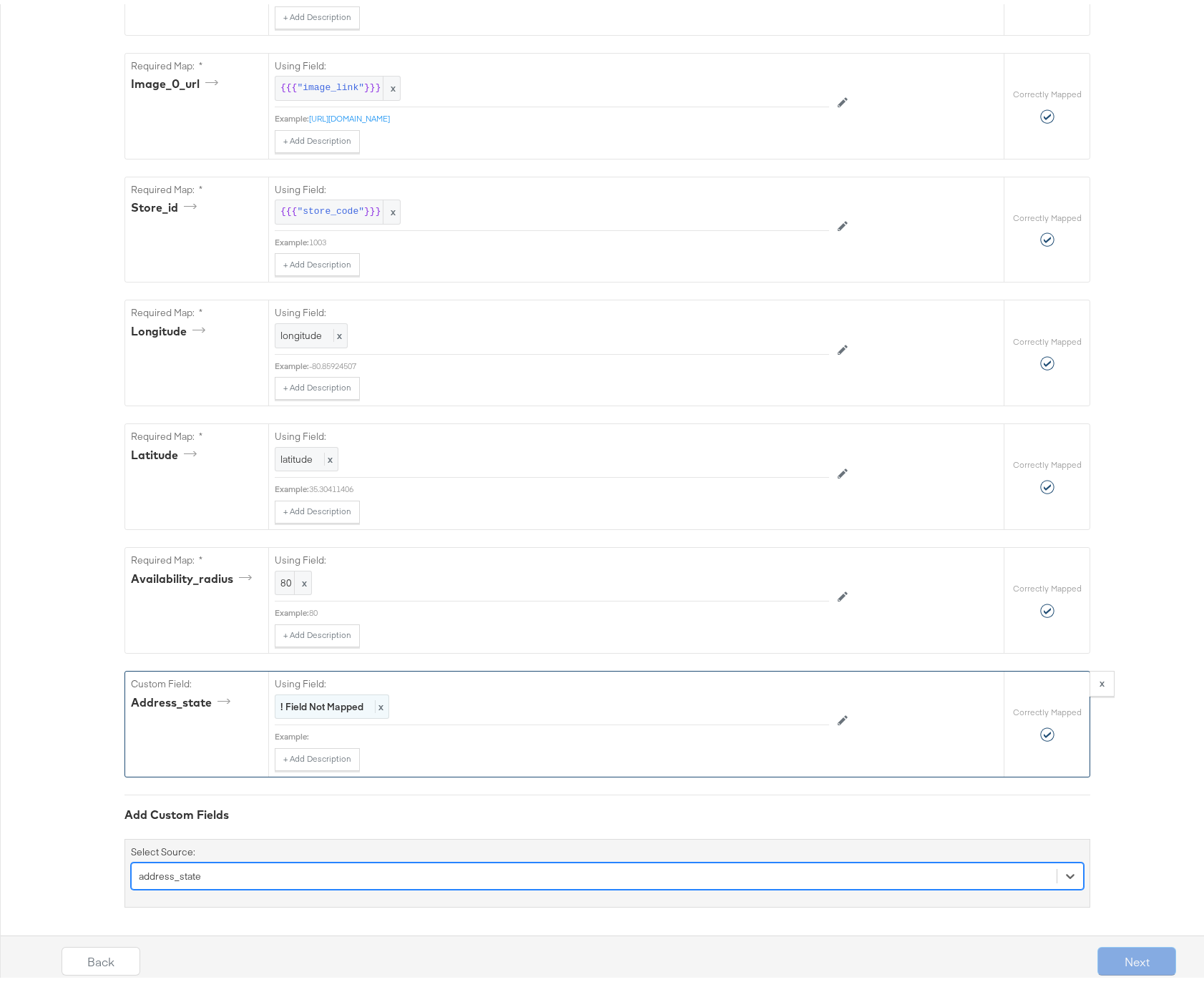
click at [303, 706] on strong "! Field Not Mapped" at bounding box center [322, 702] width 83 height 13
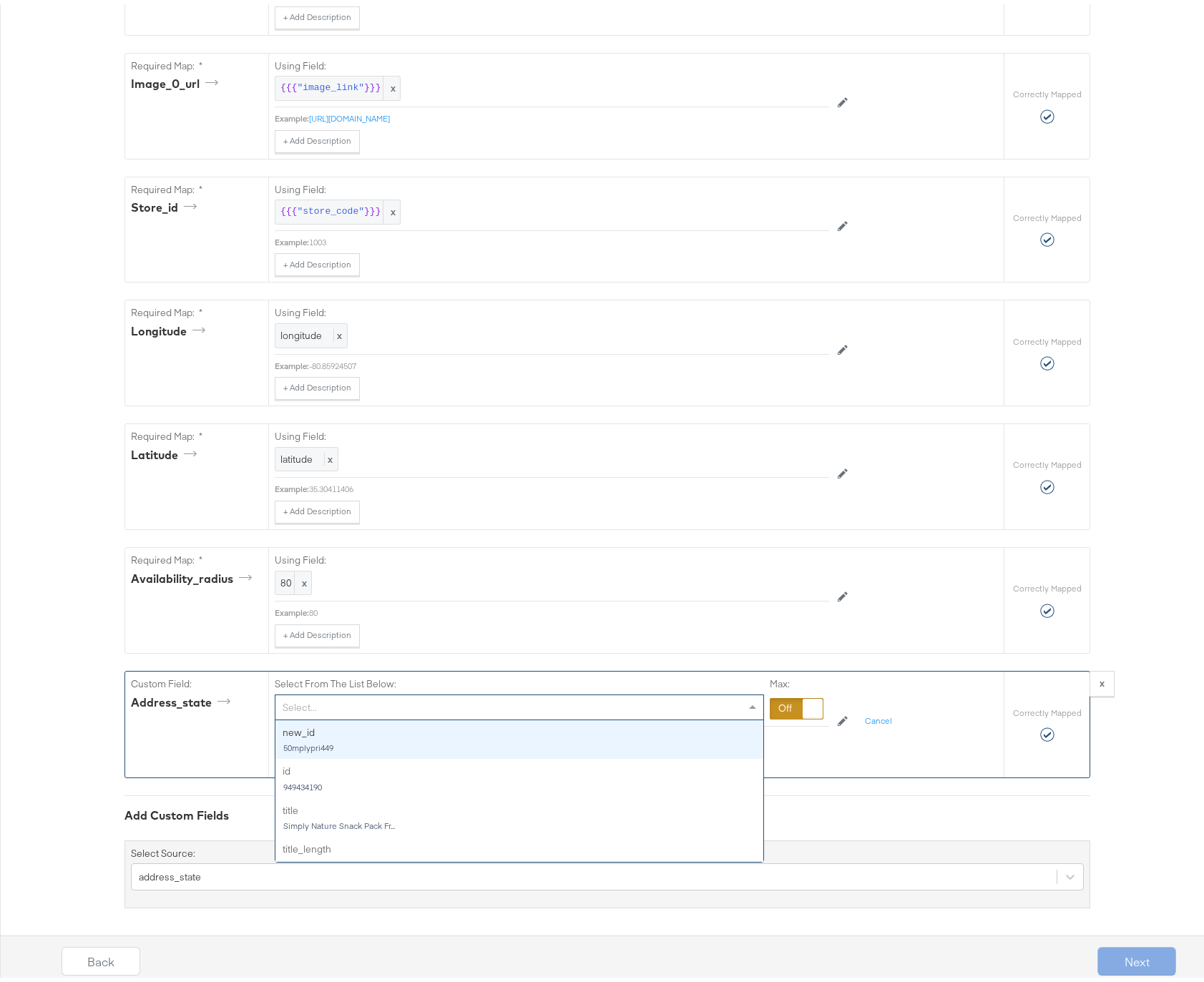
click at [303, 705] on div "Select..." at bounding box center [519, 704] width 488 height 25
type input "sta"
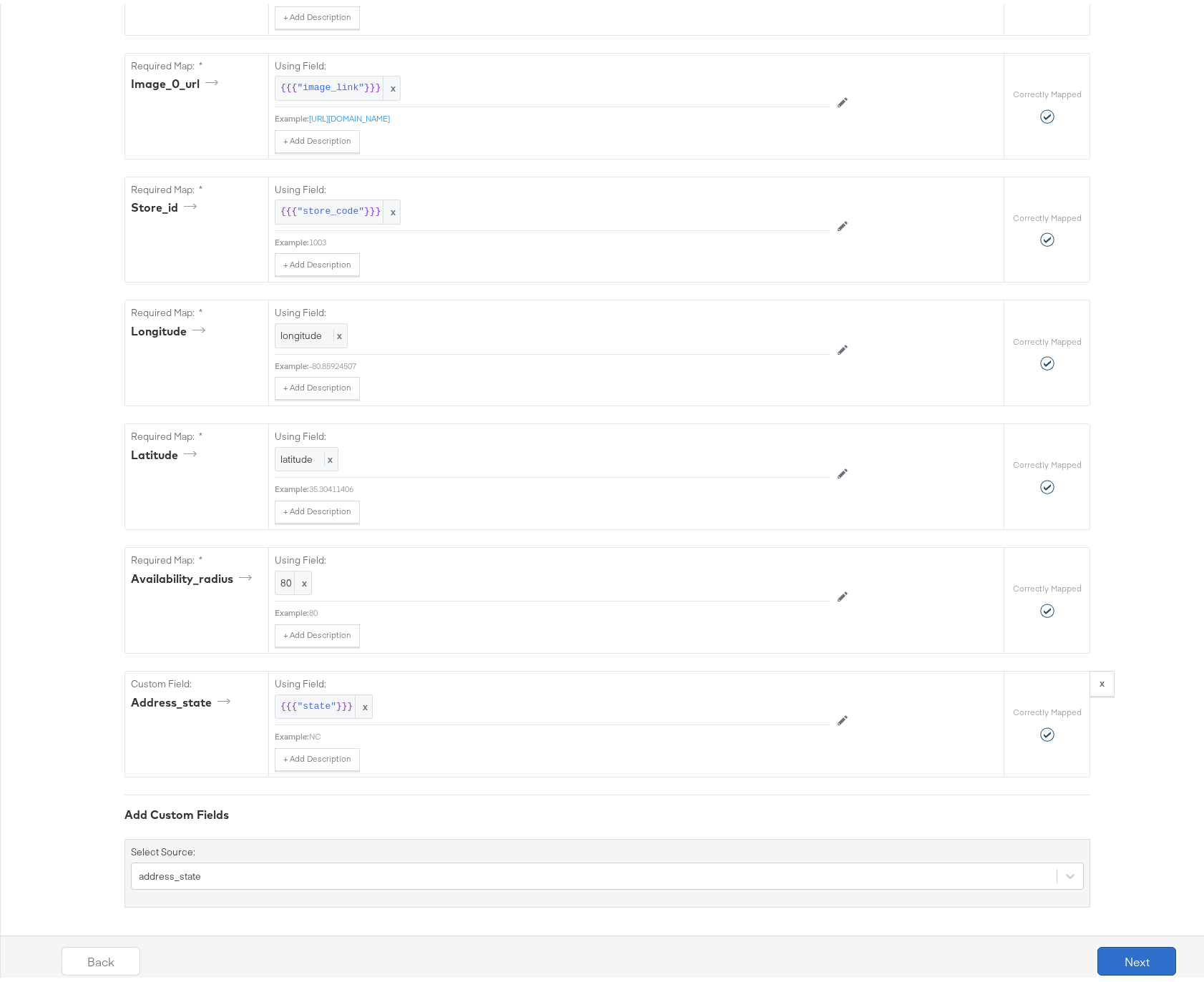
click at [1112, 954] on button "Next" at bounding box center [1137, 957] width 79 height 29
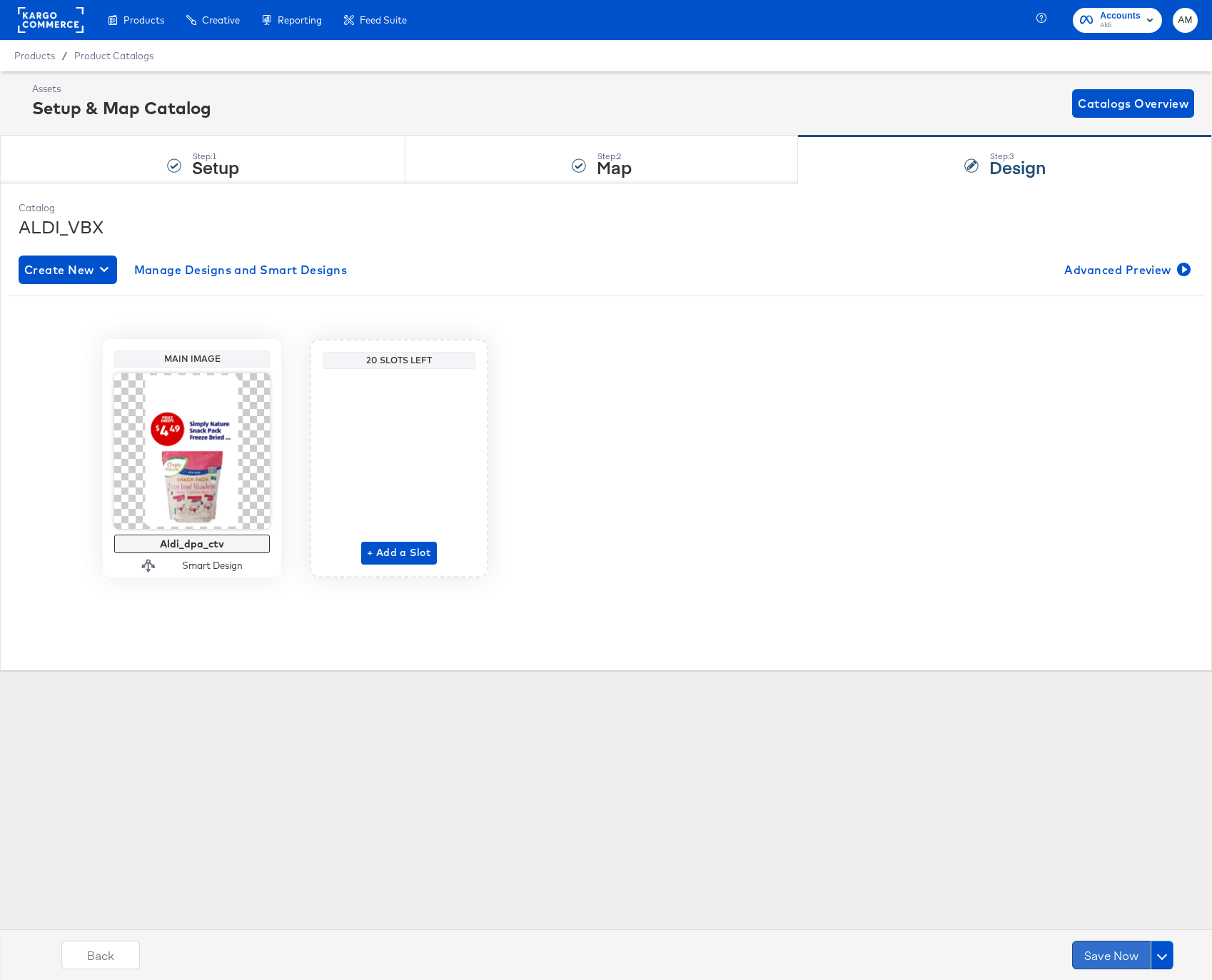
click at [1101, 953] on button "Save Now" at bounding box center [1111, 955] width 78 height 28
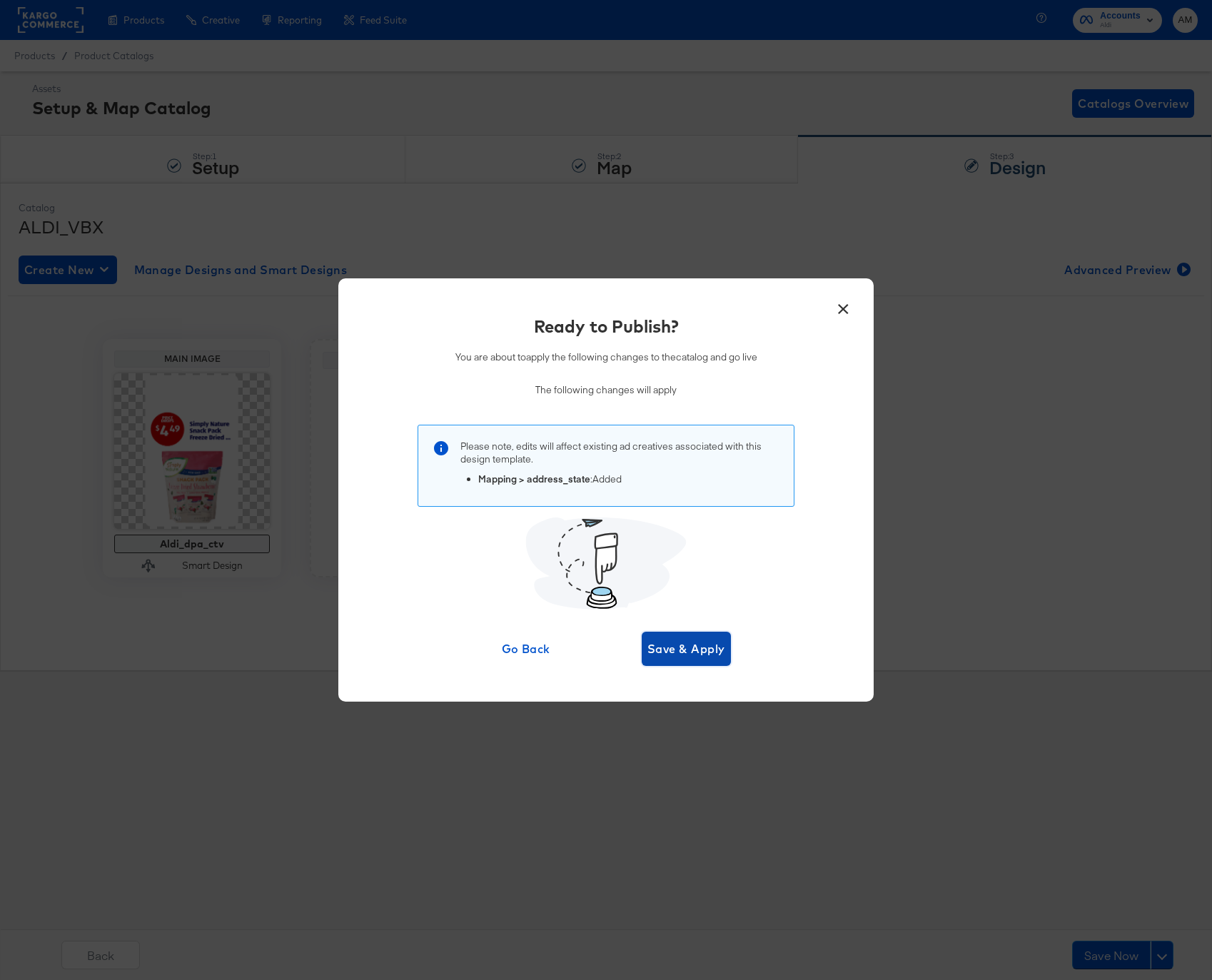
click at [666, 645] on span "Save & Apply" at bounding box center [686, 649] width 78 height 20
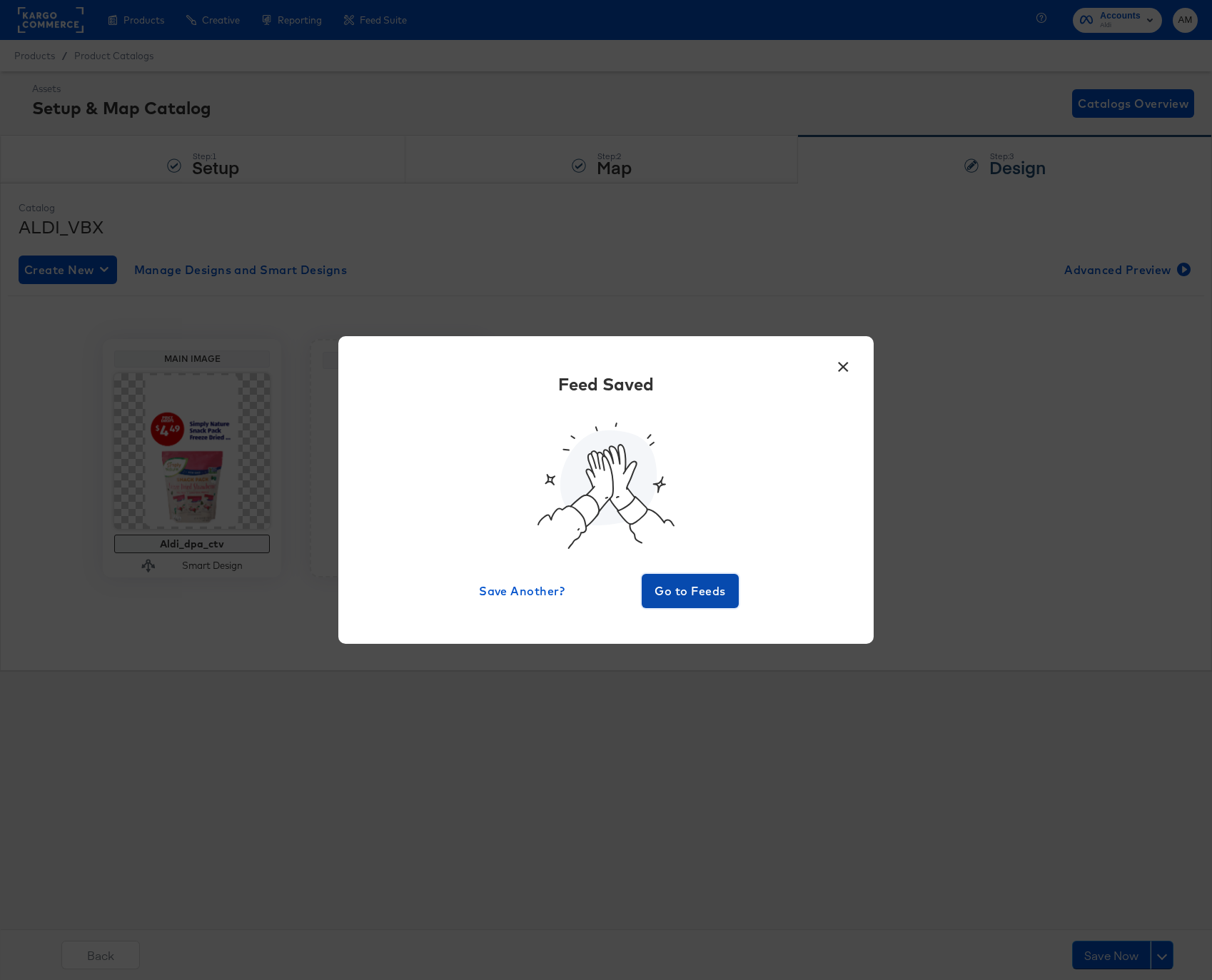
click at [670, 602] on button "Go to Feeds" at bounding box center [690, 591] width 97 height 35
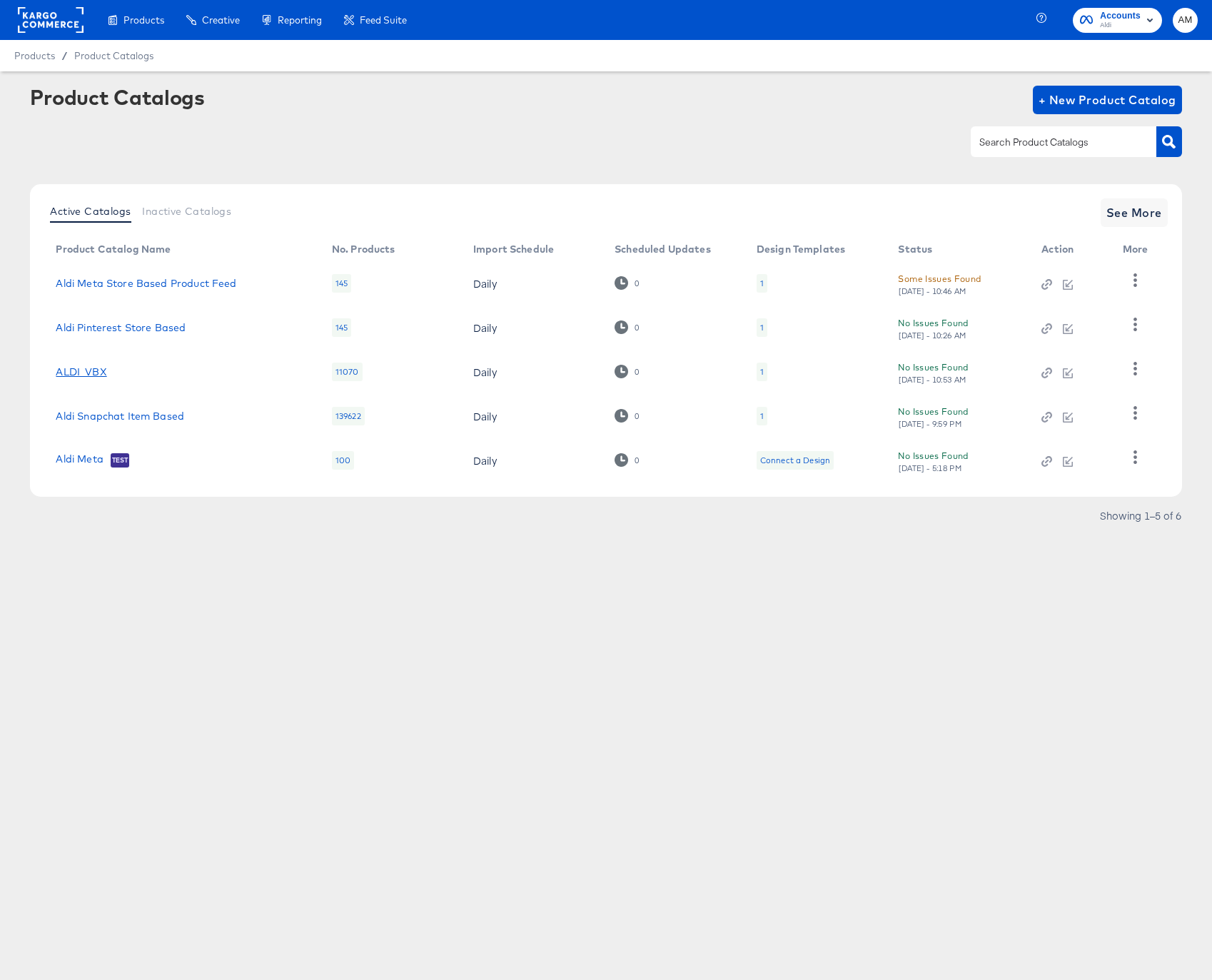
click at [70, 374] on link "ALDI_VBX" at bounding box center [81, 372] width 51 height 12
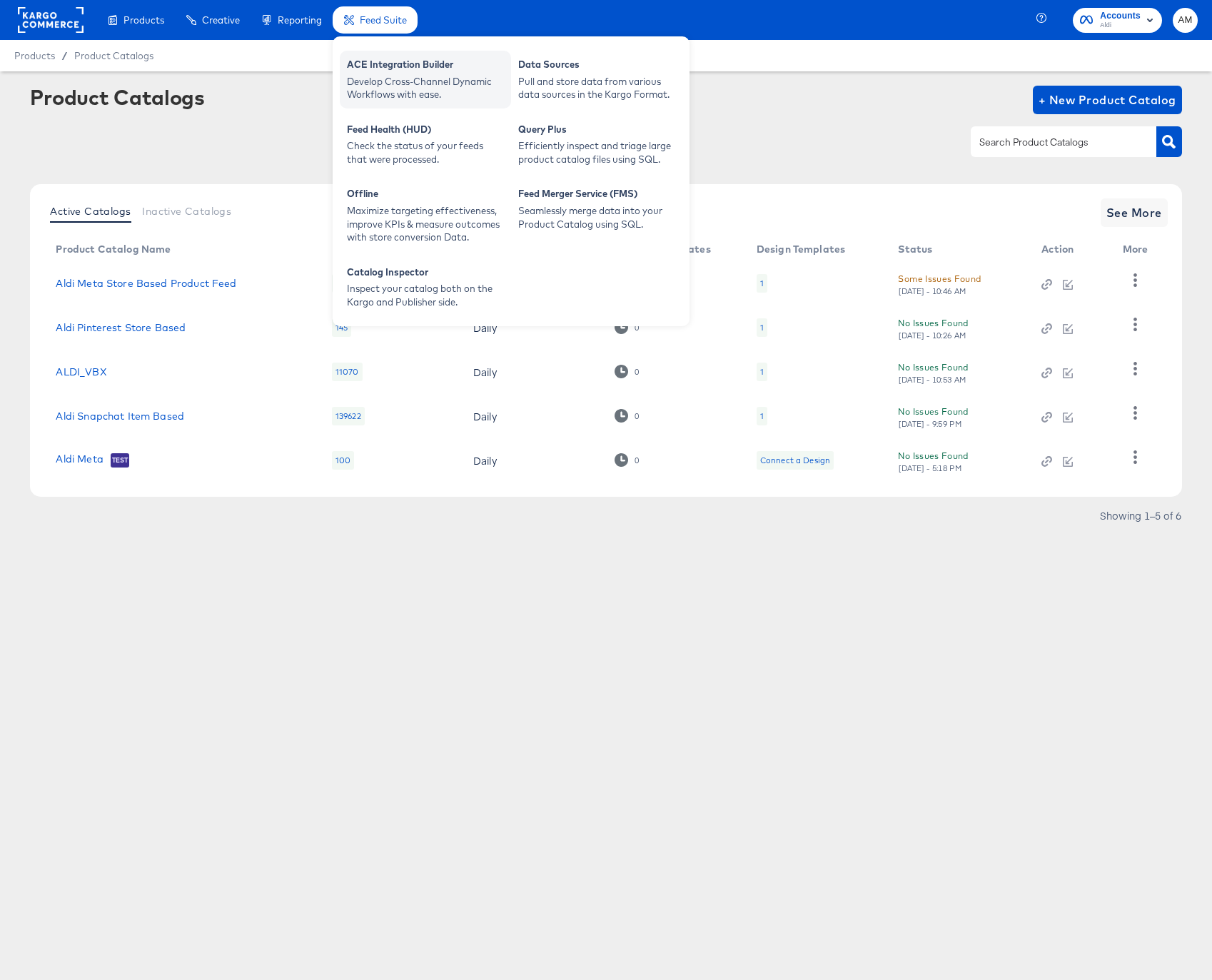
click at [389, 85] on div "Develop Cross-Channel Dynamic Workflows with ease." at bounding box center [425, 88] width 157 height 26
